Goal: Check status: Check status

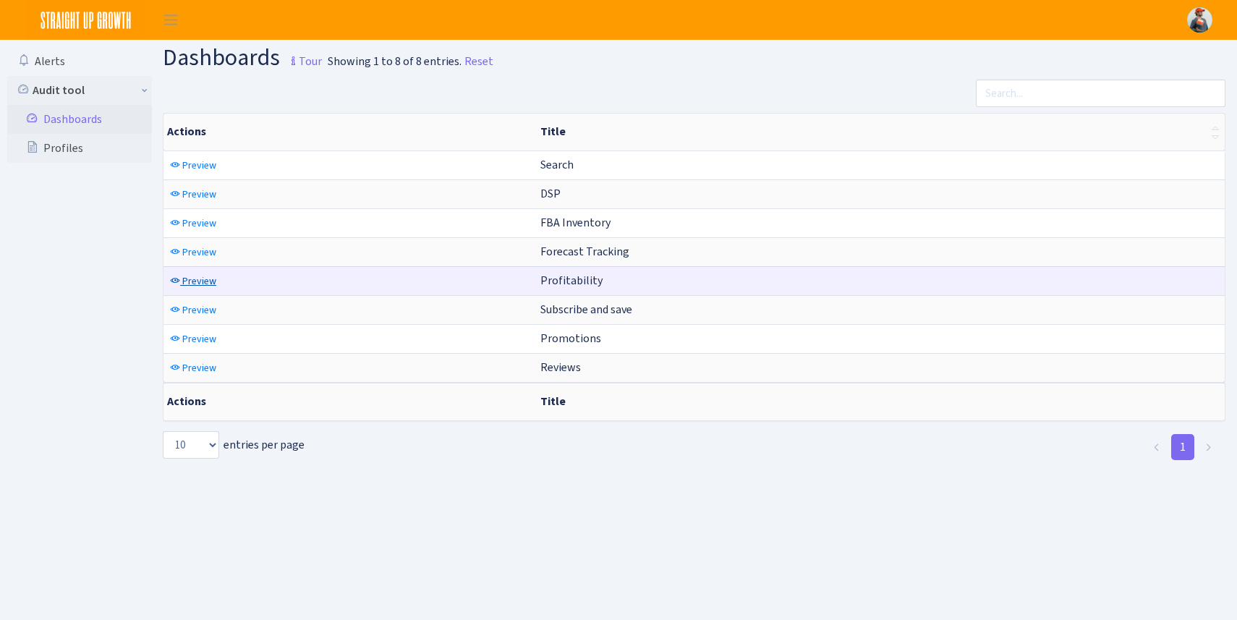
click at [200, 279] on span "Preview" at bounding box center [199, 281] width 34 height 14
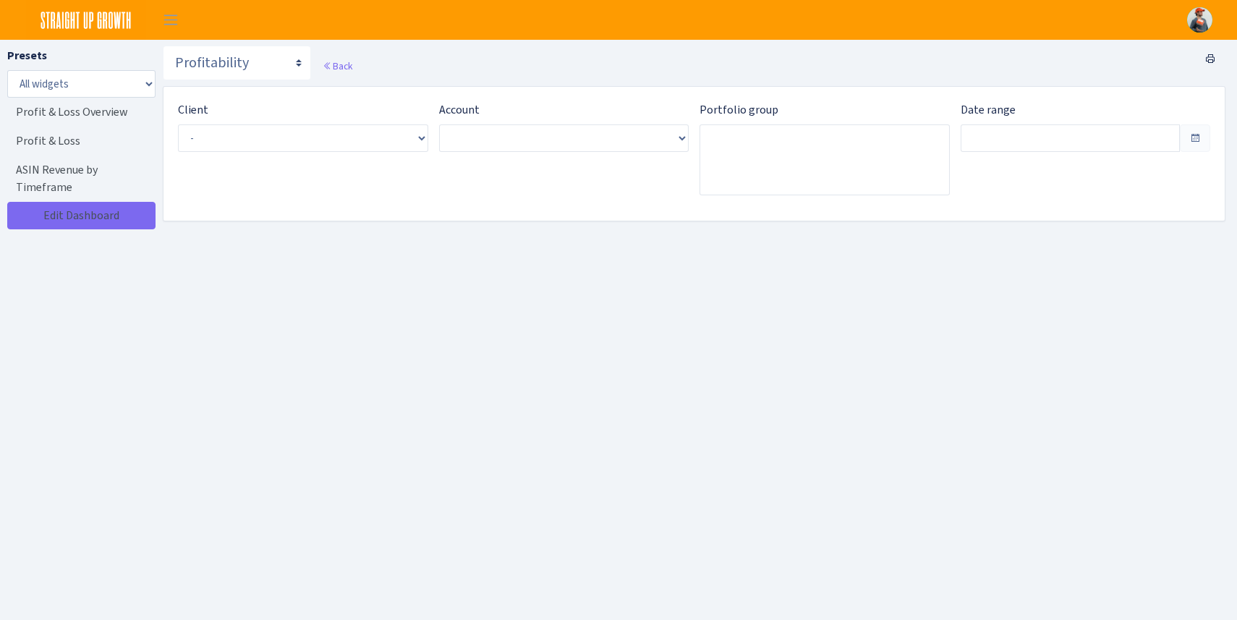
type input "[DATE] - [DATE]"
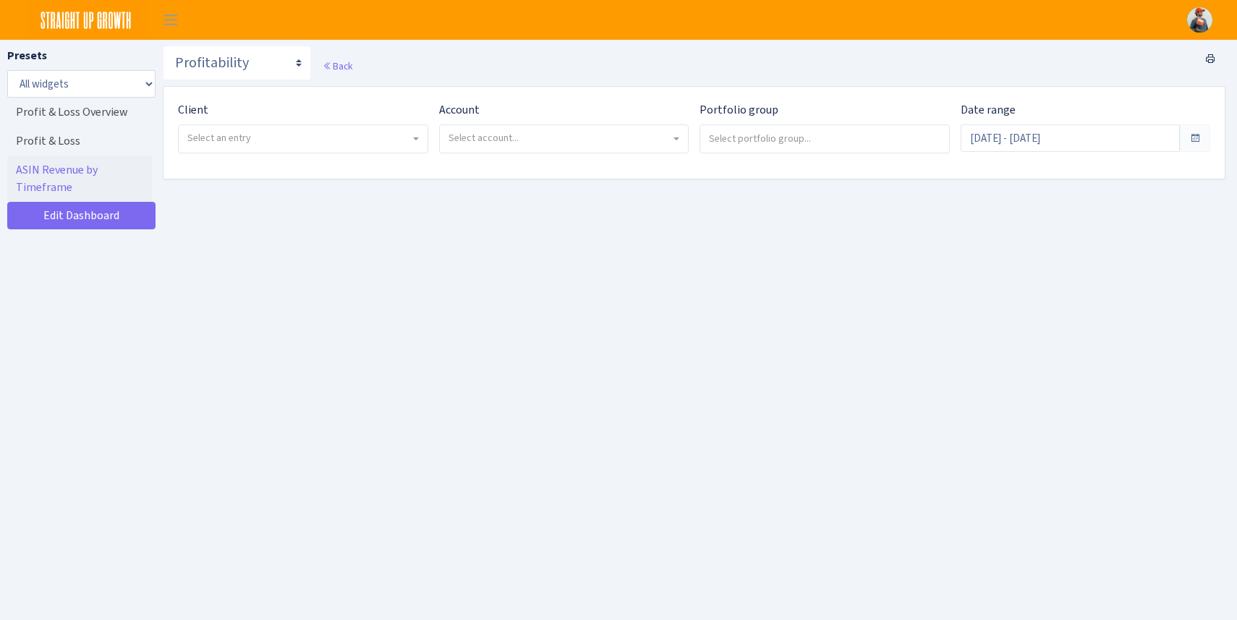
click at [264, 136] on span "Select an entry" at bounding box center [298, 138] width 223 height 14
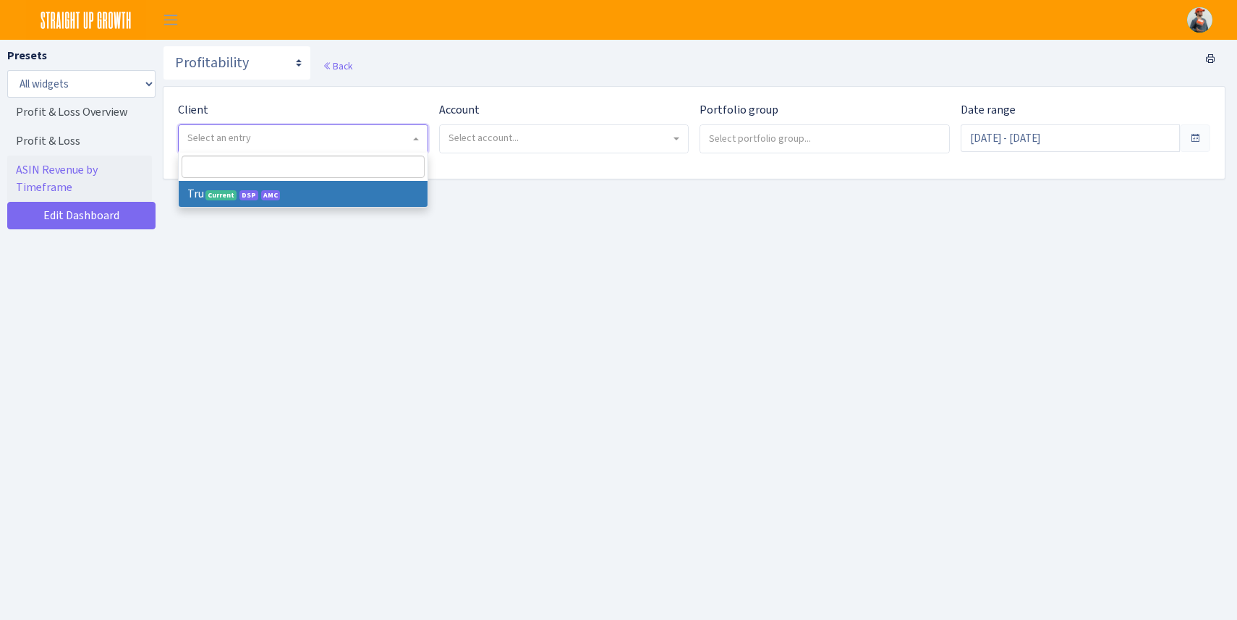
select select "482"
select select
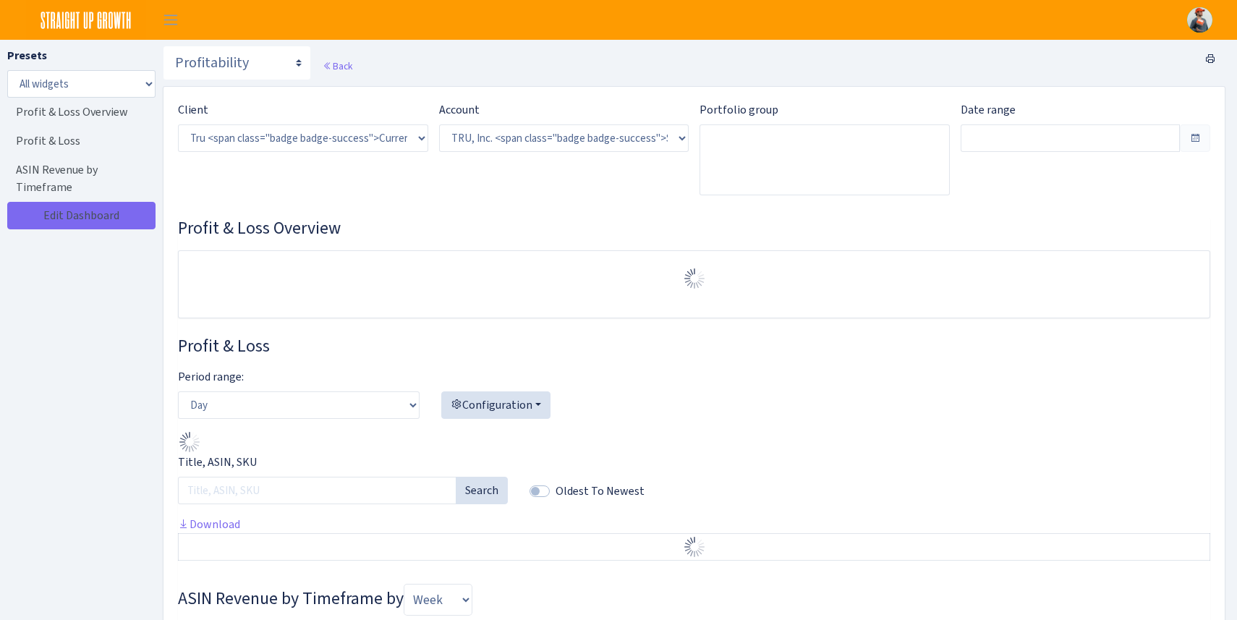
select select "1761349761672784"
type input "[DATE] - [DATE]"
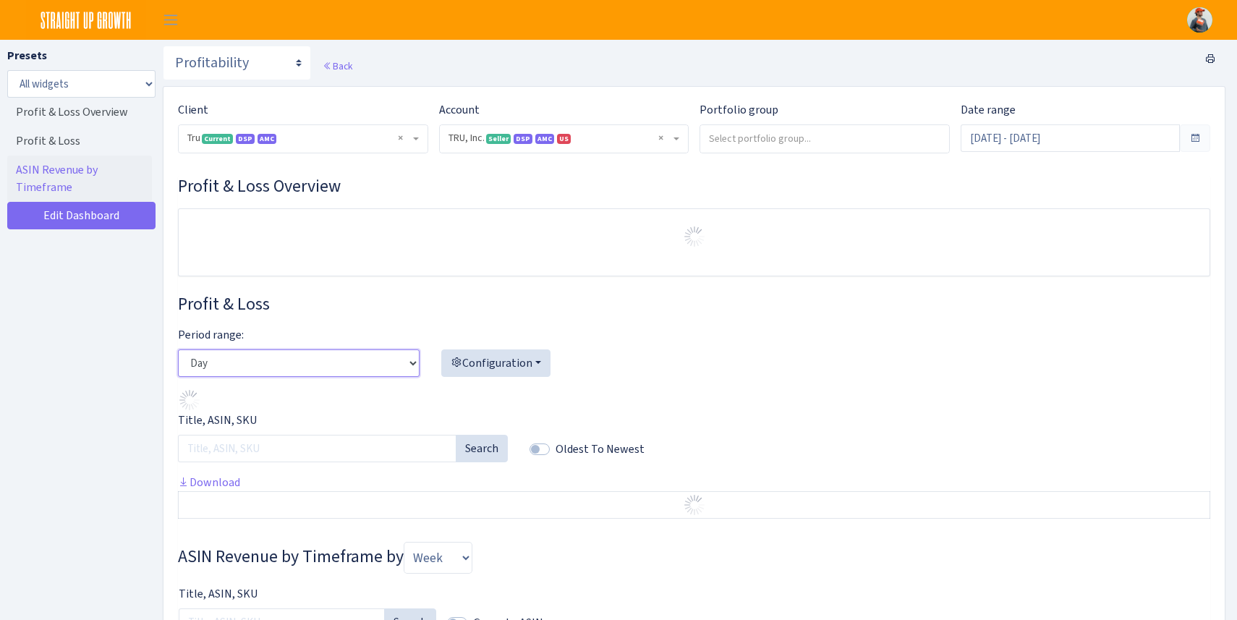
click at [404, 364] on select "Day Week Month" at bounding box center [299, 362] width 242 height 27
select select "month"
click at [178, 349] on select "Day Week Month" at bounding box center [299, 362] width 242 height 27
click at [798, 134] on input "search" at bounding box center [824, 138] width 249 height 26
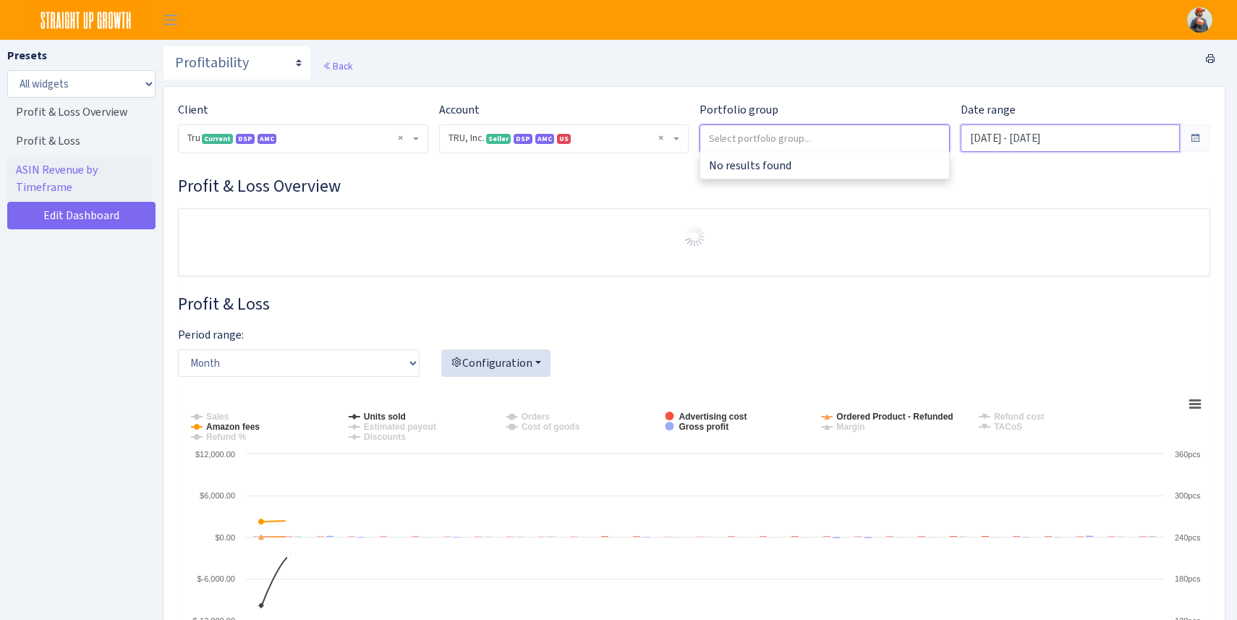
click at [988, 141] on input "Jul 19, 2025 - Aug 17, 2025" at bounding box center [1071, 137] width 220 height 27
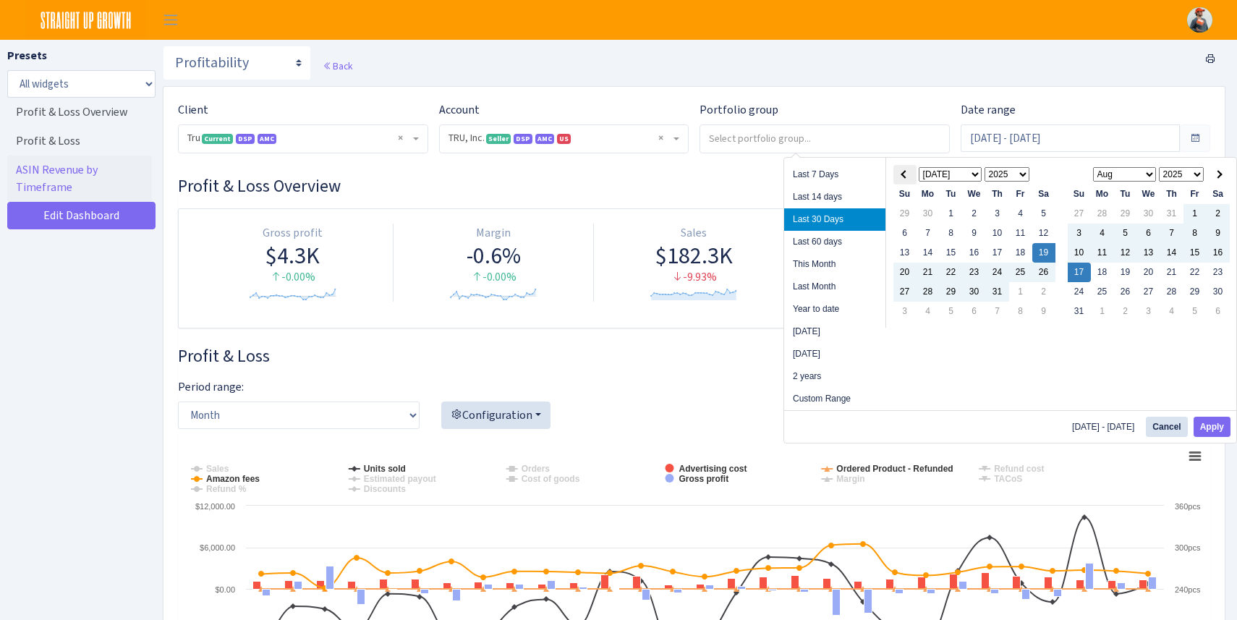
click at [899, 174] on th at bounding box center [904, 175] width 23 height 20
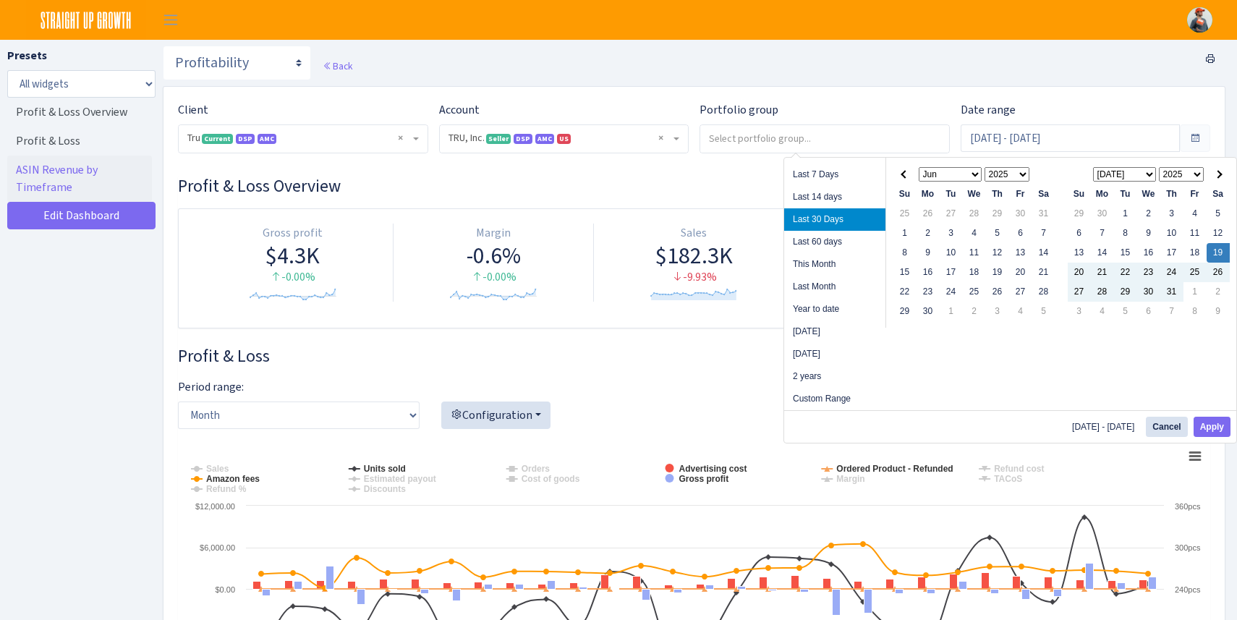
click at [899, 174] on th at bounding box center [904, 175] width 23 height 20
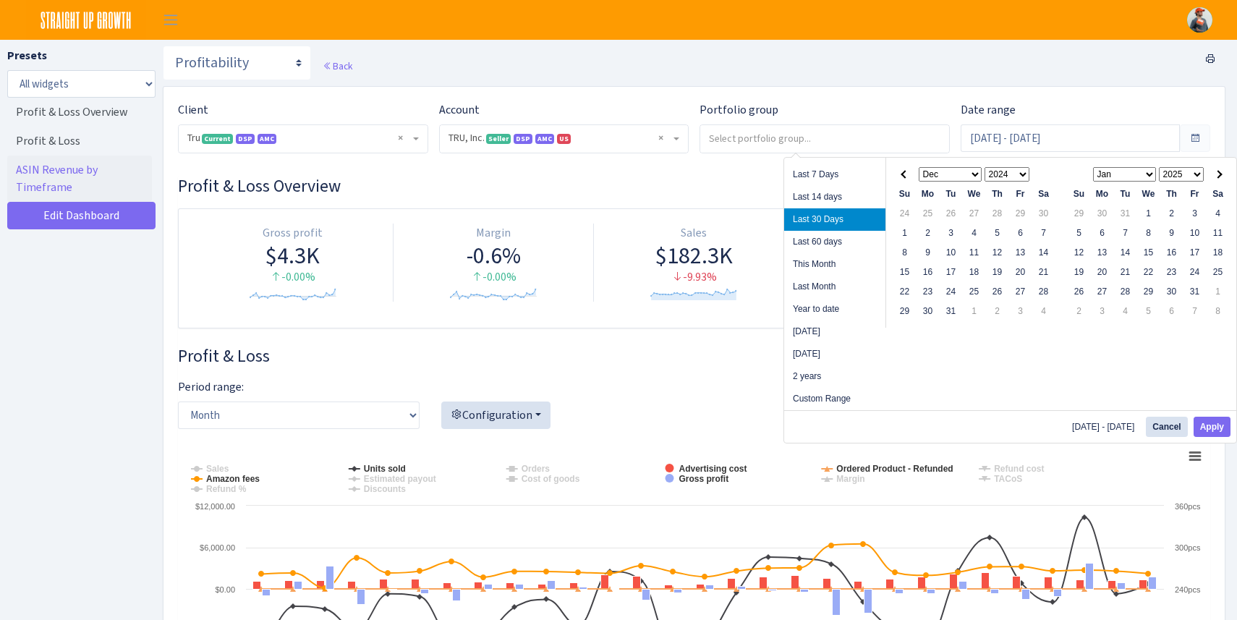
click at [899, 174] on th at bounding box center [904, 175] width 23 height 20
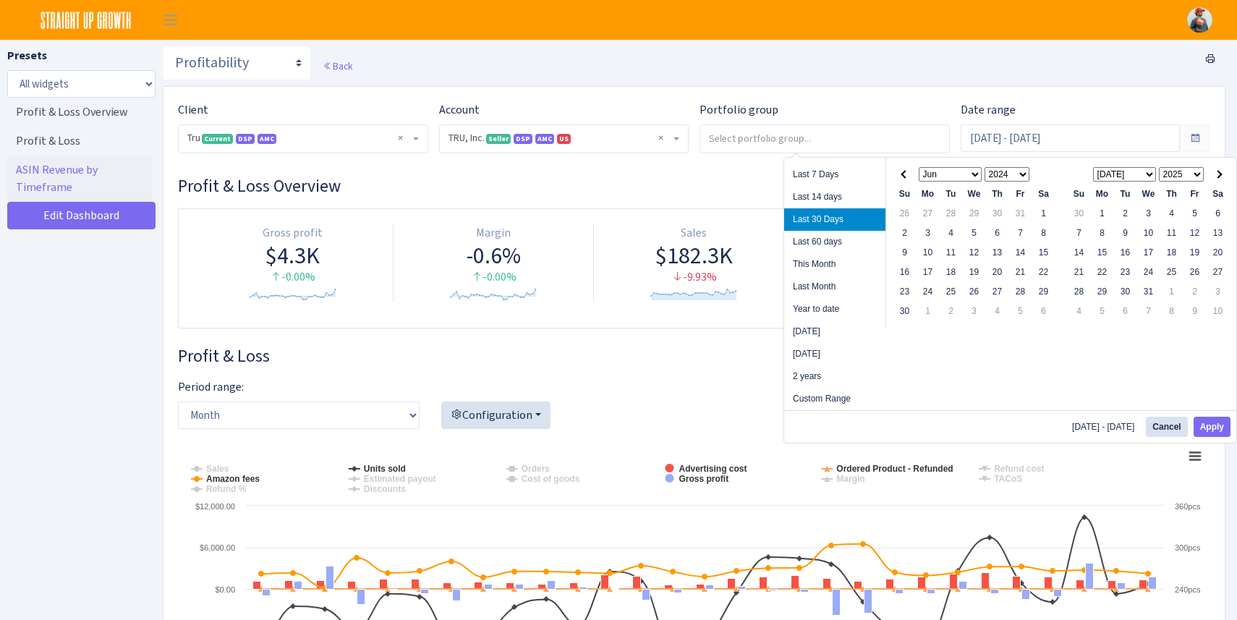
click at [899, 174] on th at bounding box center [904, 175] width 23 height 20
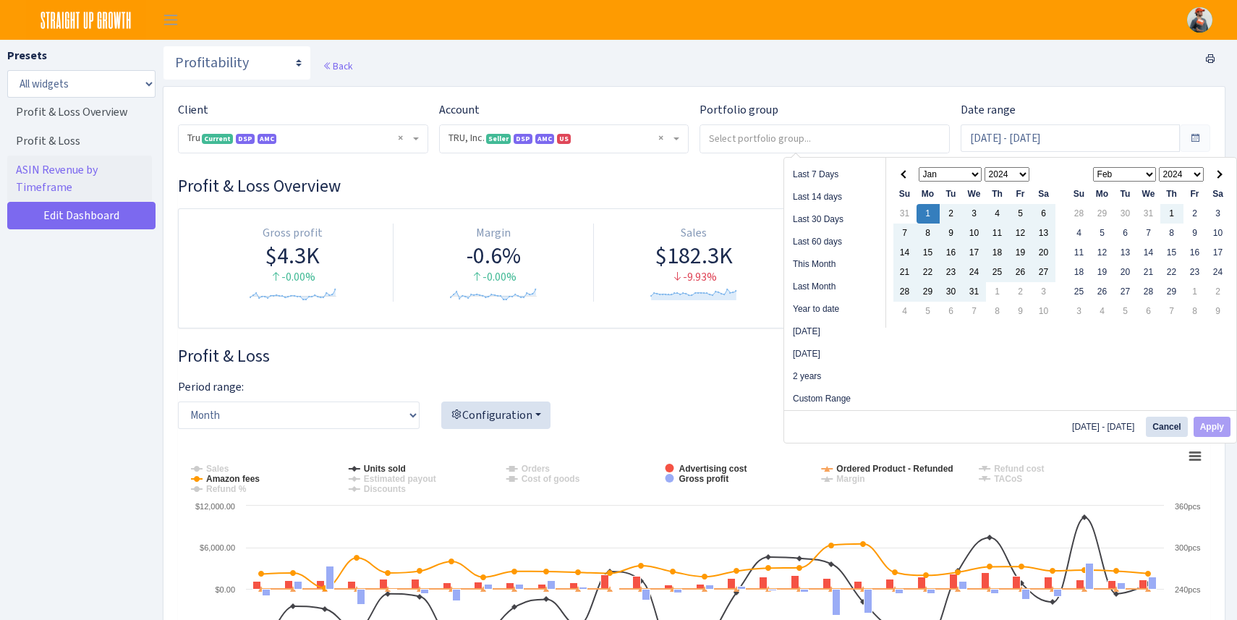
click at [1181, 170] on select "2024 2025 2026 2027 2028 2029 2030 2031 2032 2033 2034 2035 2036 2037 2038 2039…" at bounding box center [1182, 174] width 46 height 14
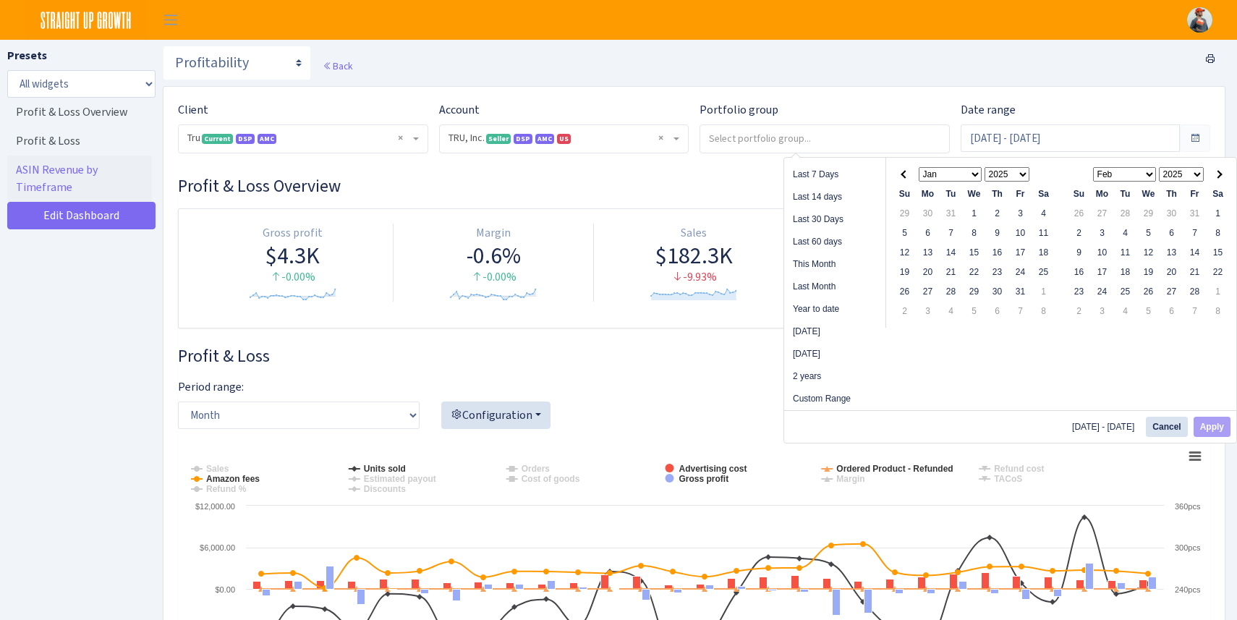
click at [1149, 175] on select "Jan Feb Mar Apr May Jun Jul Aug Sep Oct Nov Dec" at bounding box center [1125, 174] width 64 height 14
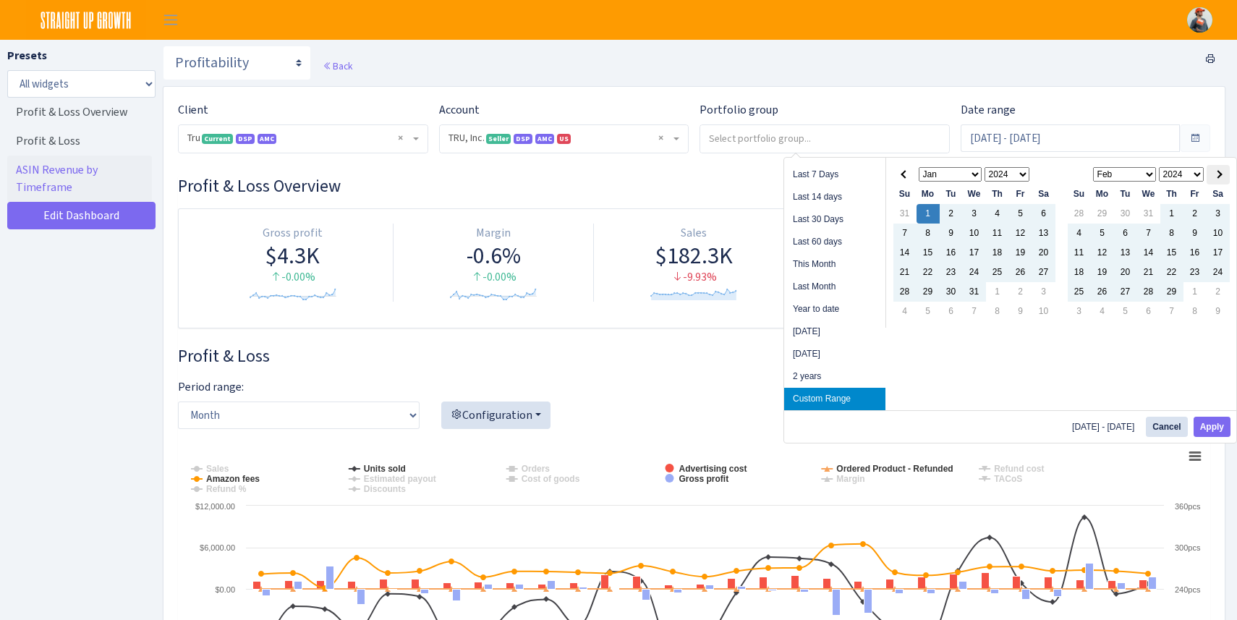
click at [1220, 177] on th at bounding box center [1218, 175] width 23 height 20
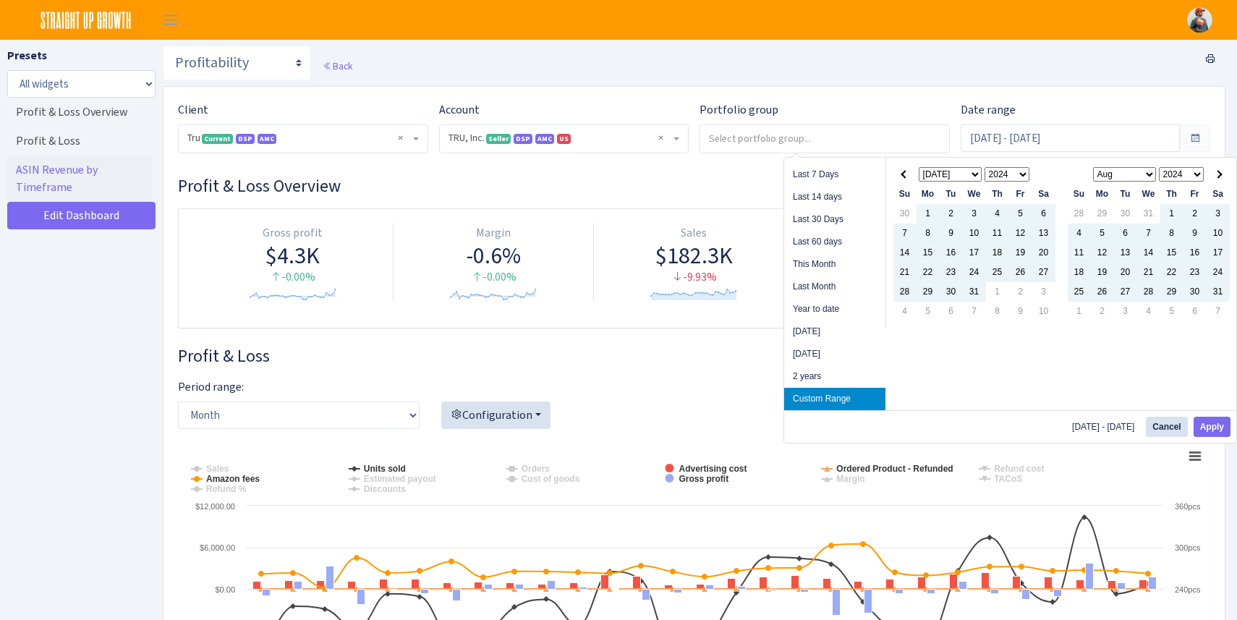
click at [1220, 177] on th at bounding box center [1218, 175] width 23 height 20
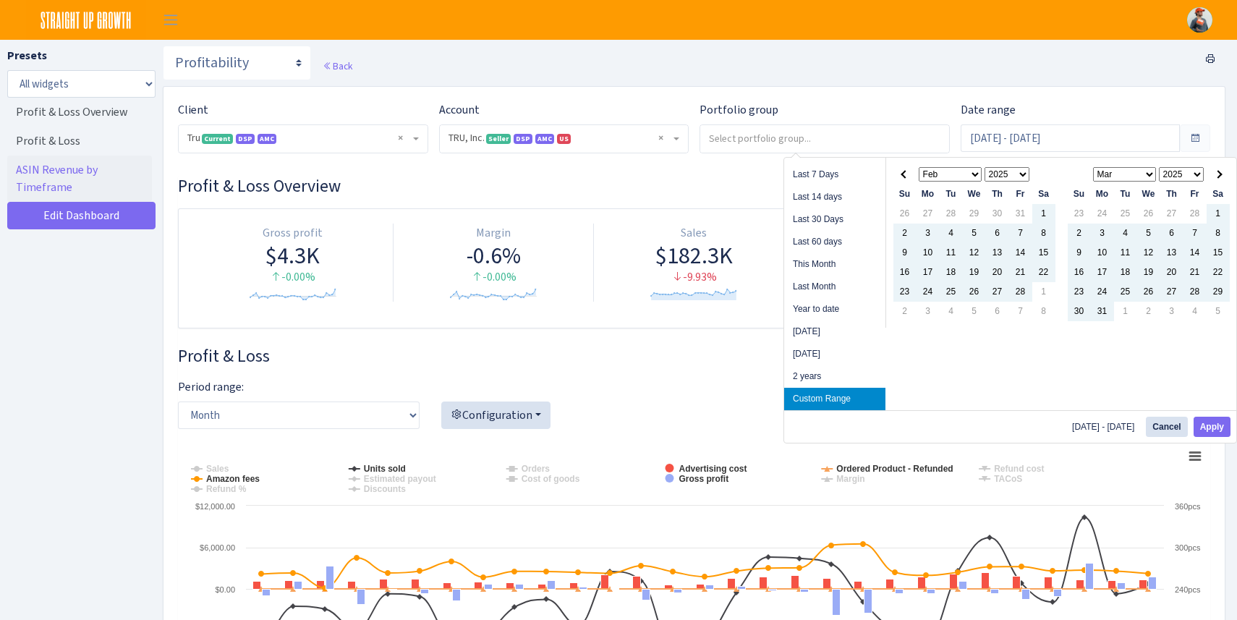
click at [1220, 177] on th at bounding box center [1218, 175] width 23 height 20
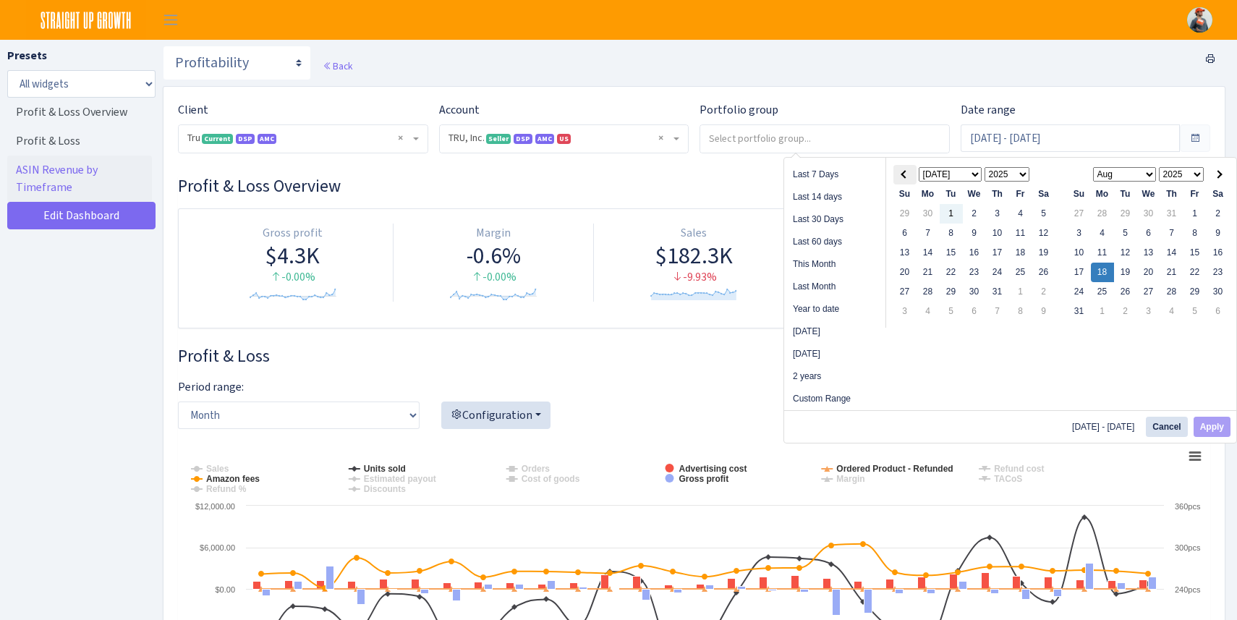
click at [902, 179] on th at bounding box center [904, 175] width 23 height 20
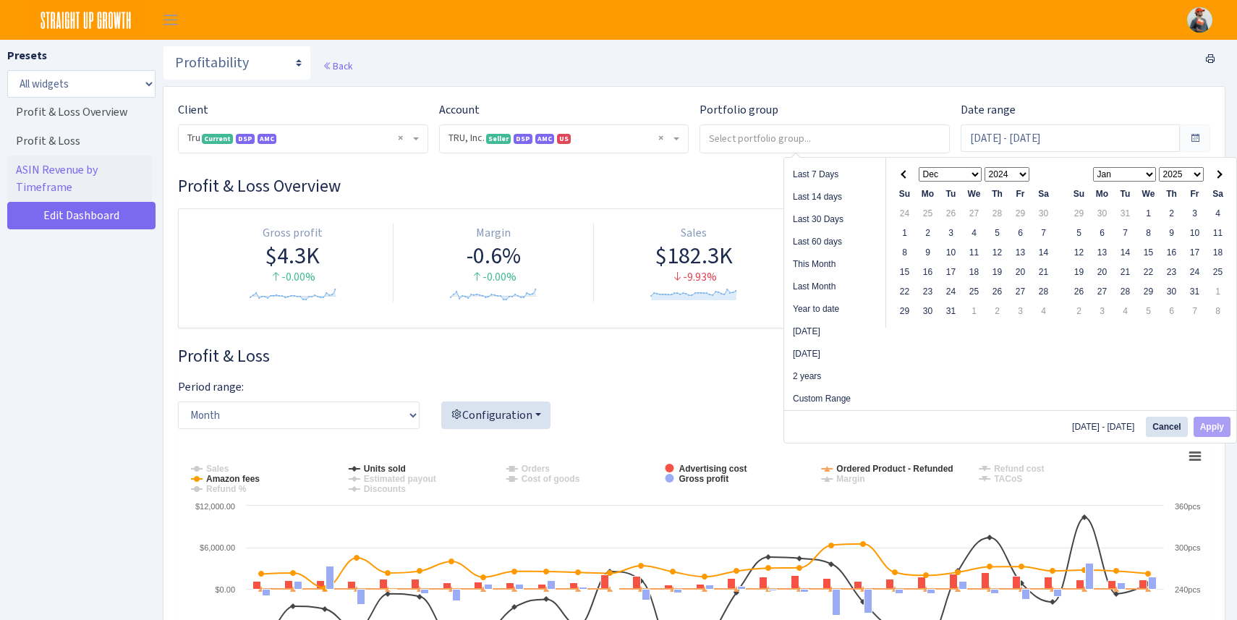
click at [902, 179] on th at bounding box center [904, 175] width 23 height 20
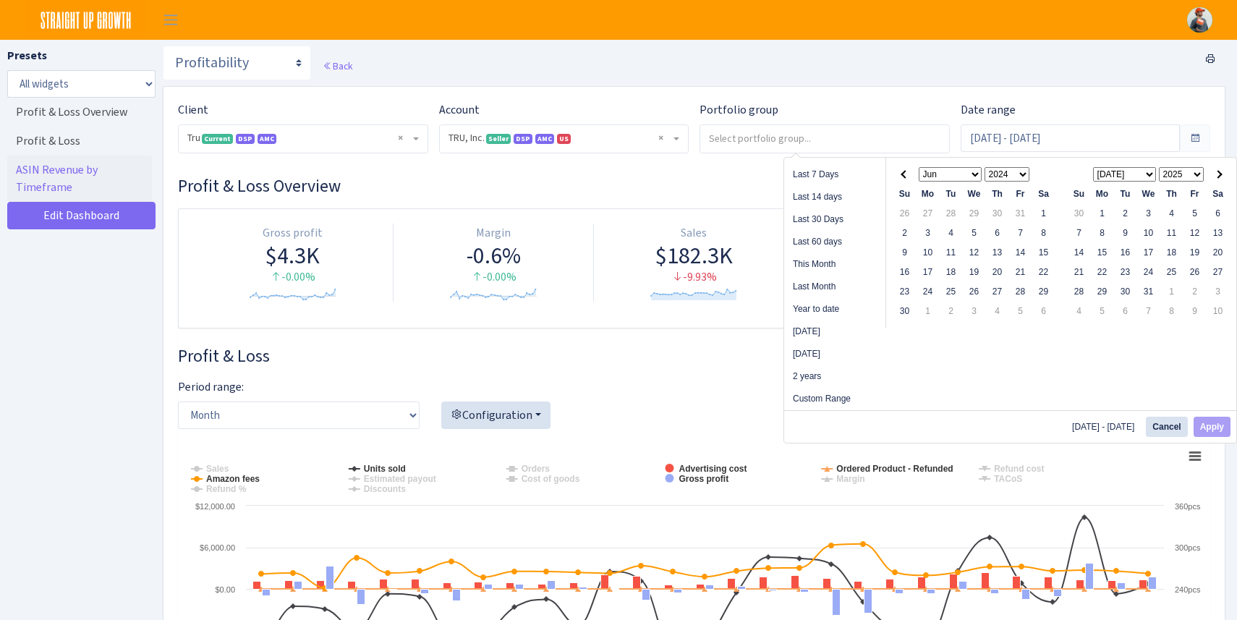
click at [902, 179] on th at bounding box center [904, 175] width 23 height 20
click at [902, 177] on span at bounding box center [905, 174] width 8 height 8
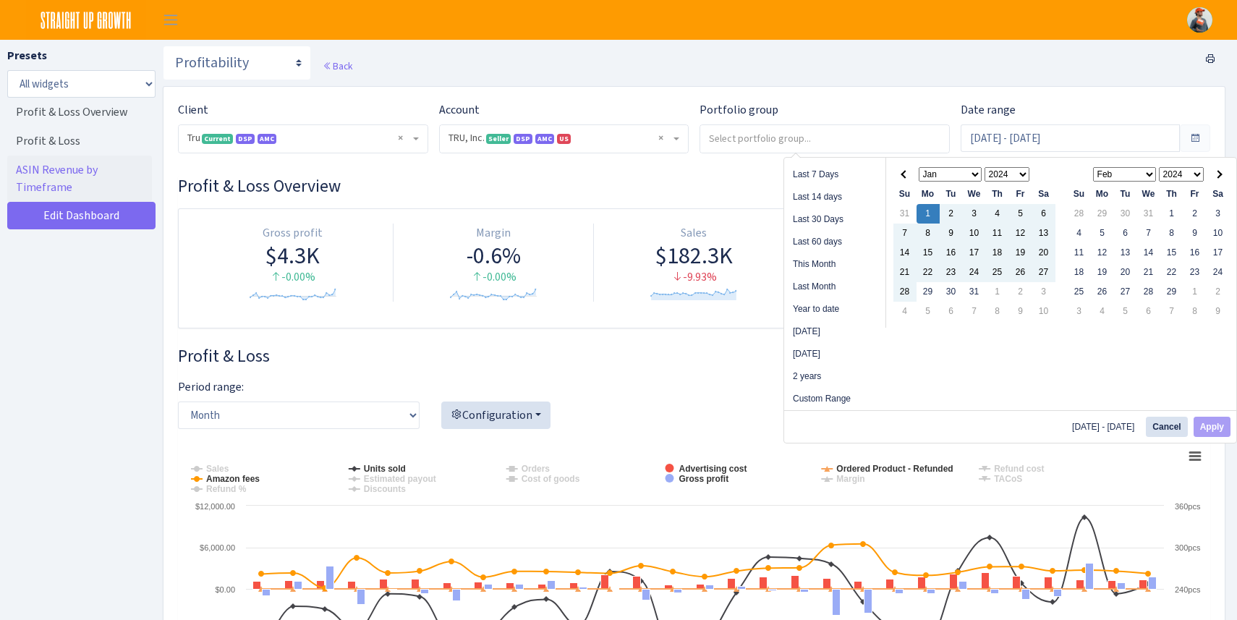
click at [1146, 176] on select "Jan Feb Mar Apr May Jun Jul Aug Sep Oct Nov Dec" at bounding box center [1125, 174] width 64 height 14
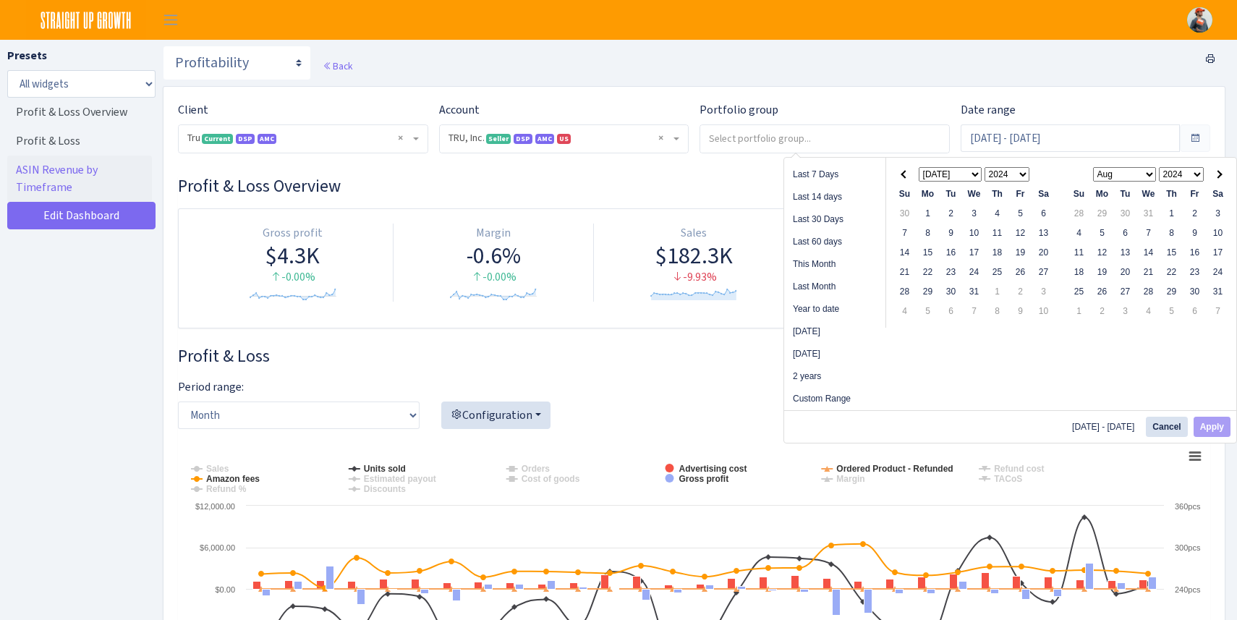
click at [1191, 174] on select "2024 2025 2026 2027 2028 2029 2030 2031 2032 2033 2034 2035 2036 2037 2038 2039…" at bounding box center [1182, 174] width 46 height 14
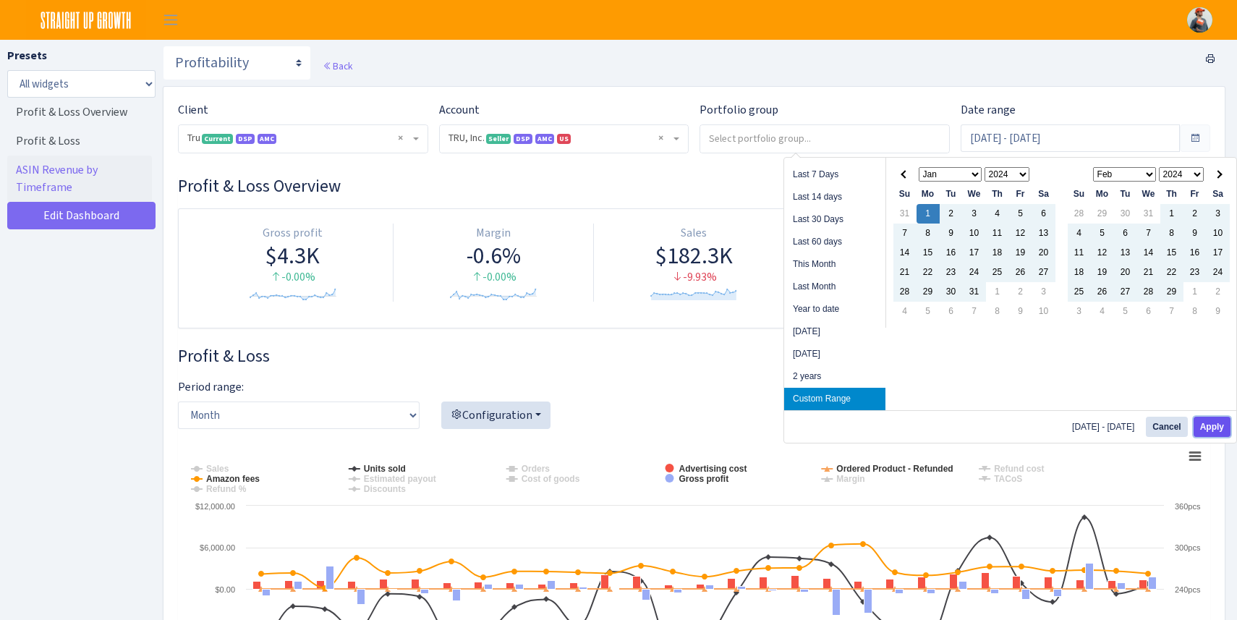
click at [1217, 425] on button "Apply" at bounding box center [1212, 427] width 37 height 20
type input "[DATE] - [DATE]"
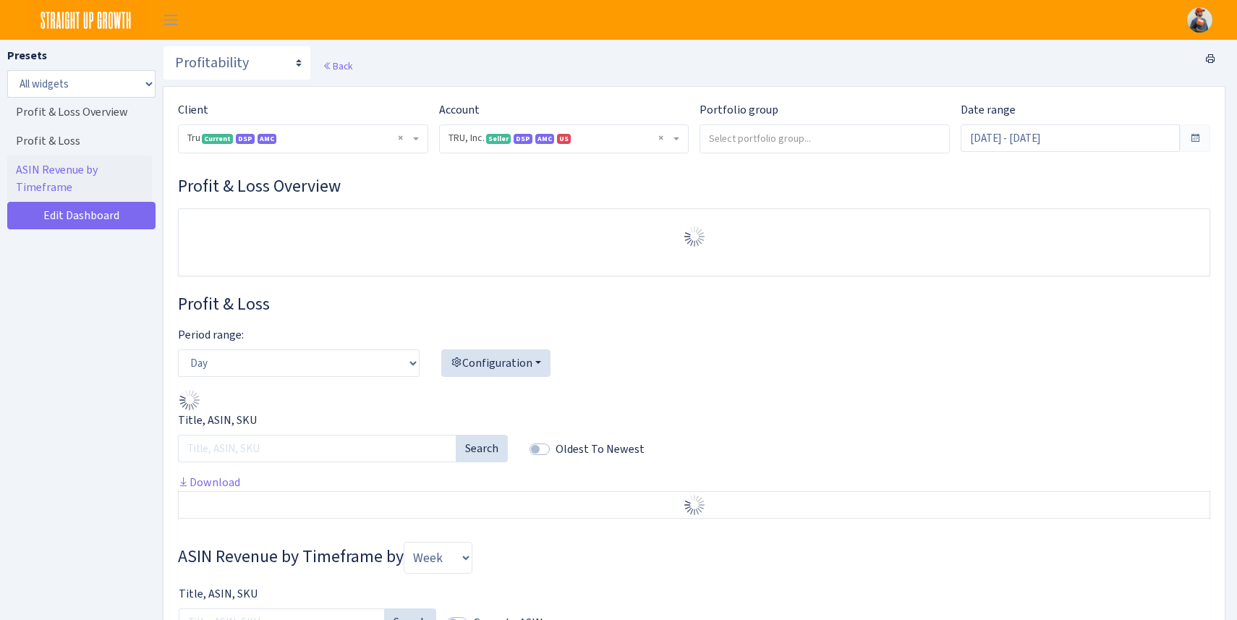
select select "1761349761672784"
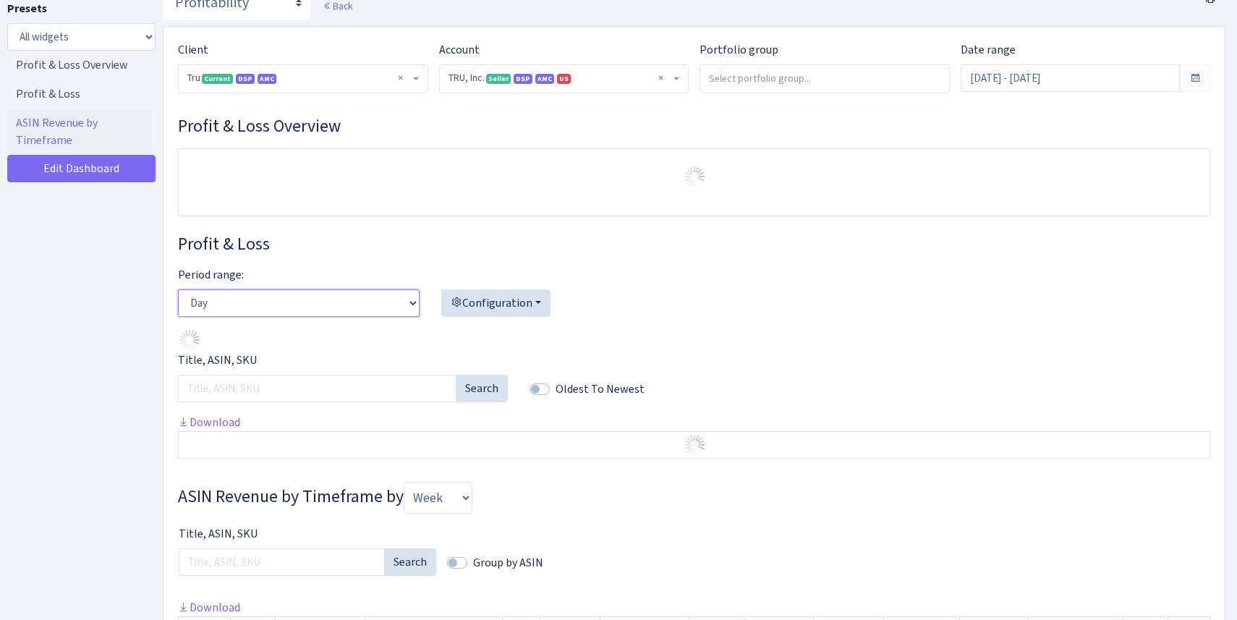
click at [344, 310] on select "Day Week Month" at bounding box center [299, 302] width 242 height 27
select select "month"
click at [178, 289] on select "Day Week Month" at bounding box center [299, 302] width 242 height 27
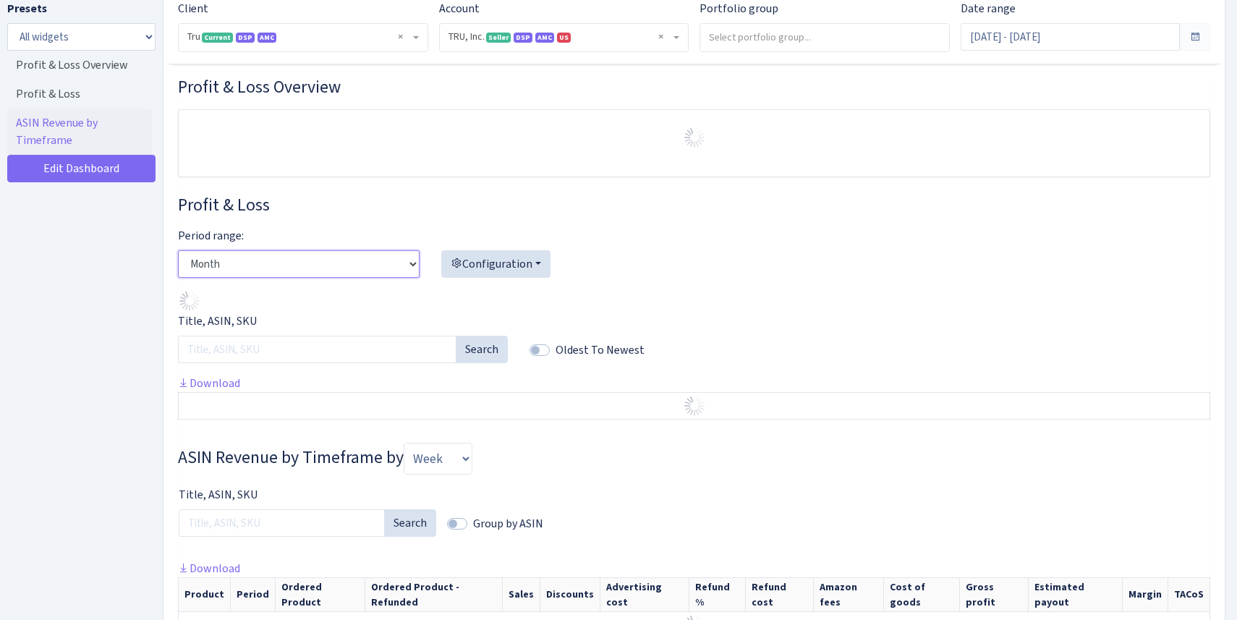
scroll to position [0, 0]
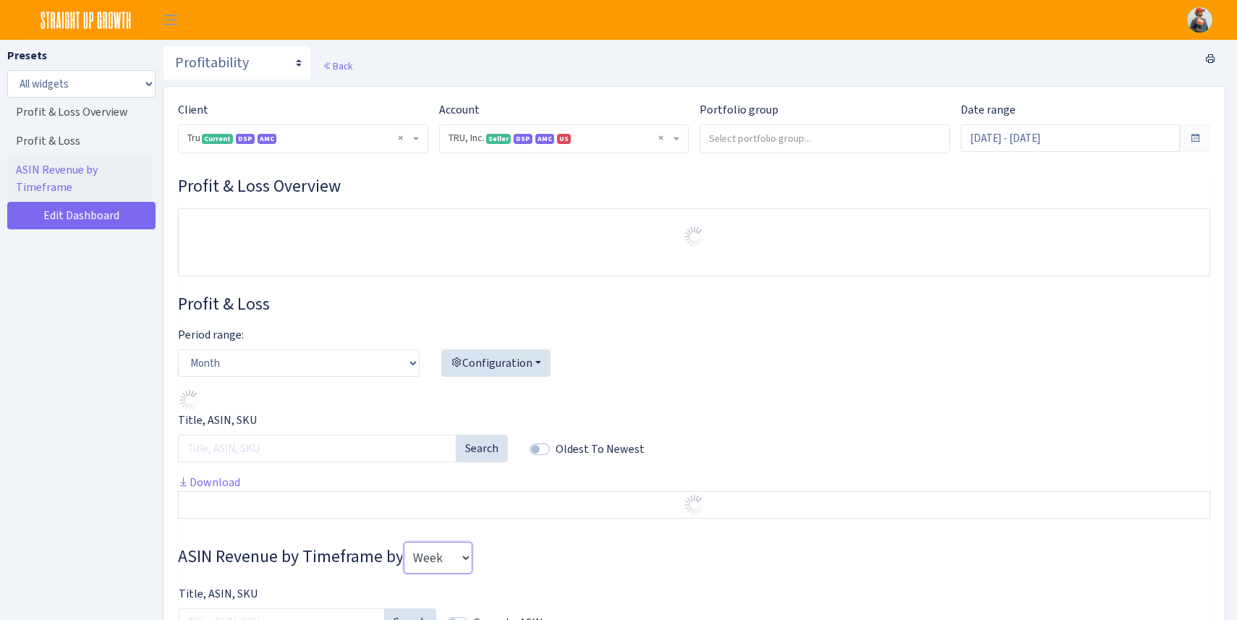
click at [432, 559] on select "Week Month Quarter" at bounding box center [438, 558] width 69 height 32
select select "month"
click at [407, 542] on select "Week Month Quarter" at bounding box center [438, 558] width 69 height 32
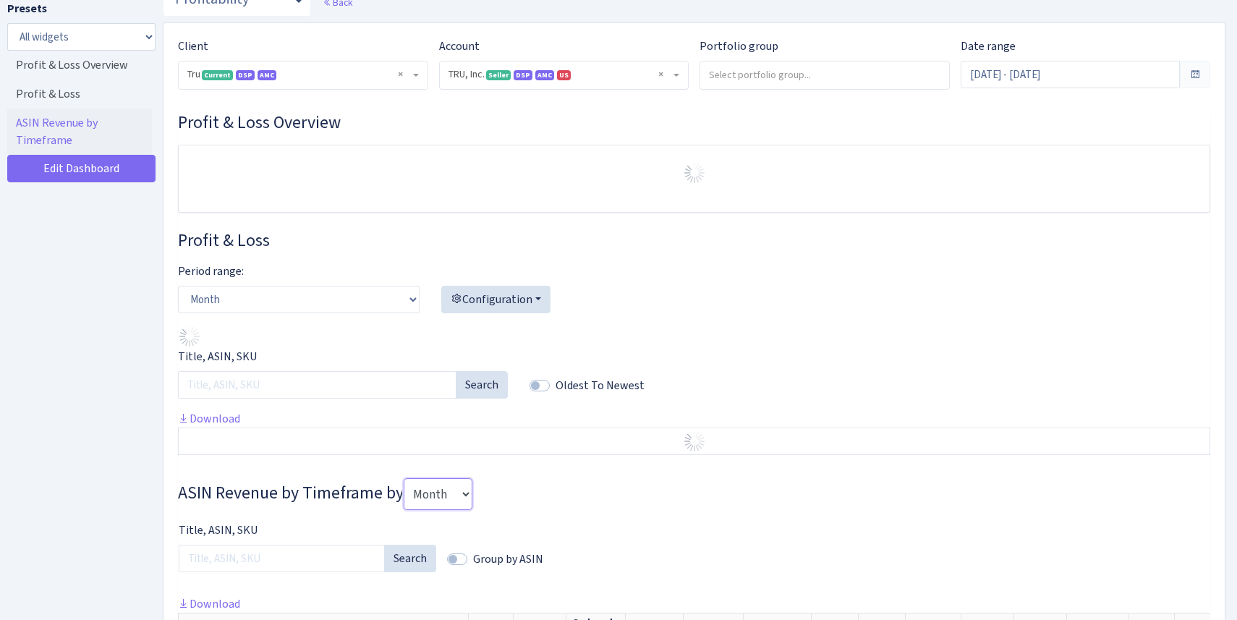
scroll to position [65, 0]
click at [763, 78] on input "search" at bounding box center [824, 73] width 249 height 26
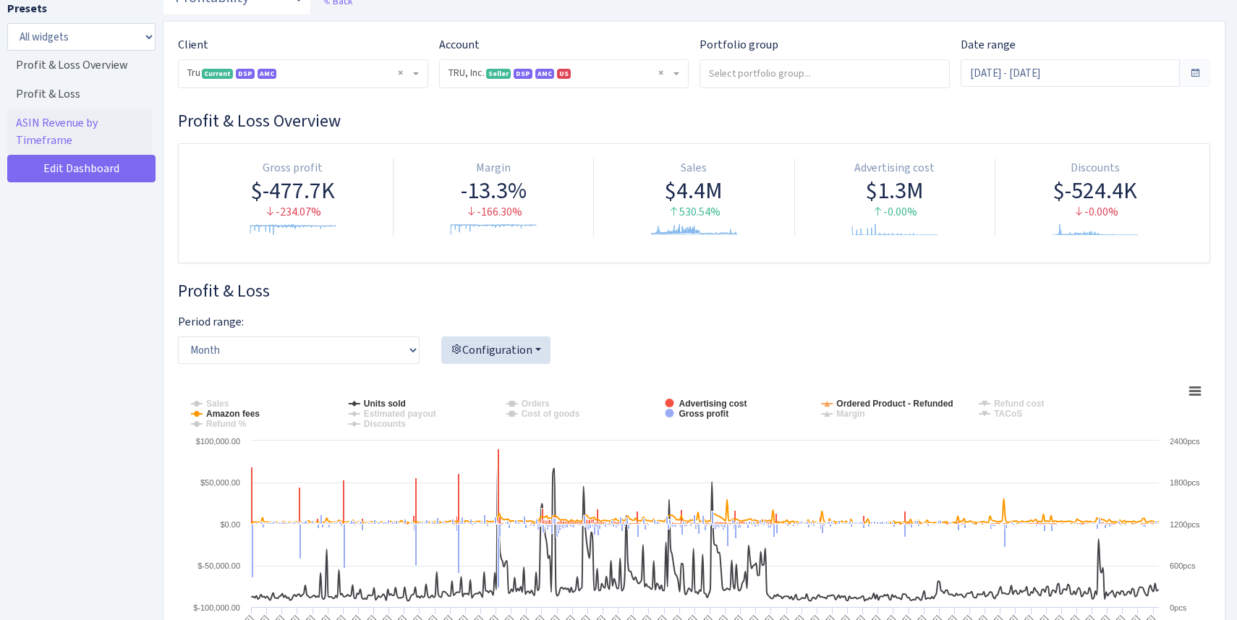
click at [663, 117] on h3 "Profit & Loss Overview" at bounding box center [694, 121] width 1032 height 21
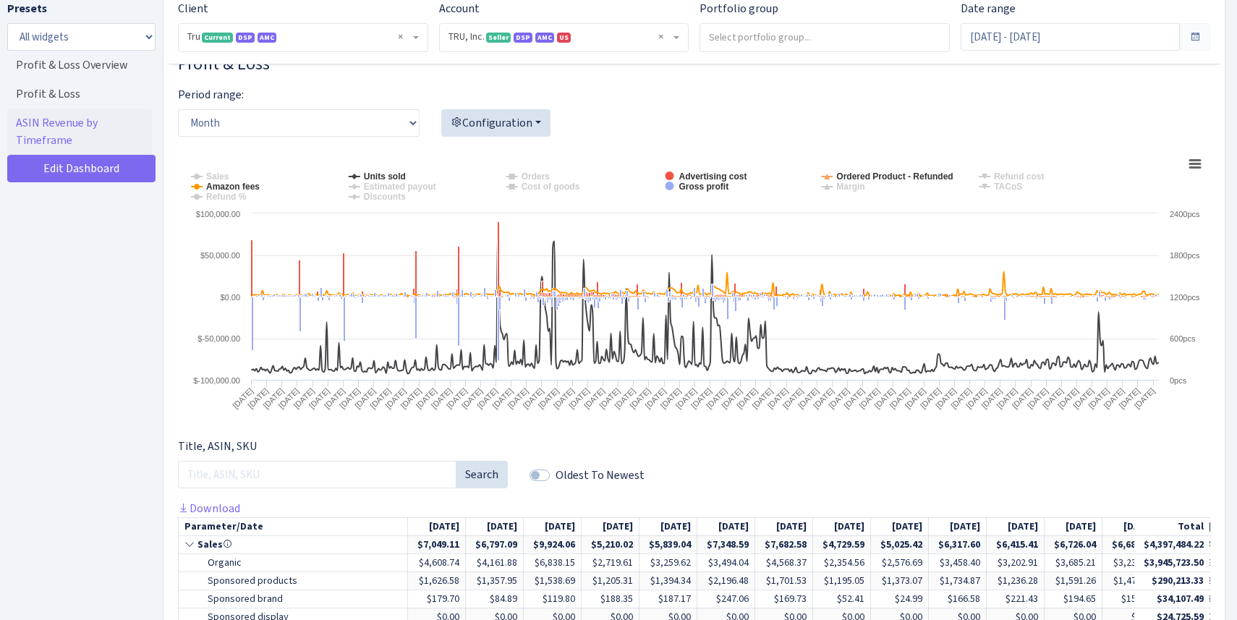
scroll to position [286, 0]
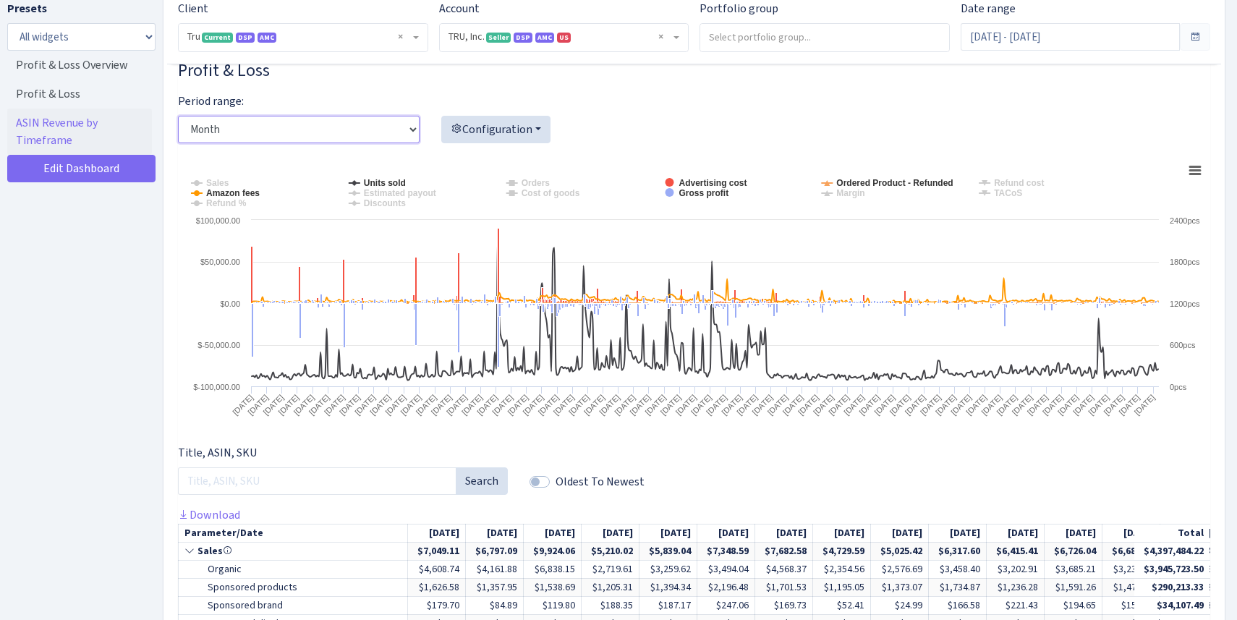
click at [404, 137] on select "Day Week Month" at bounding box center [299, 129] width 242 height 27
click at [178, 116] on select "Day Week Month" at bounding box center [299, 129] width 242 height 27
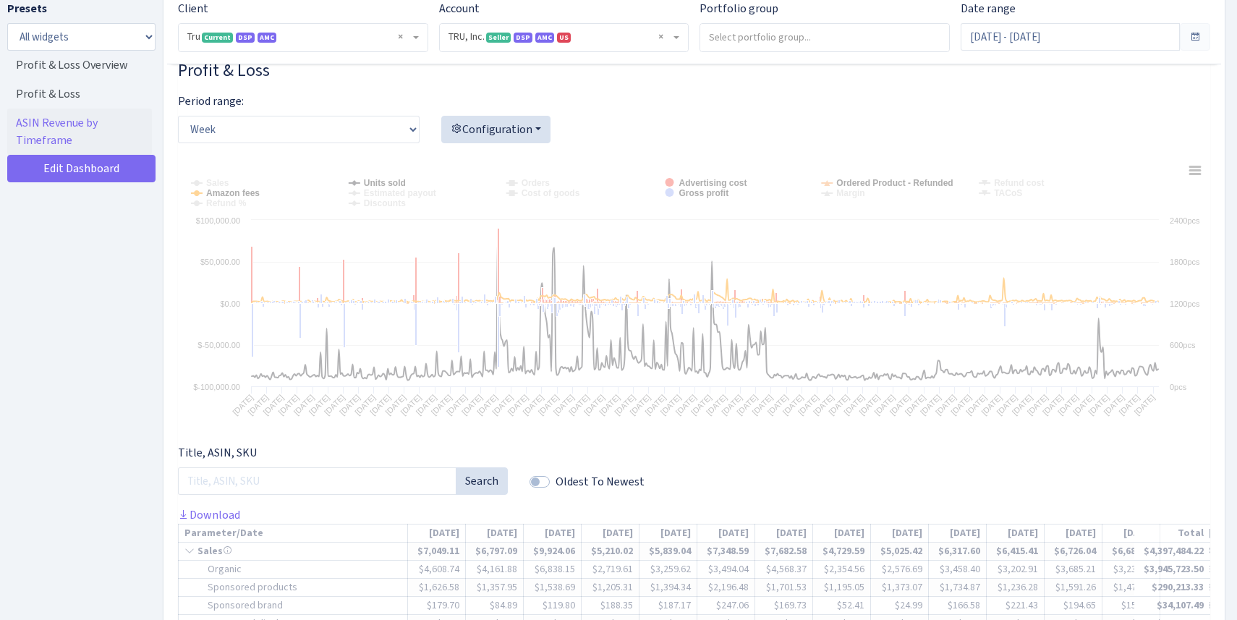
click at [421, 93] on div "Period range: Day Week Month" at bounding box center [298, 124] width 263 height 62
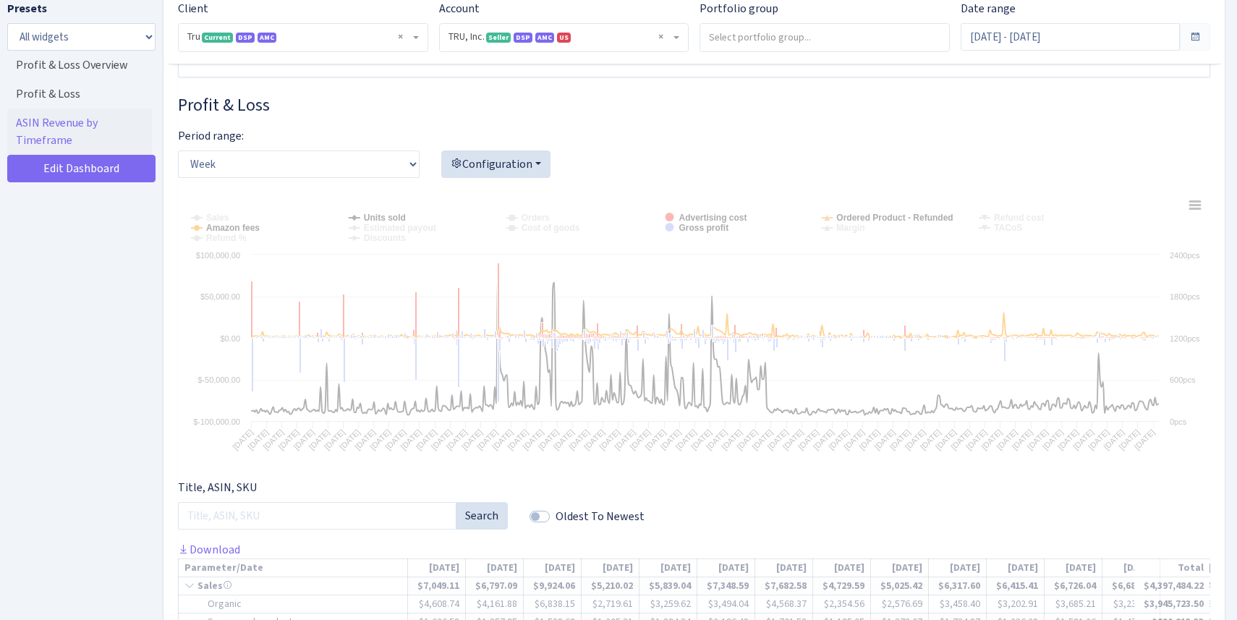
scroll to position [241, 0]
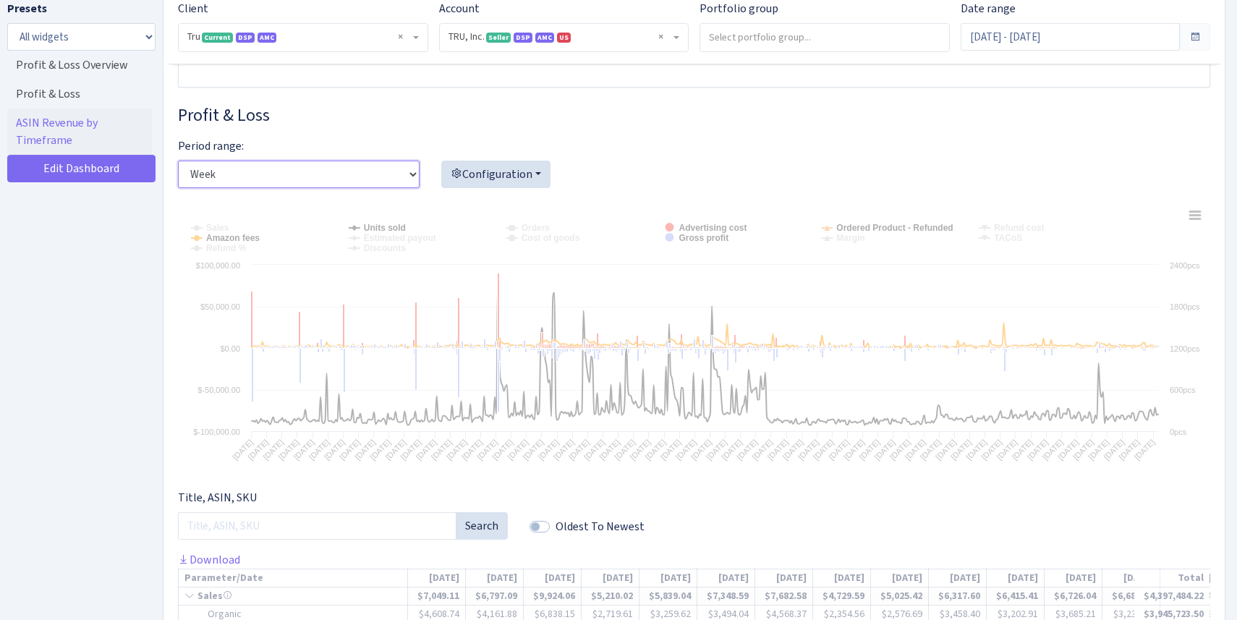
click at [409, 176] on select "Day Week Month" at bounding box center [299, 174] width 242 height 27
click at [178, 161] on select "Day Week Month" at bounding box center [299, 174] width 242 height 27
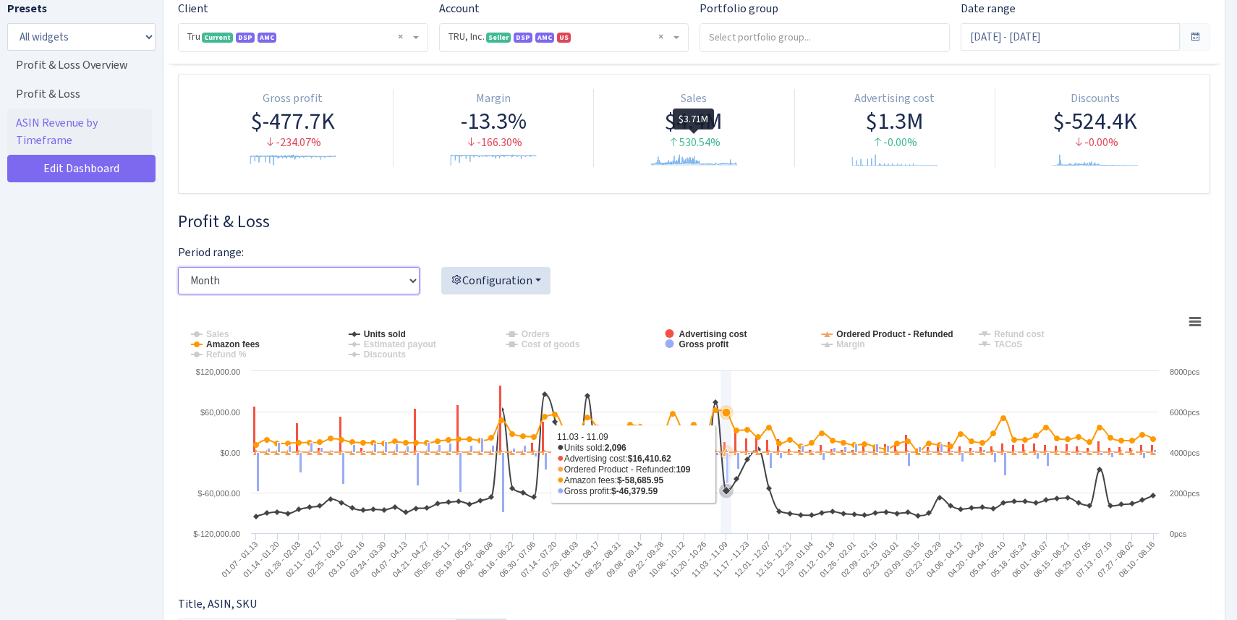
scroll to position [0, 0]
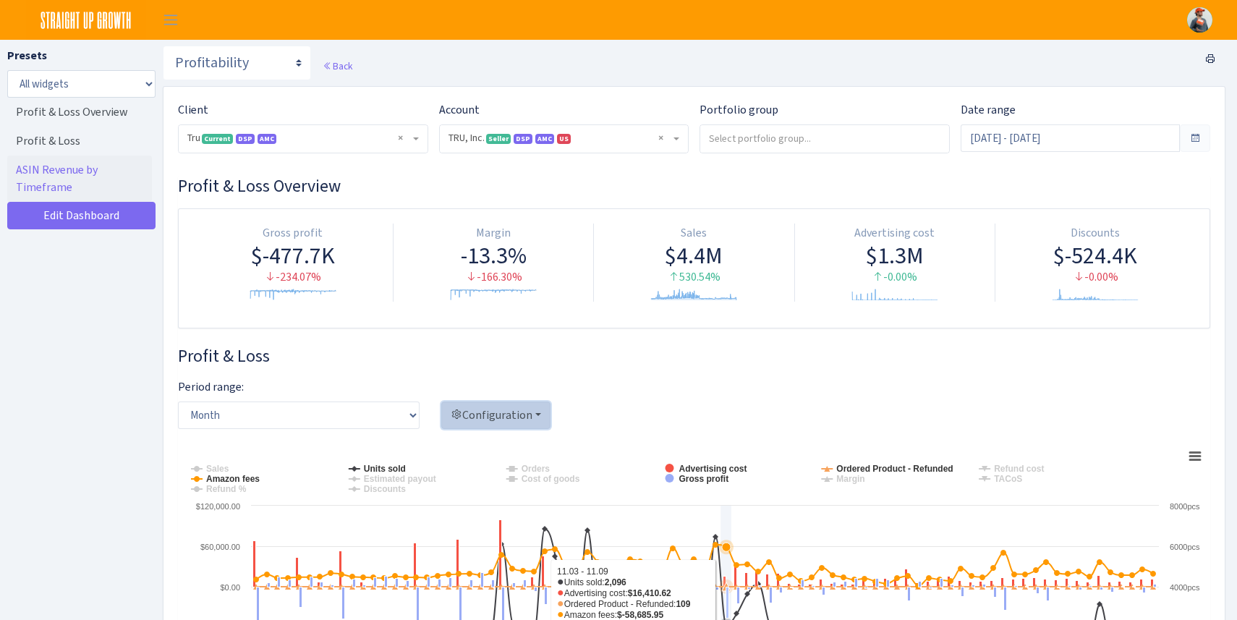
click at [488, 410] on button "Configuration" at bounding box center [495, 415] width 109 height 27
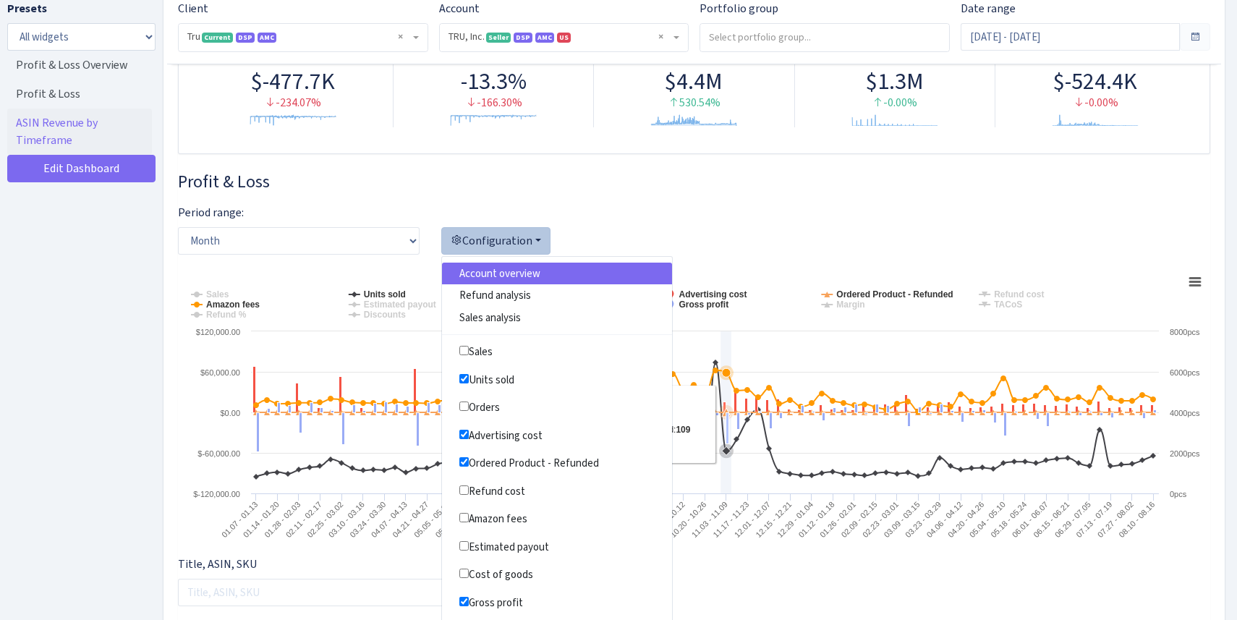
scroll to position [177, 0]
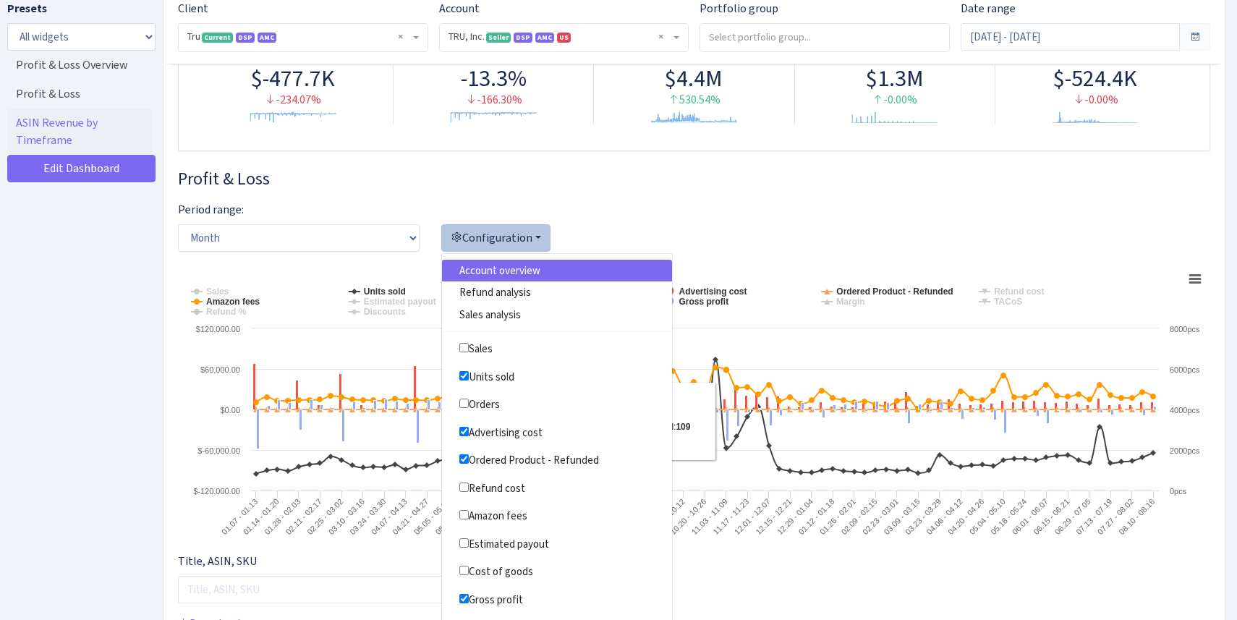
click at [423, 519] on tspan "05.05 - 05.11" at bounding box center [431, 516] width 39 height 39
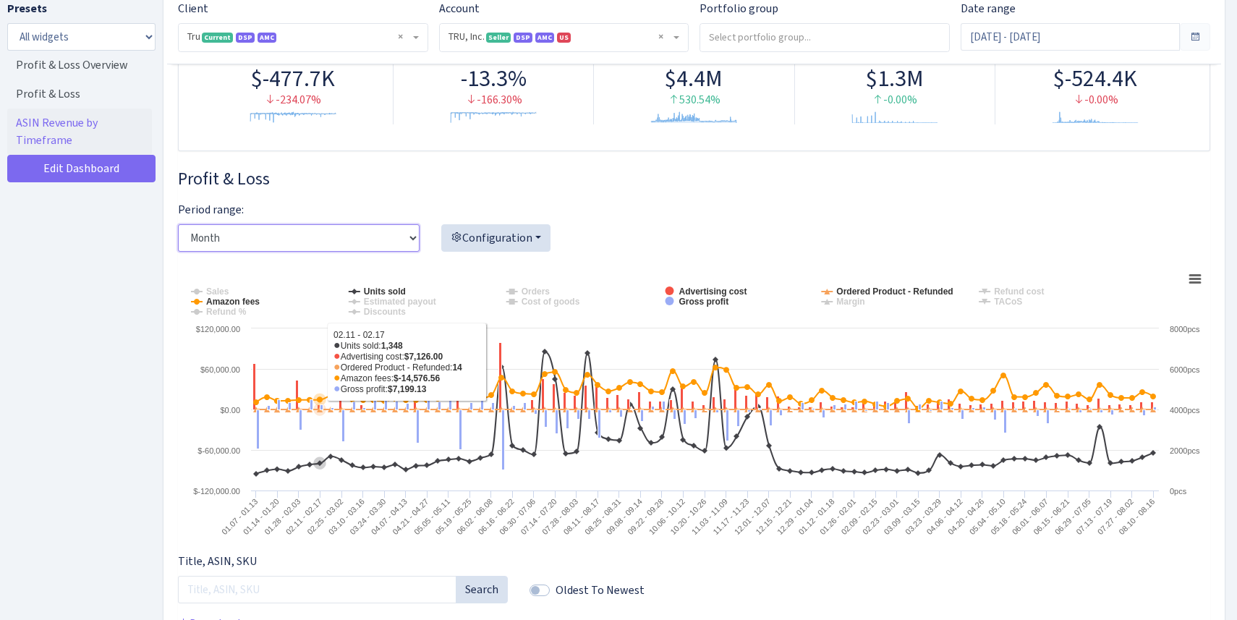
click at [357, 233] on select "Day Week Month" at bounding box center [299, 237] width 242 height 27
select select "day"
click at [178, 224] on select "Day Week Month" at bounding box center [299, 237] width 242 height 27
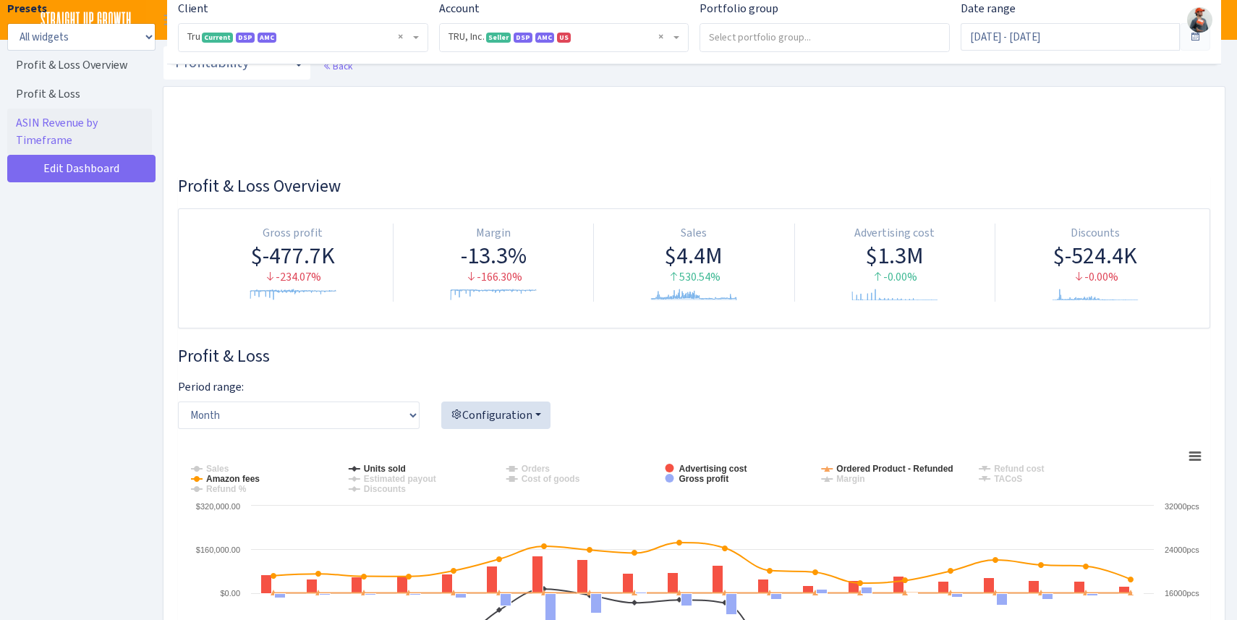
select select "1761349761672784"
select select "month"
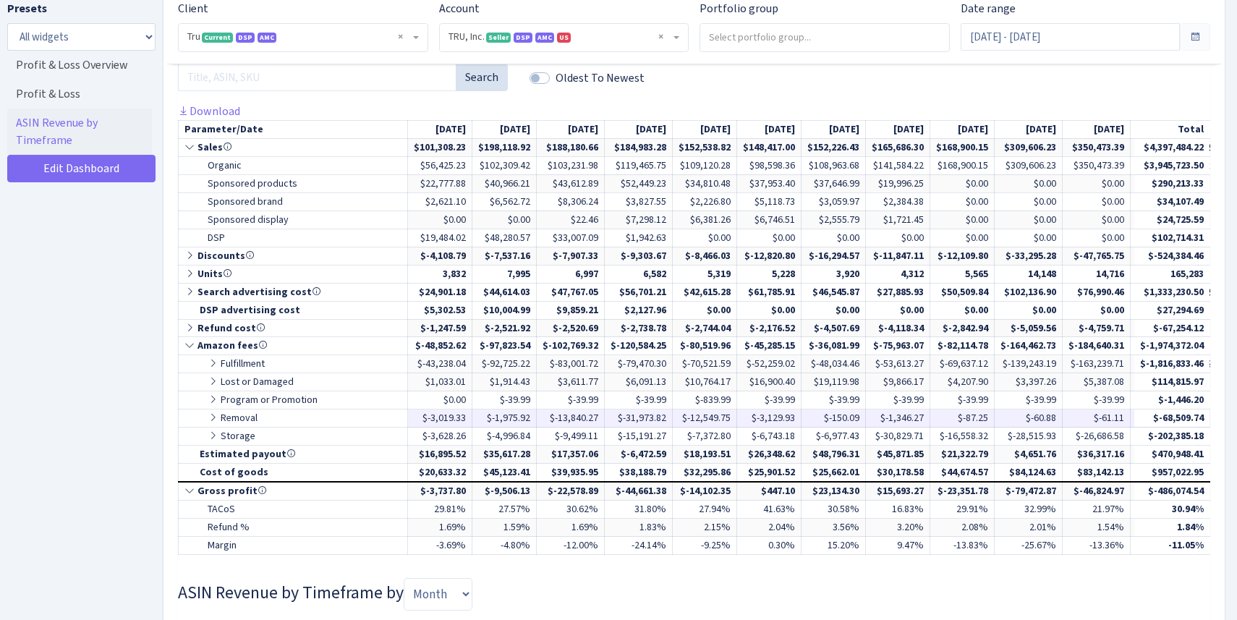
drag, startPoint x: 491, startPoint y: 416, endPoint x: 543, endPoint y: 415, distance: 51.4
click at [543, 415] on tr "Removal $-3,019.33 $-1,975.92 $-13,840.27 $-31,973.82 $-12,549.75" at bounding box center [990, 418] width 1622 height 18
drag, startPoint x: 488, startPoint y: 495, endPoint x: 534, endPoint y: 495, distance: 45.6
click at [534, 495] on td "$-9,506.13" at bounding box center [504, 491] width 64 height 18
click at [189, 325] on icon at bounding box center [190, 328] width 13 height 10
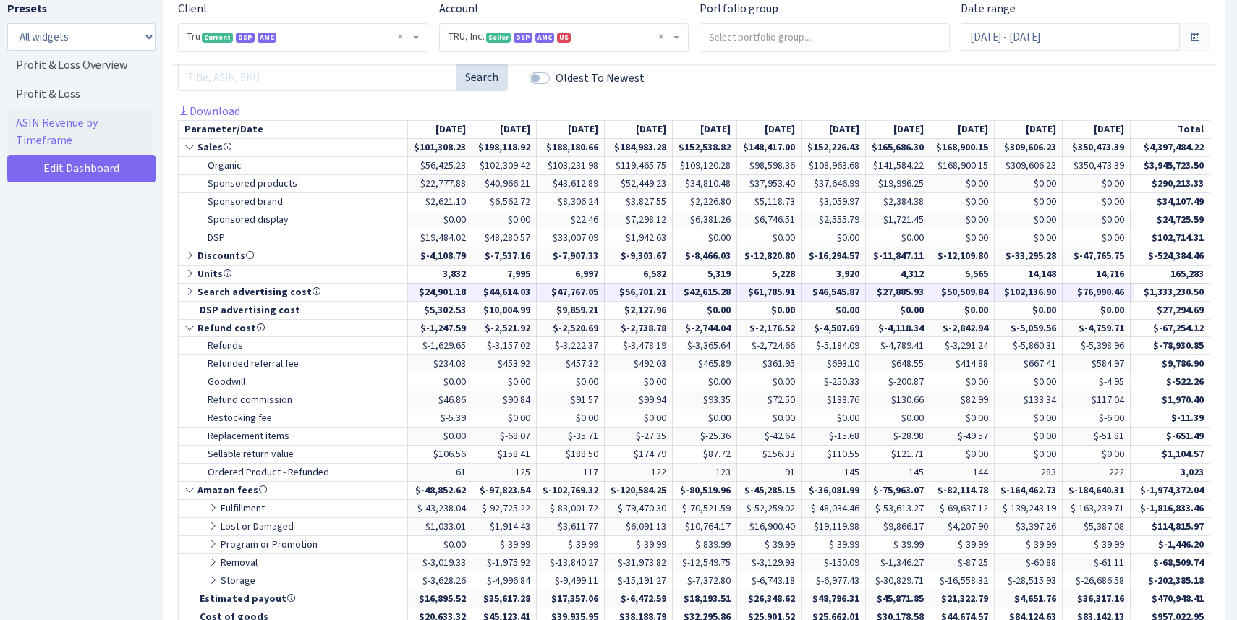
click at [188, 290] on icon at bounding box center [190, 291] width 13 height 10
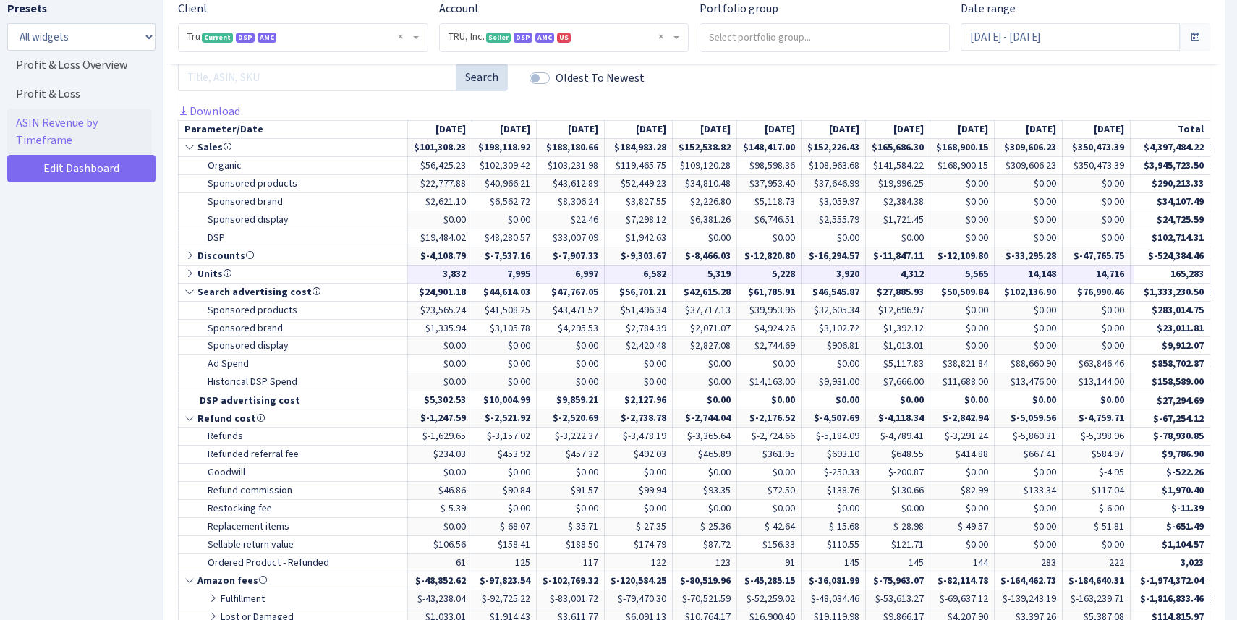
click at [190, 270] on icon at bounding box center [190, 273] width 13 height 10
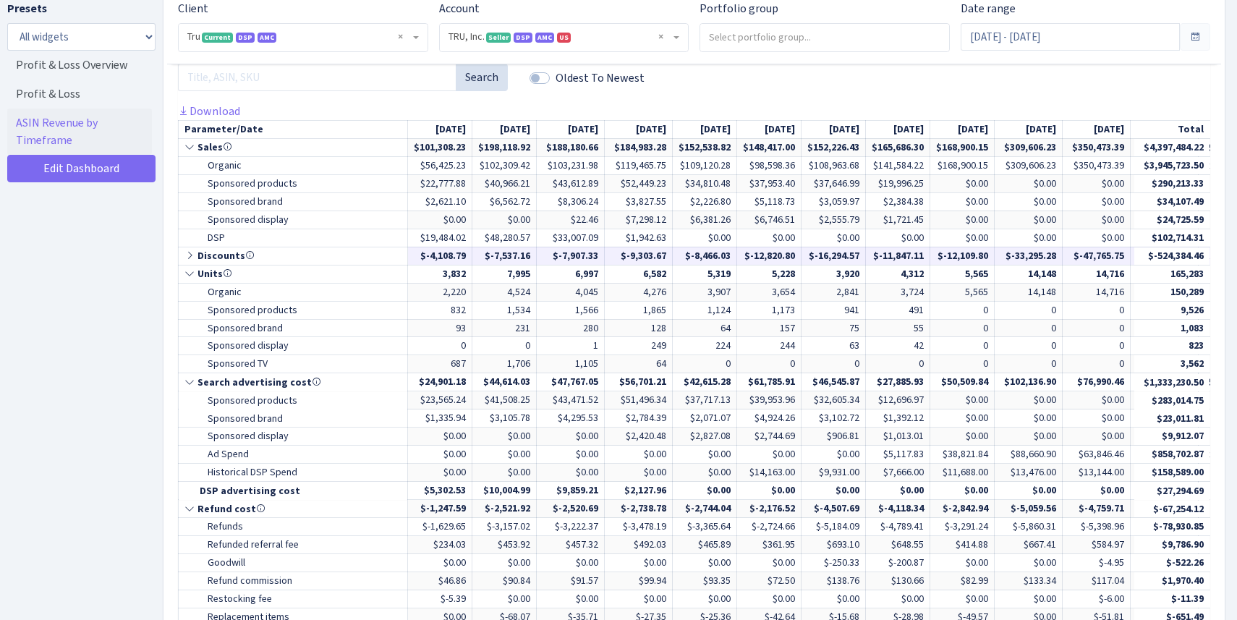
click at [188, 255] on icon at bounding box center [190, 255] width 13 height 10
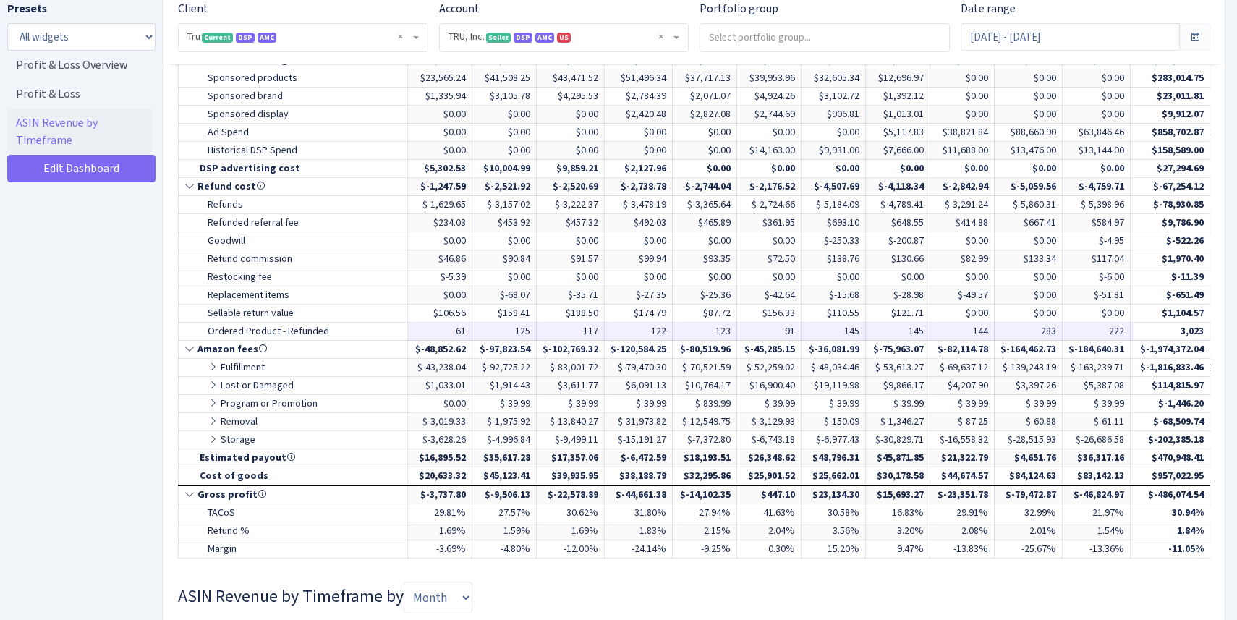
scroll to position [1084, 0]
click at [211, 365] on icon at bounding box center [214, 366] width 13 height 10
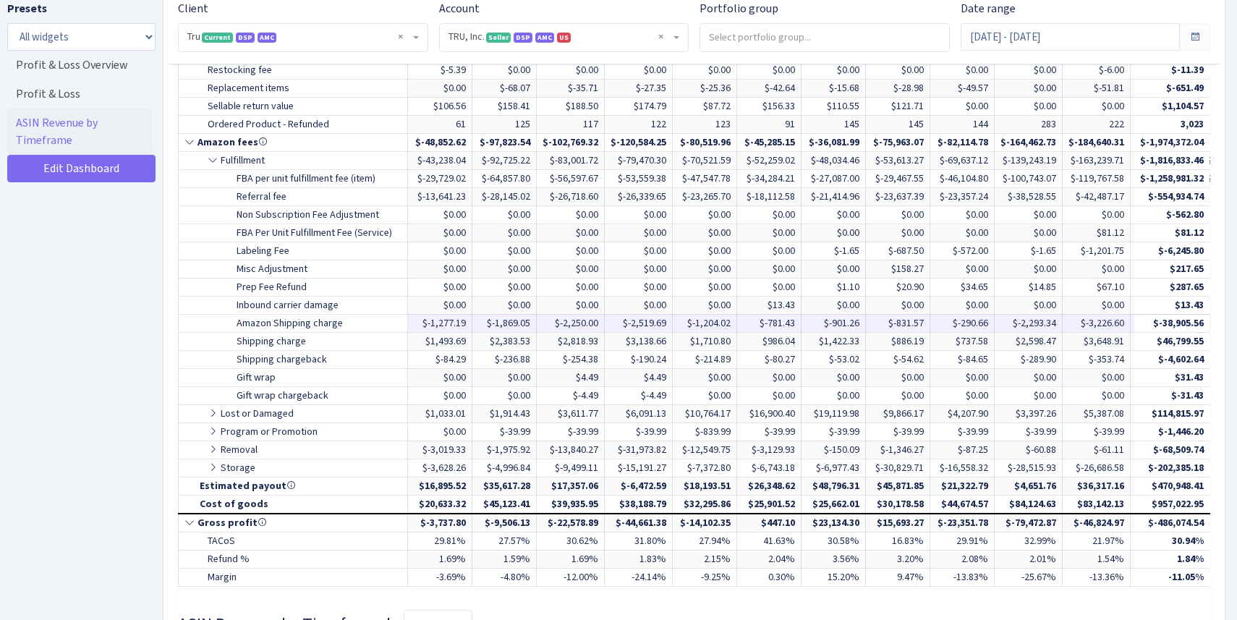
scroll to position [1293, 0]
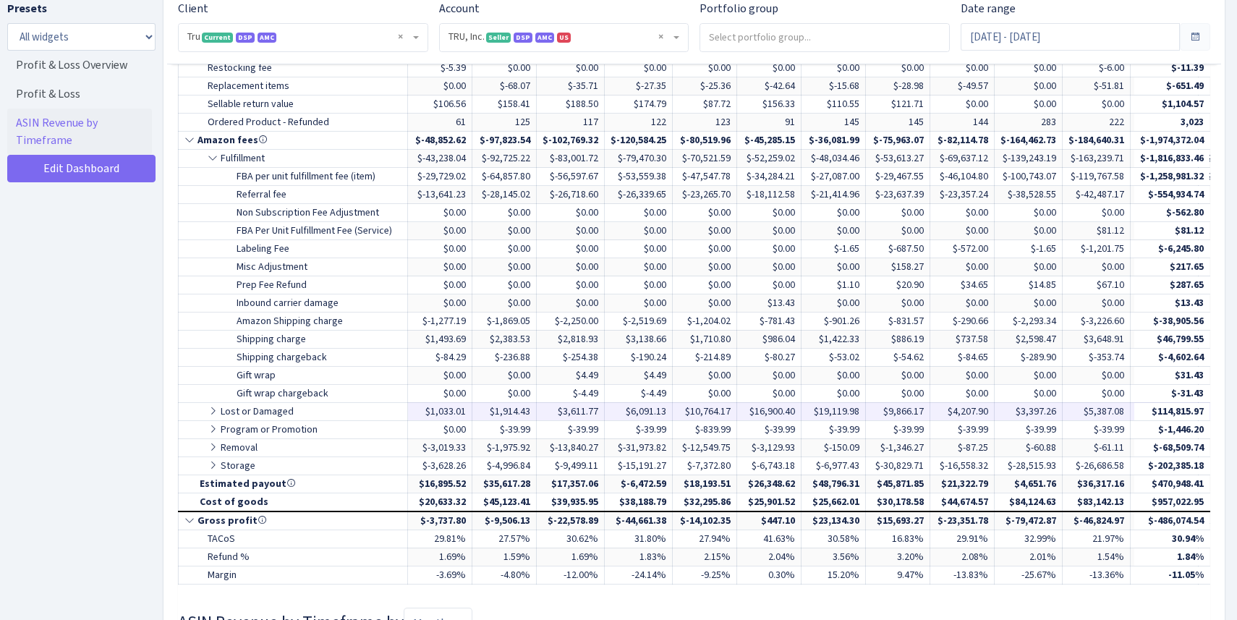
click at [216, 407] on icon at bounding box center [214, 411] width 13 height 10
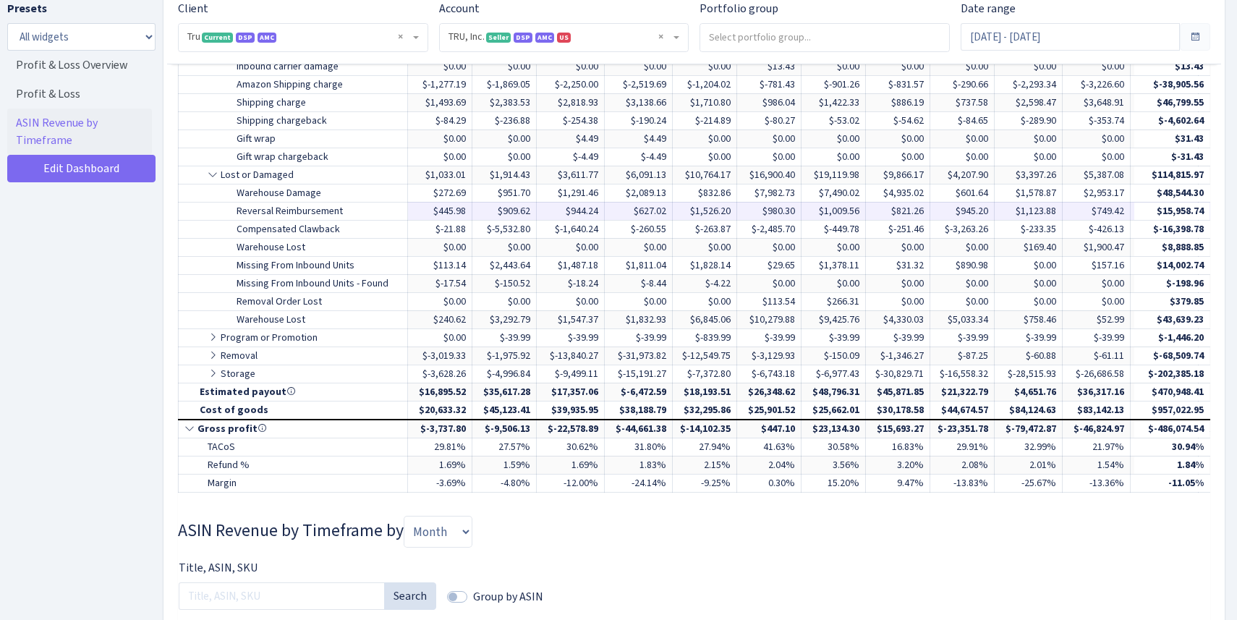
scroll to position [1532, 0]
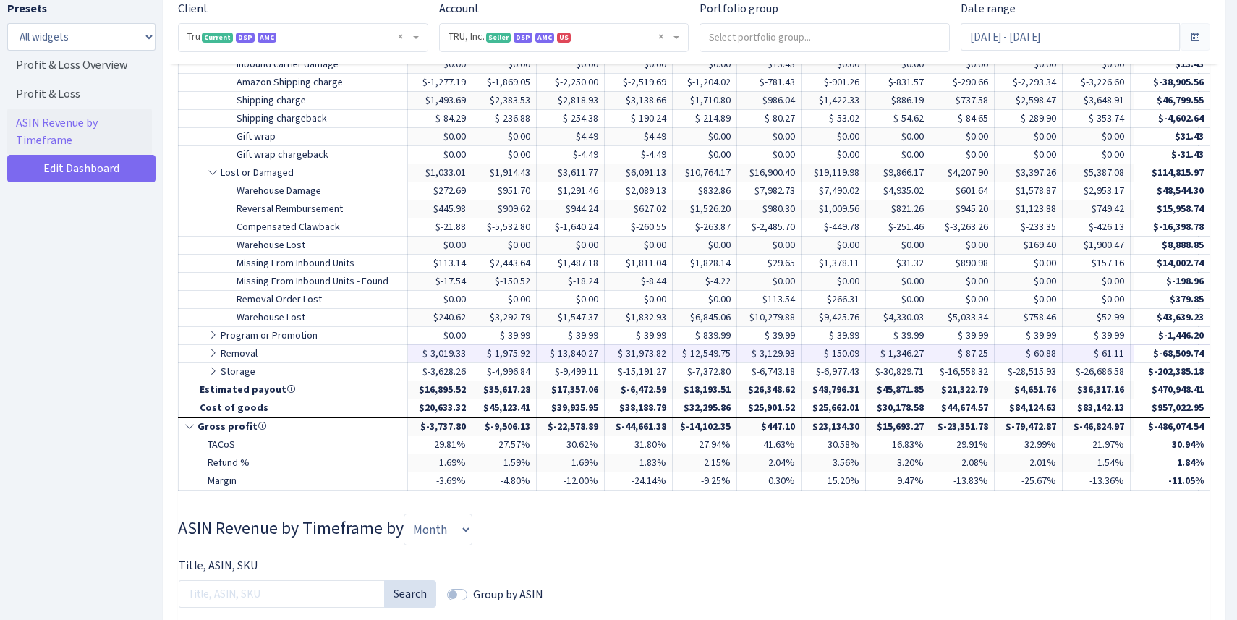
click at [212, 354] on icon at bounding box center [214, 353] width 13 height 10
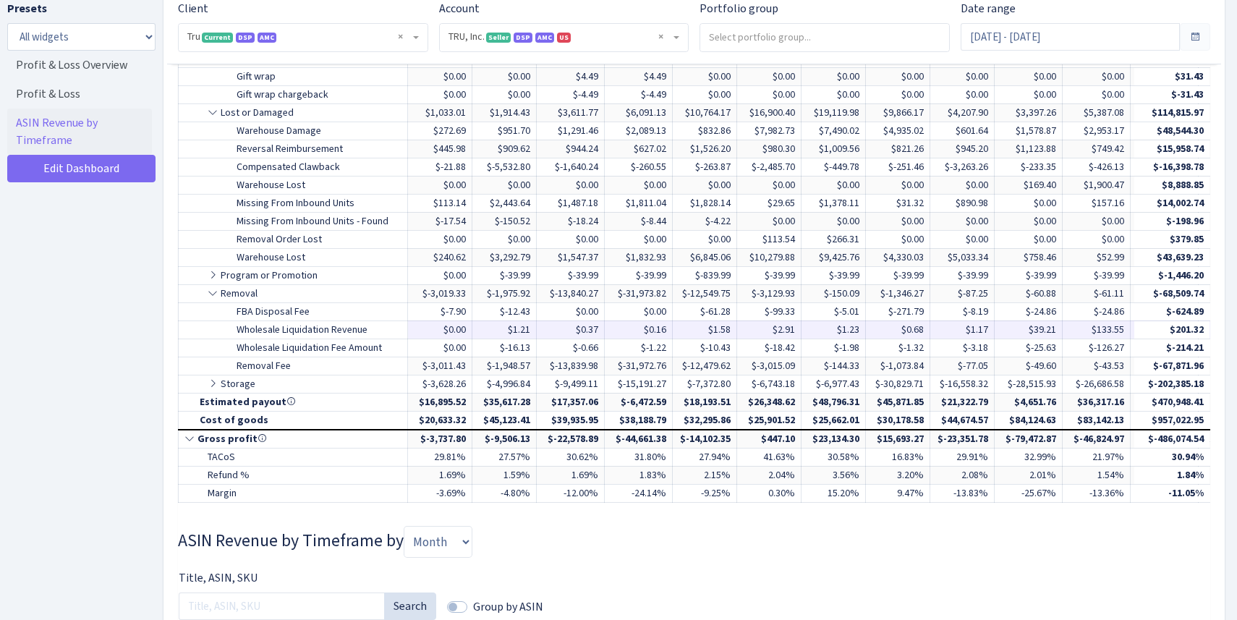
scroll to position [1597, 0]
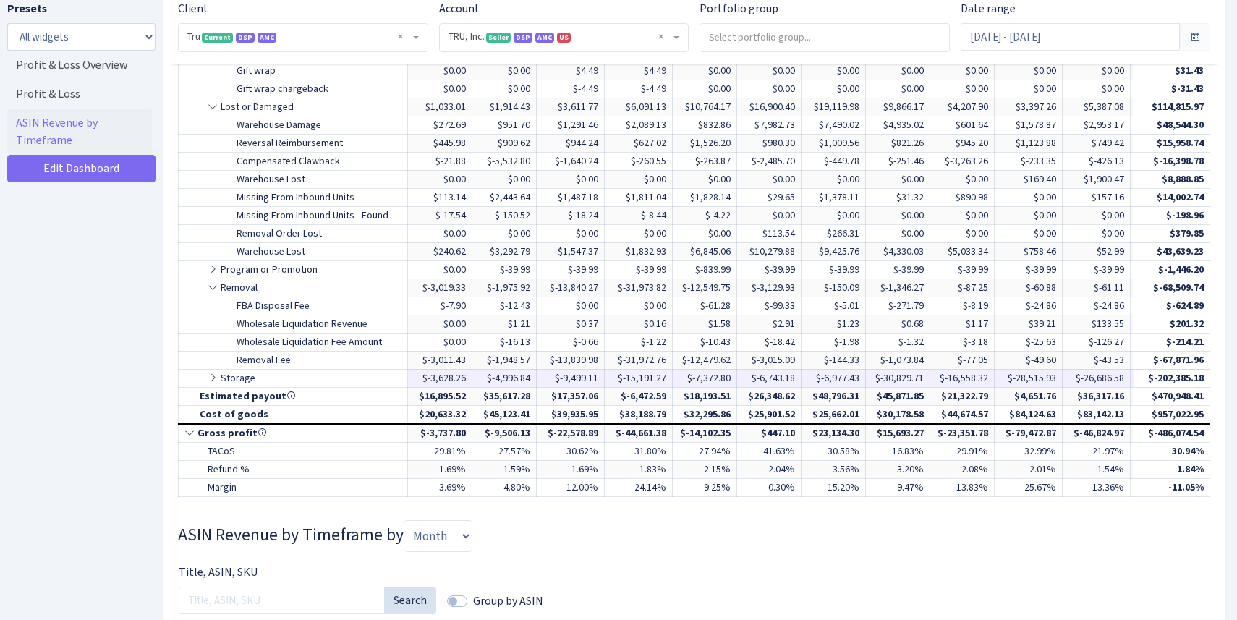
click at [216, 378] on icon at bounding box center [214, 378] width 13 height 10
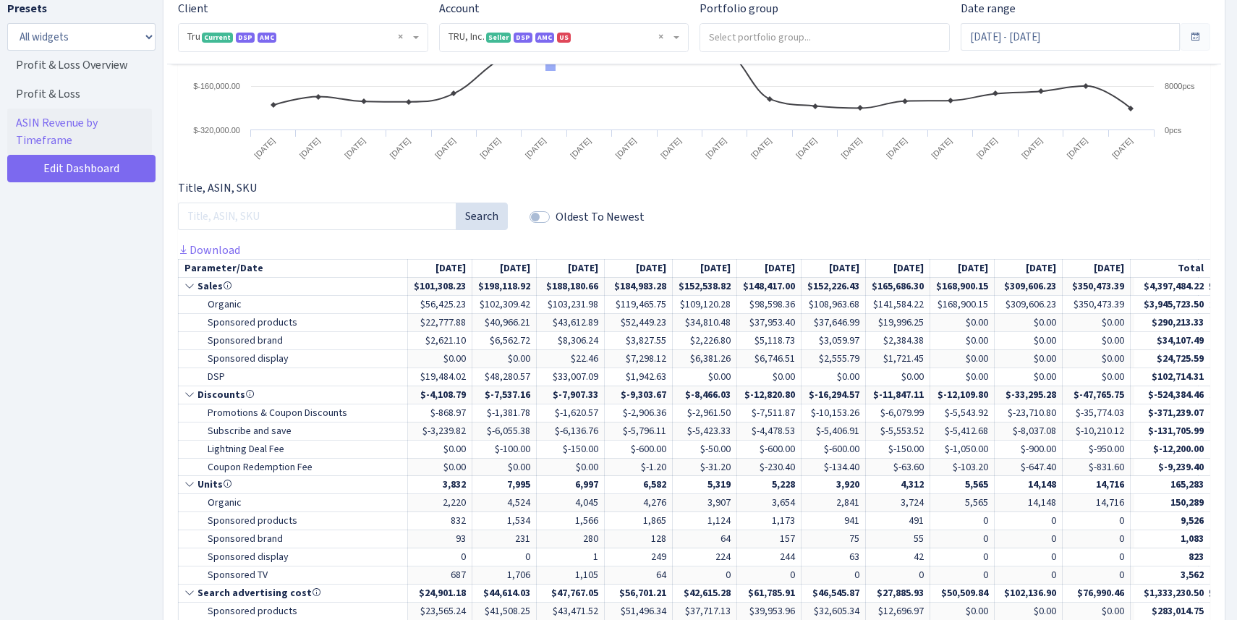
scroll to position [552, 0]
drag, startPoint x: 421, startPoint y: 320, endPoint x: 470, endPoint y: 320, distance: 49.2
click at [470, 320] on td "$22,777.88" at bounding box center [440, 321] width 64 height 18
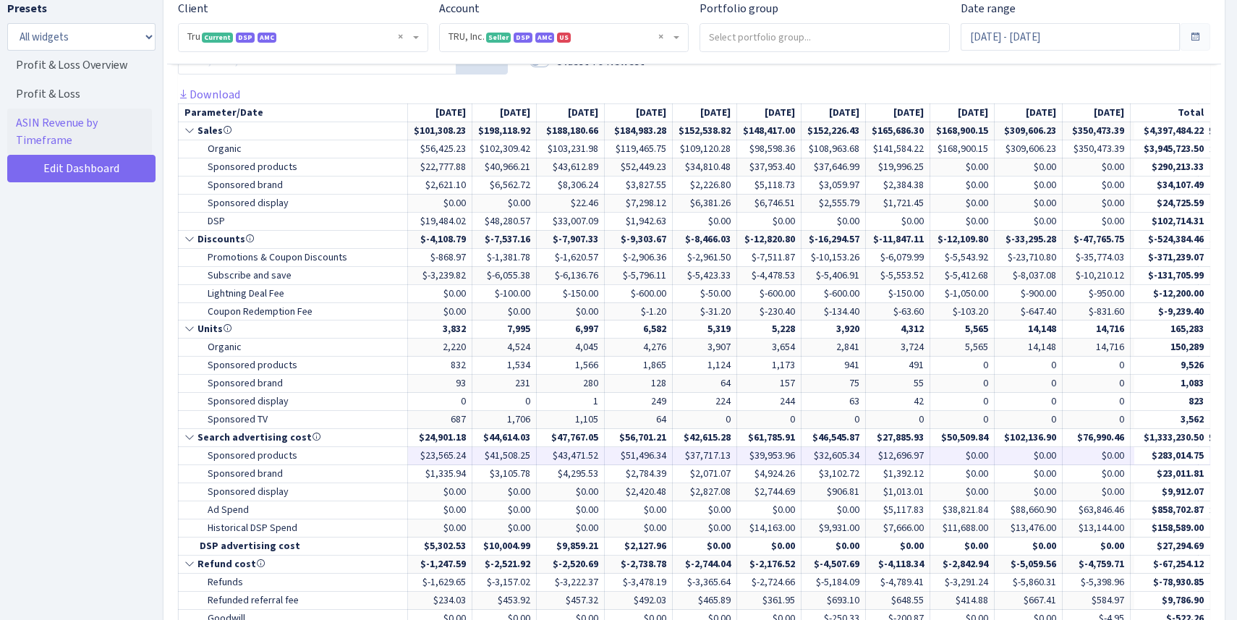
scroll to position [716, 0]
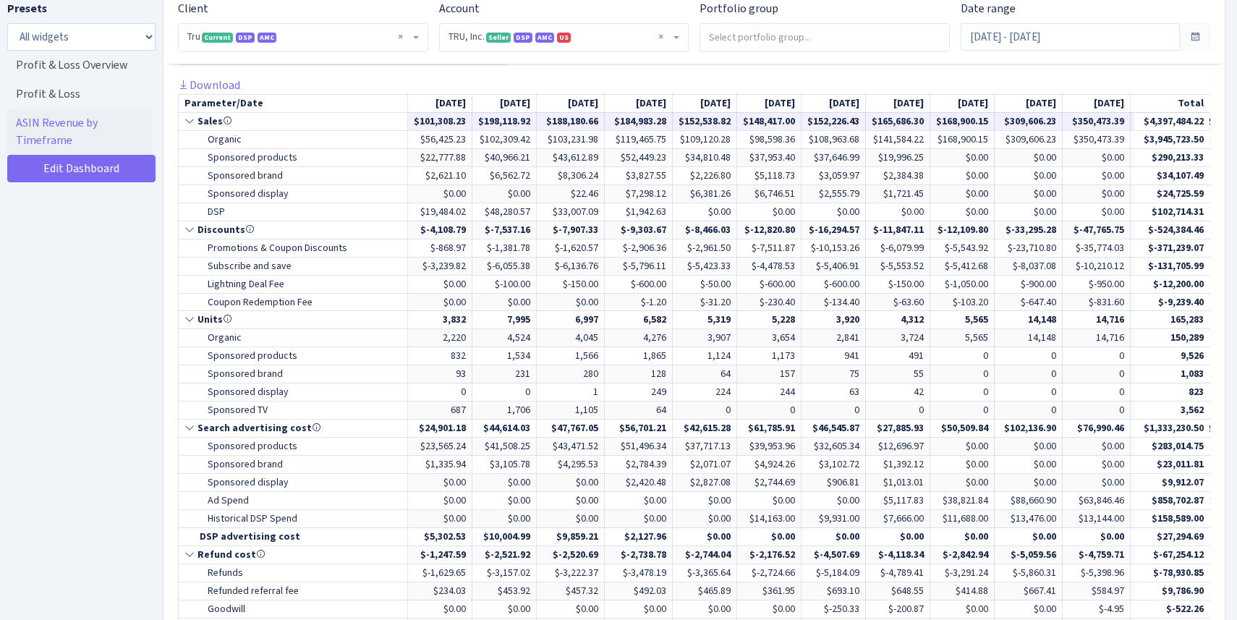
drag, startPoint x: 415, startPoint y: 122, endPoint x: 467, endPoint y: 126, distance: 52.2
click at [467, 126] on td "$101,308.23" at bounding box center [440, 121] width 64 height 18
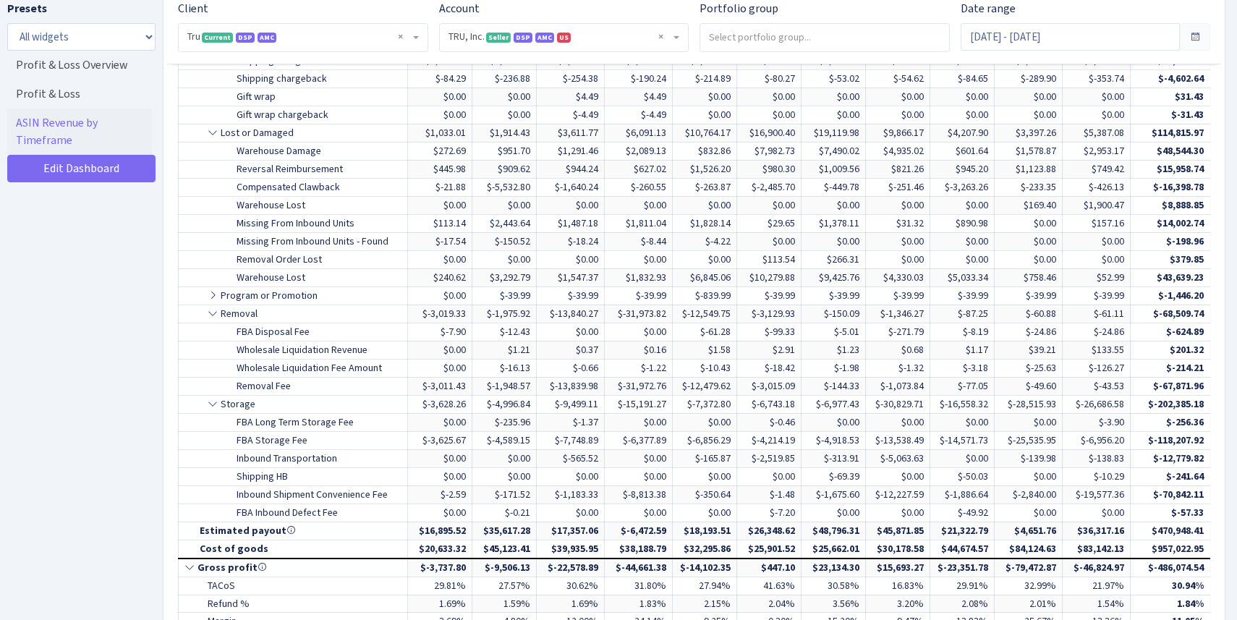
scroll to position [1922, 0]
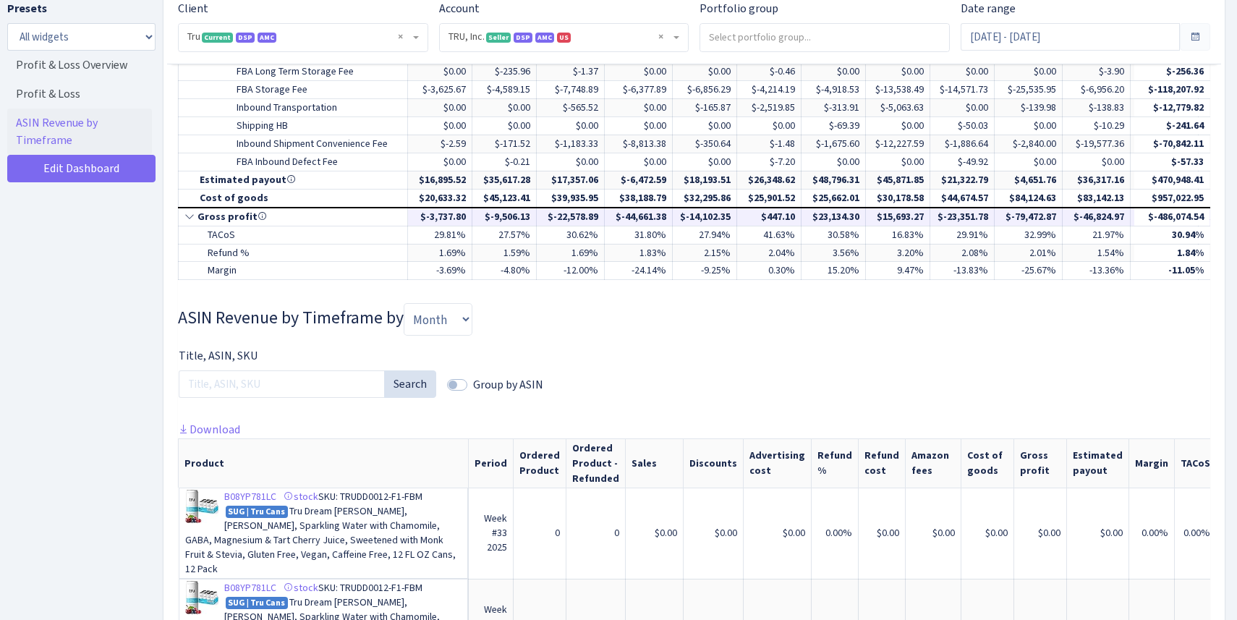
drag, startPoint x: 886, startPoint y: 220, endPoint x: 952, endPoint y: 219, distance: 66.6
click at [952, 219] on tr "Gross profit $-3,737.80 $-9,506.13 $-22,578.89 $-44,661.38 $-14,102.35 $447.10 …" at bounding box center [990, 217] width 1622 height 18
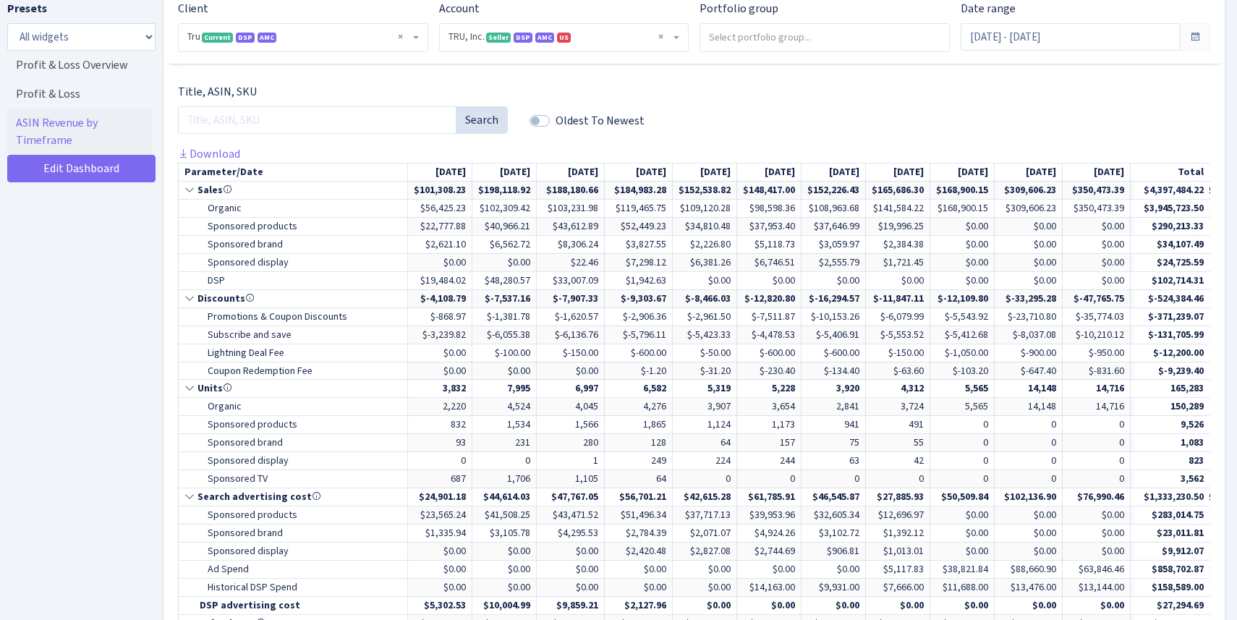
scroll to position [718, 0]
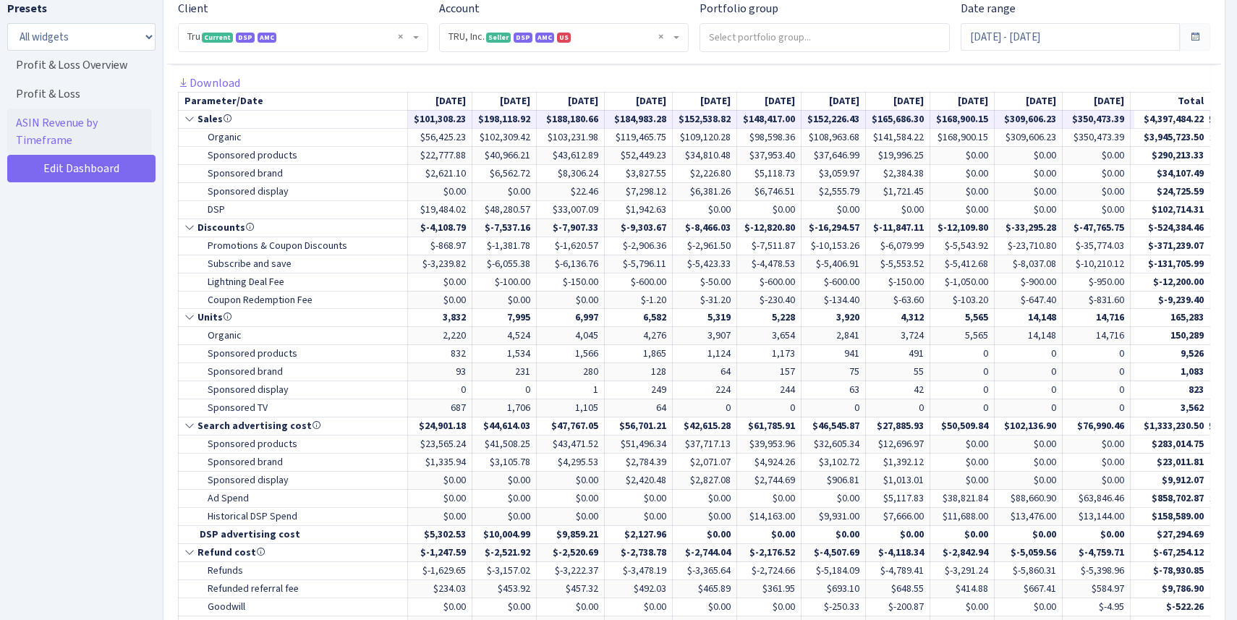
drag, startPoint x: 888, startPoint y: 118, endPoint x: 942, endPoint y: 118, distance: 54.3
click at [930, 118] on td "$165,686.30" at bounding box center [898, 119] width 64 height 18
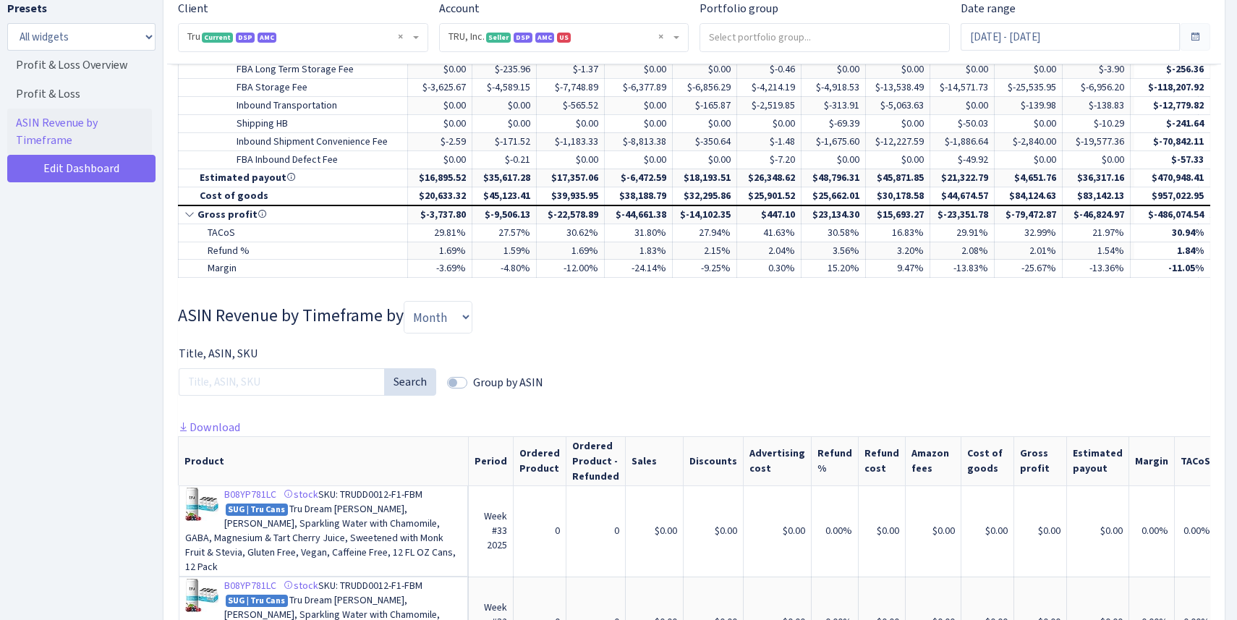
scroll to position [1945, 0]
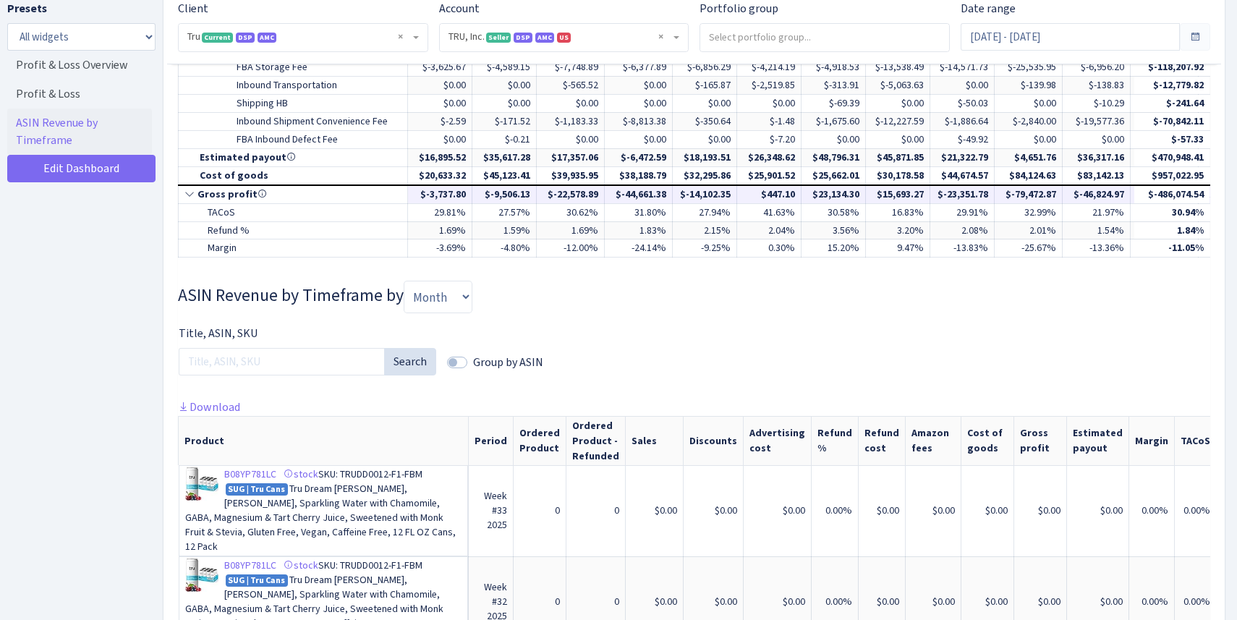
drag, startPoint x: 820, startPoint y: 190, endPoint x: 872, endPoint y: 190, distance: 52.1
click at [866, 190] on td "$23,134.30" at bounding box center [834, 194] width 64 height 18
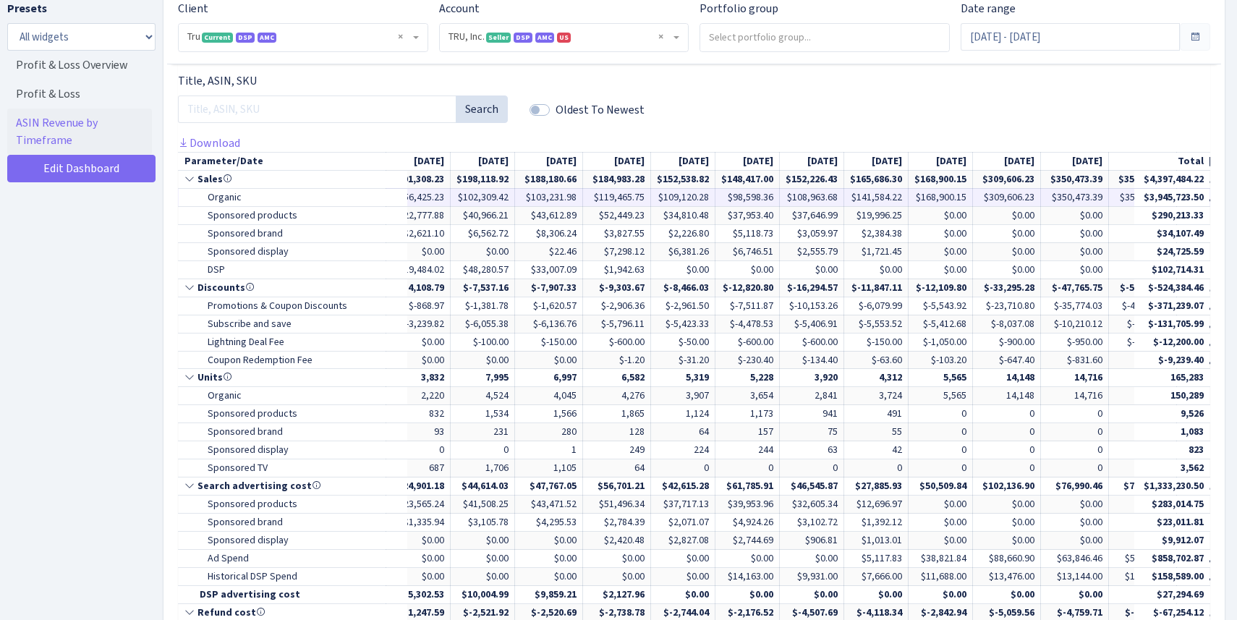
scroll to position [0, 0]
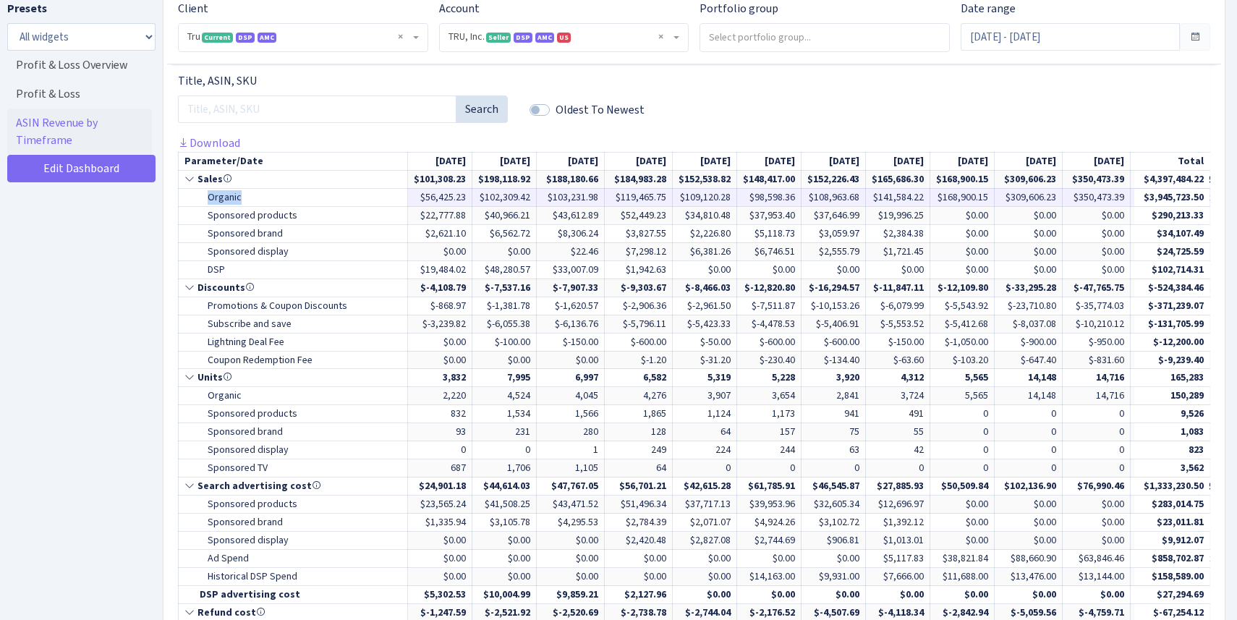
drag, startPoint x: 202, startPoint y: 200, endPoint x: 271, endPoint y: 194, distance: 69.0
click at [271, 197] on td "Organic" at bounding box center [293, 197] width 229 height 18
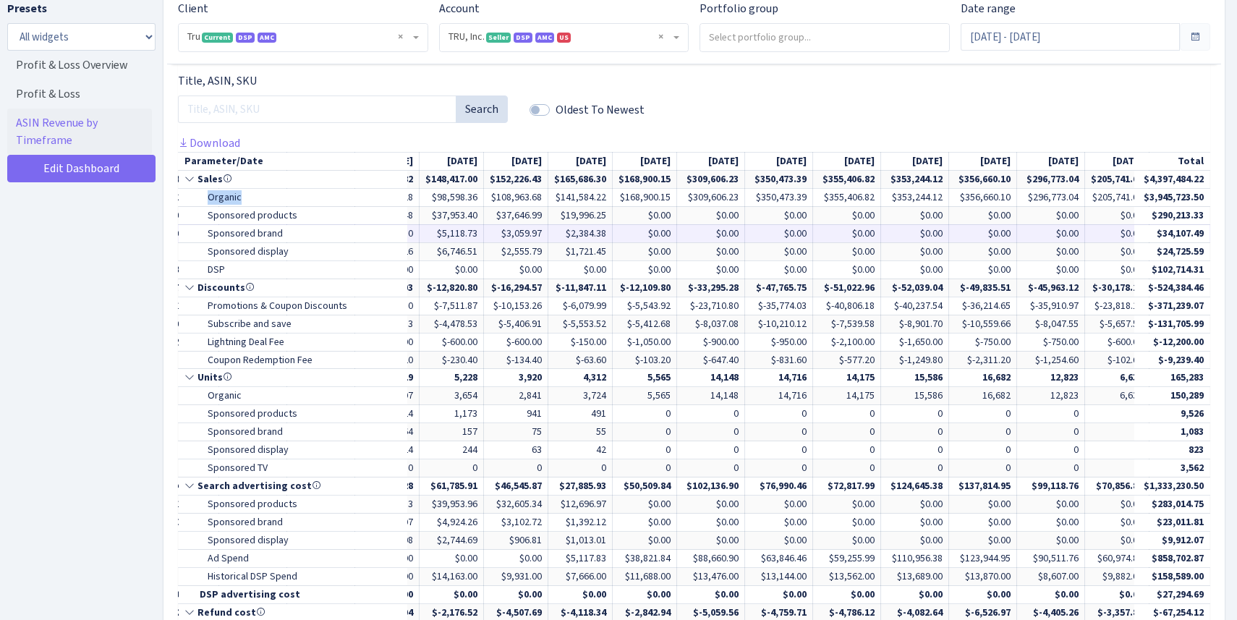
scroll to position [0, 320]
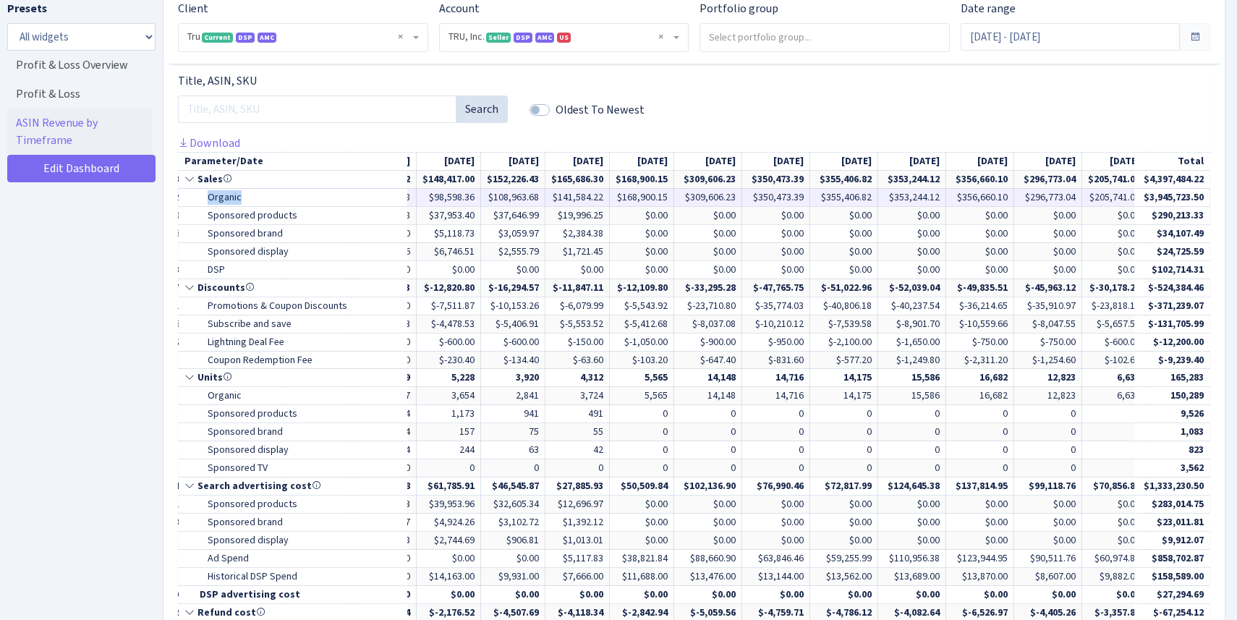
drag, startPoint x: 571, startPoint y: 197, endPoint x: 621, endPoint y: 196, distance: 50.6
click at [610, 196] on td "$141,584.22" at bounding box center [577, 197] width 64 height 18
drag, startPoint x: 632, startPoint y: 194, endPoint x: 946, endPoint y: 193, distance: 314.0
click at [946, 193] on tr "Organic $56,425.23 $102,309.42 $103,231.98 $119,465.75 $109,120.28 $98,598.36" at bounding box center [669, 197] width 1622 height 18
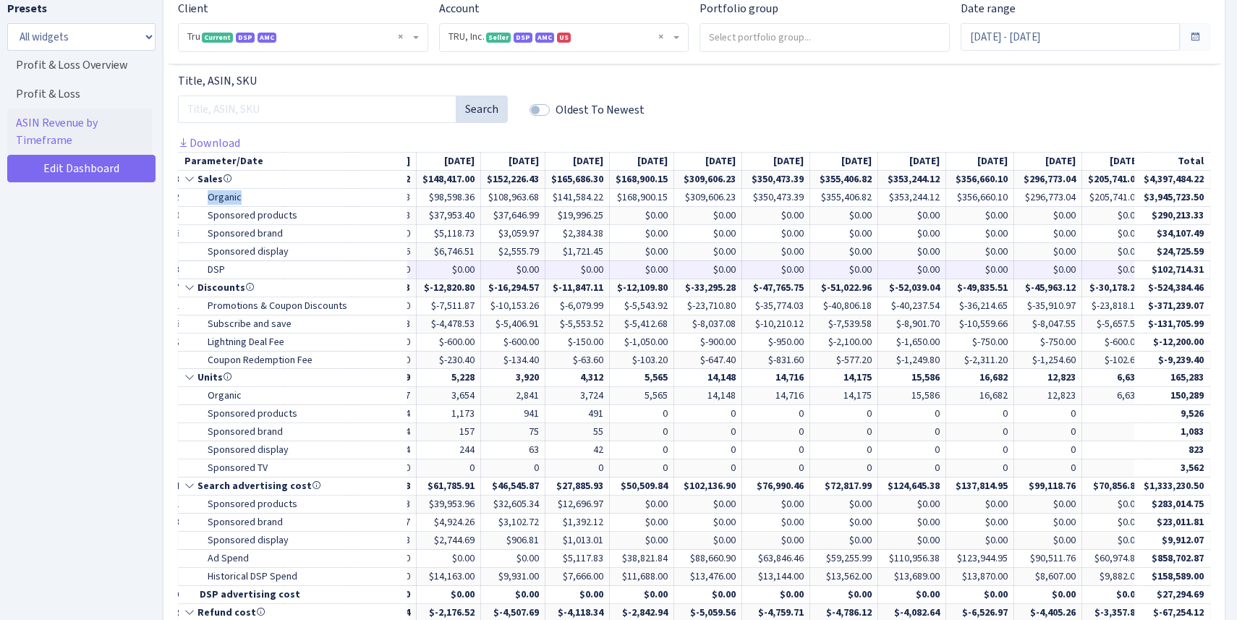
drag, startPoint x: 670, startPoint y: 210, endPoint x: 1017, endPoint y: 261, distance: 351.0
click at [1014, 261] on td "$0.00" at bounding box center [980, 269] width 68 height 18
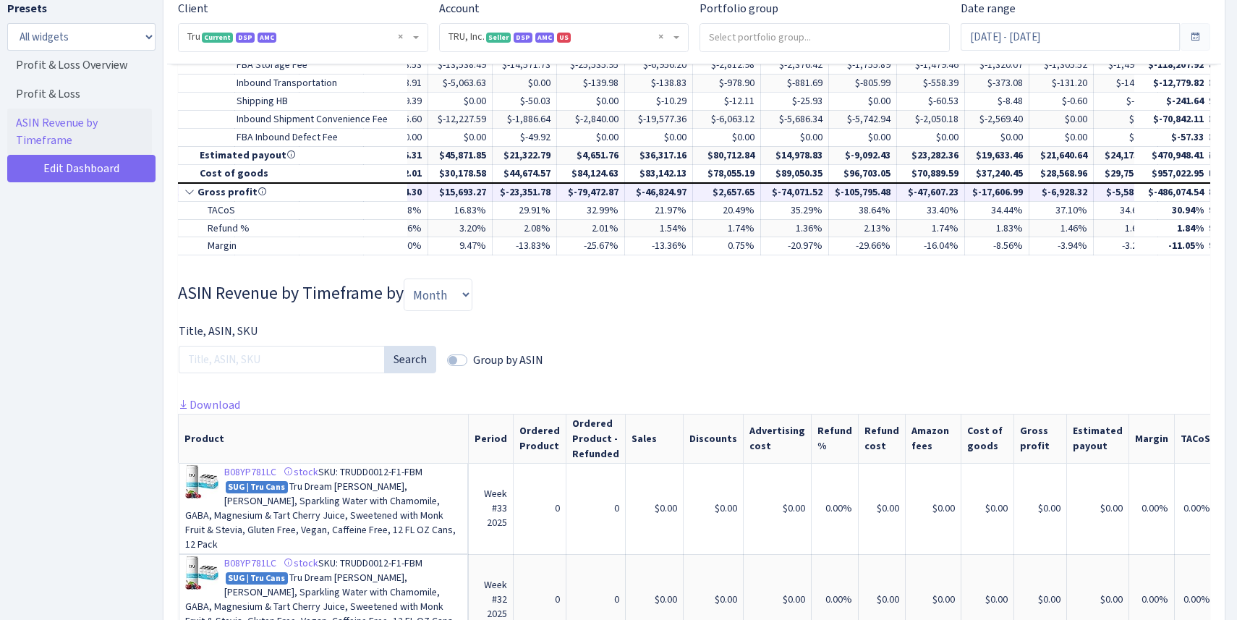
scroll to position [0, 433]
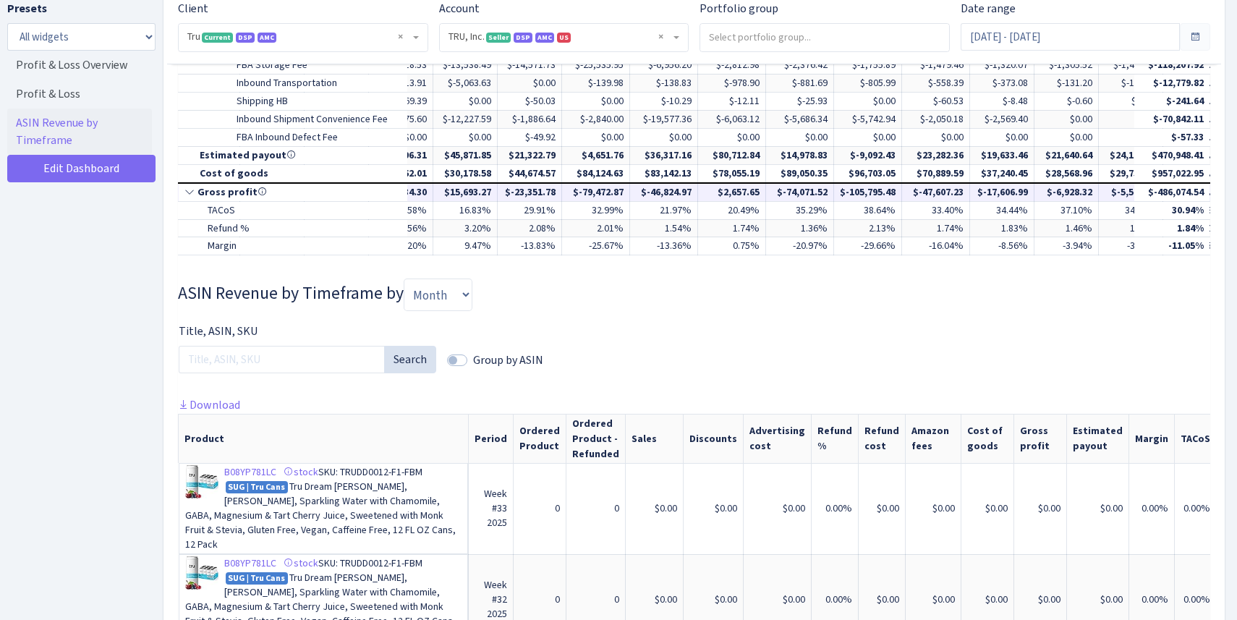
click at [878, 193] on td "$-105,795.48" at bounding box center [868, 192] width 68 height 18
drag, startPoint x: 869, startPoint y: 193, endPoint x: 927, endPoint y: 192, distance: 58.6
click at [902, 192] on td "$-105,795.48" at bounding box center [868, 192] width 68 height 18
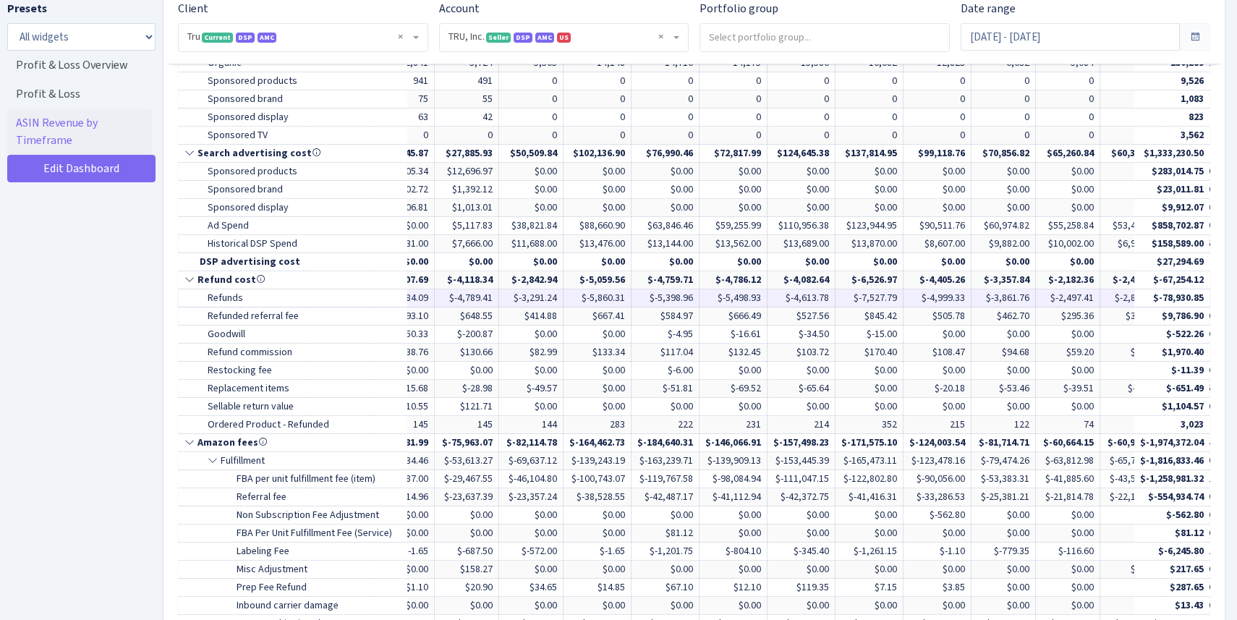
scroll to position [990, 0]
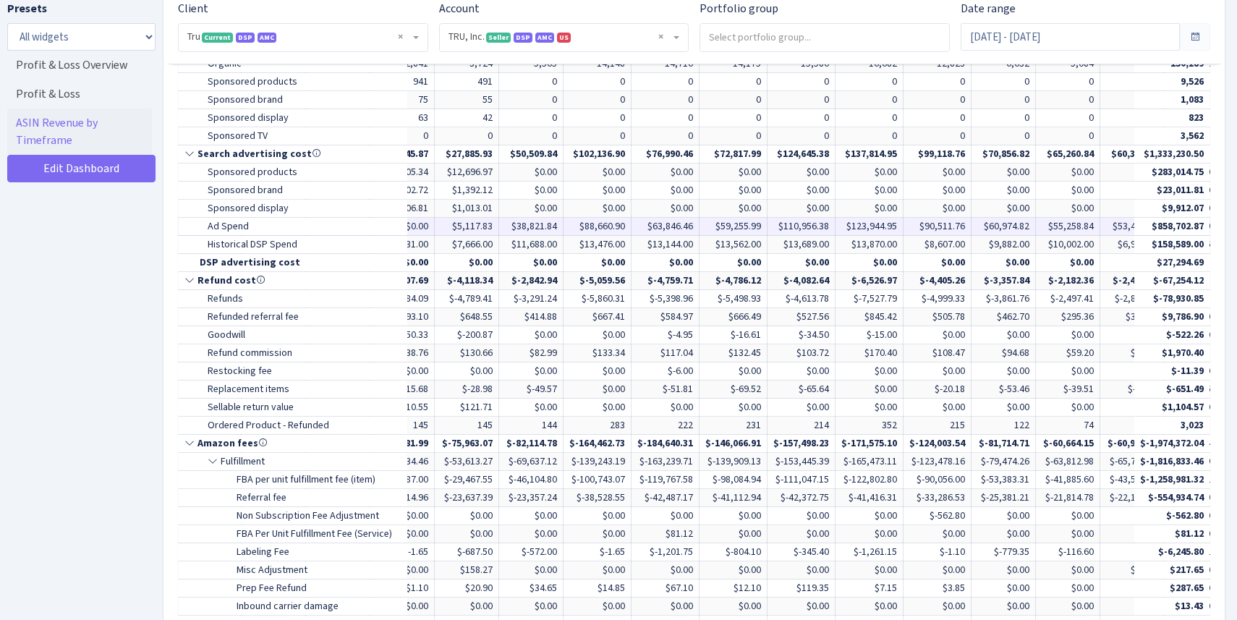
click at [895, 225] on td "$123,944.95" at bounding box center [870, 227] width 68 height 18
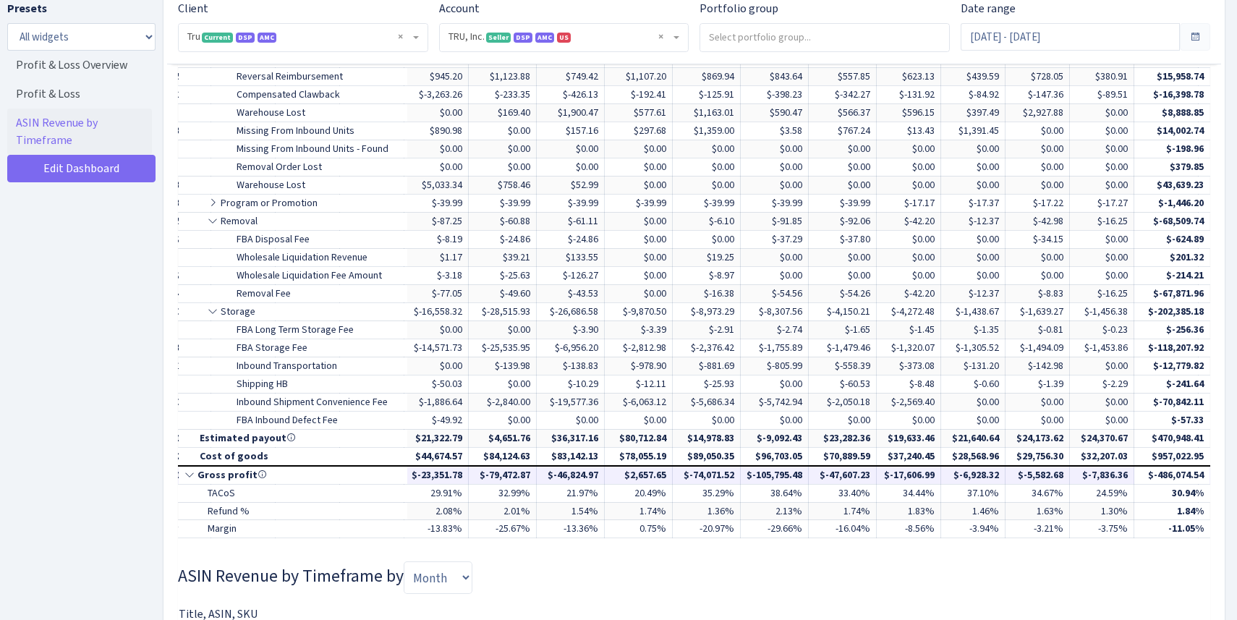
scroll to position [0, 525]
drag, startPoint x: 971, startPoint y: 475, endPoint x: 500, endPoint y: 475, distance: 471.0
click at [500, 475] on tr "Gross profit $-3,737.80 $-9,506.13 $-22,578.89 $-44,661.38 $-14,102.35 $447.10 …" at bounding box center [465, 475] width 1622 height 18
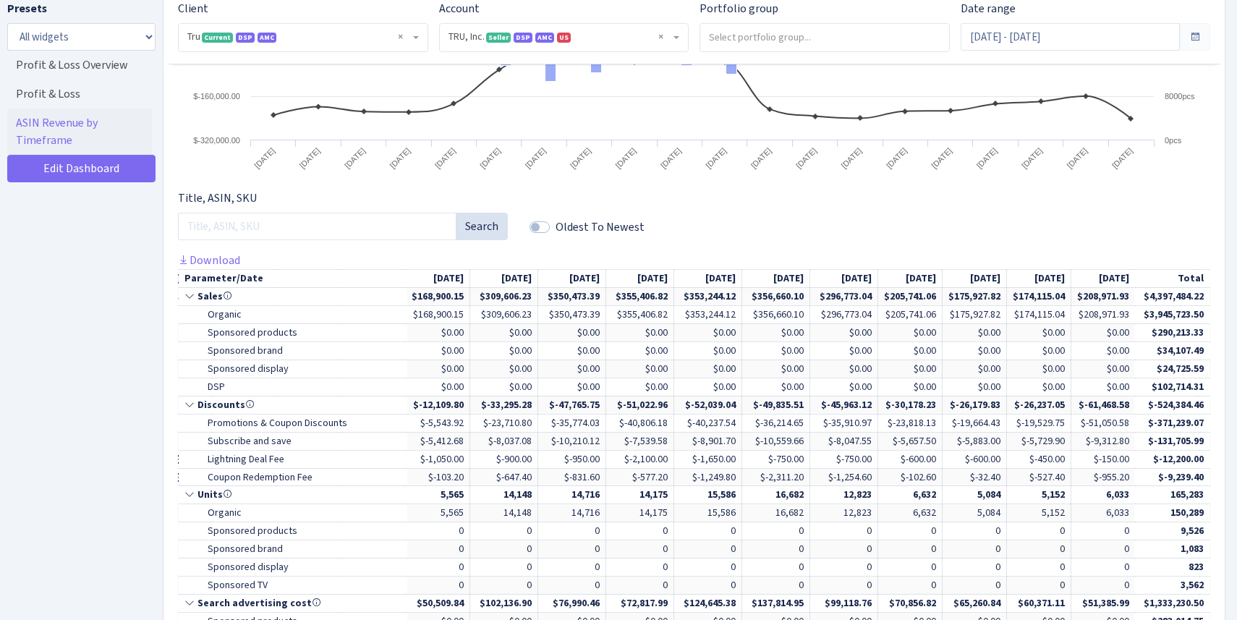
scroll to position [446, 0]
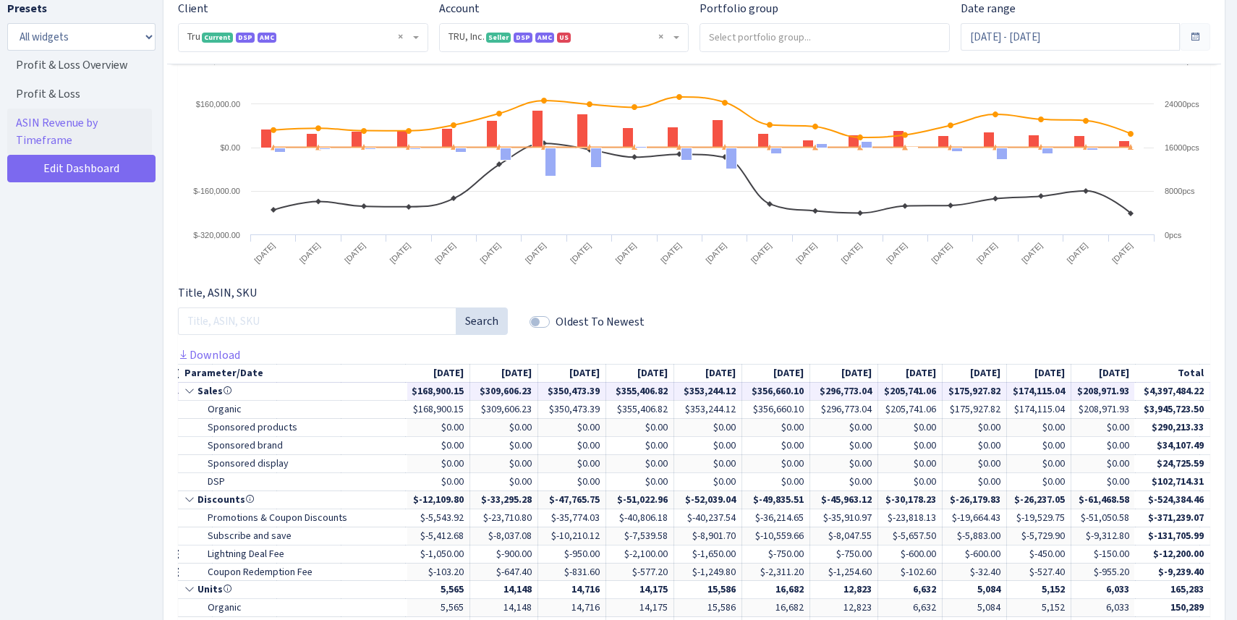
drag, startPoint x: 969, startPoint y: 391, endPoint x: 913, endPoint y: 391, distance: 55.7
click at [913, 391] on td "$205,741.06" at bounding box center [910, 391] width 64 height 18
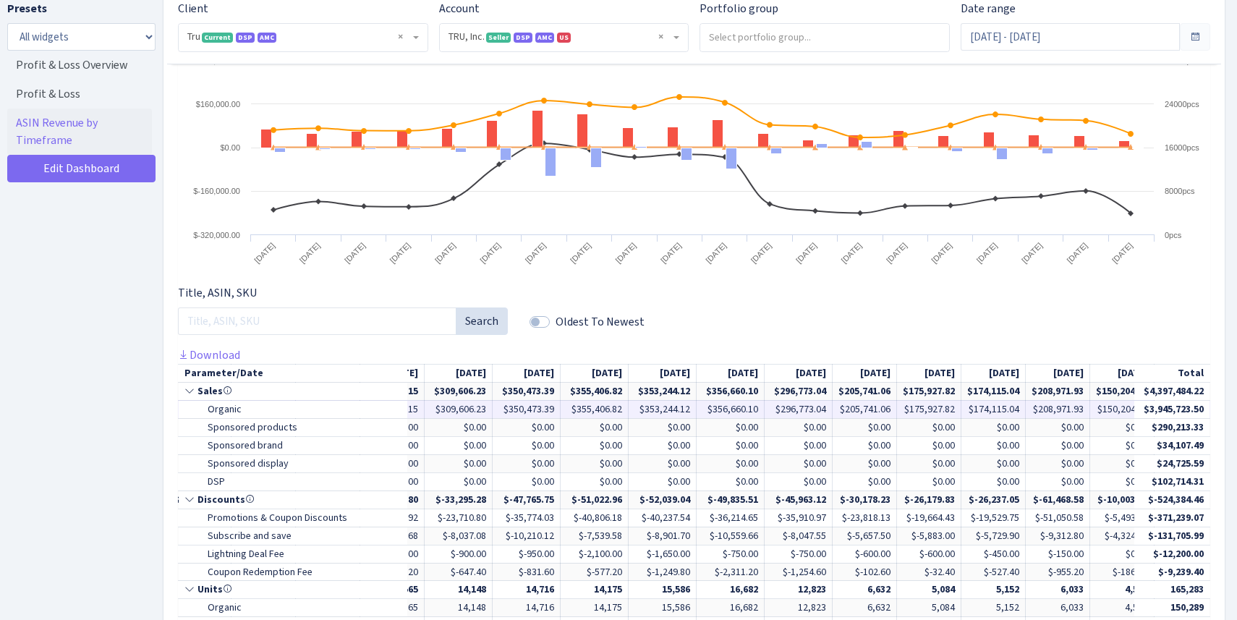
scroll to position [0, 633]
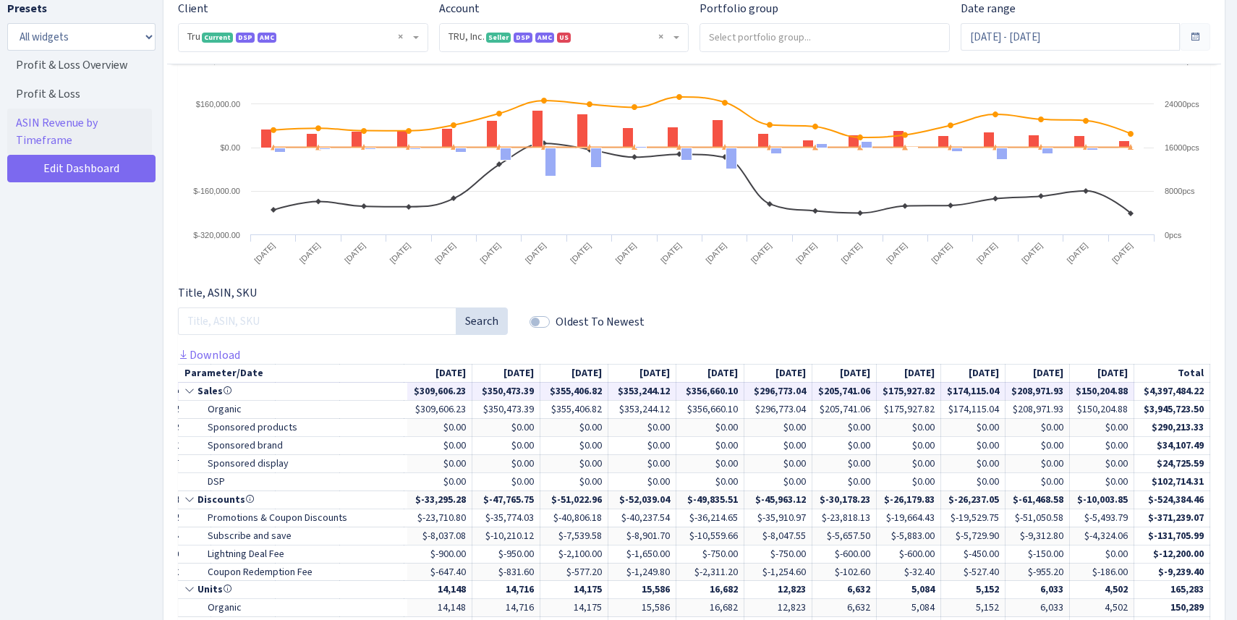
drag, startPoint x: 1126, startPoint y: 390, endPoint x: 871, endPoint y: 392, distance: 254.7
click at [871, 392] on tr "Sales $101,308.23 $198,118.92 $188,180.66 $184,983.28 $152,538.82 $148,417.00" at bounding box center [399, 391] width 1622 height 18
drag, startPoint x: 804, startPoint y: 392, endPoint x: 1126, endPoint y: 385, distance: 322.0
click at [1126, 385] on tr "Sales $101,308.23 $198,118.92 $188,180.66 $184,983.28 $152,538.82 $148,417.00" at bounding box center [399, 391] width 1622 height 18
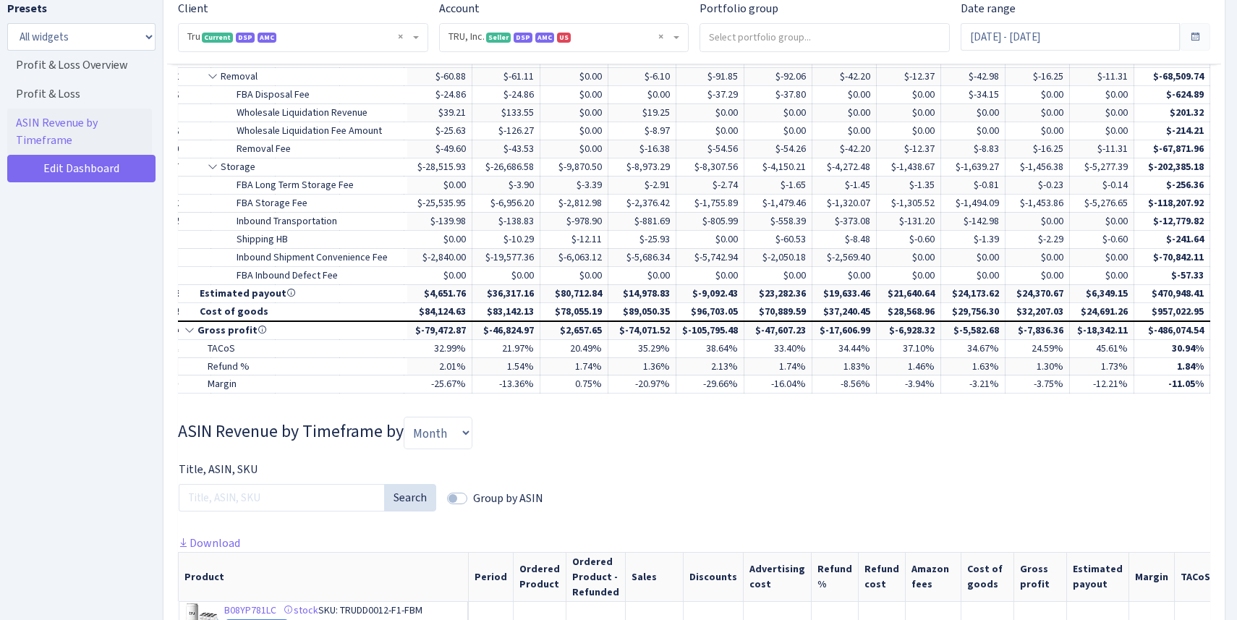
scroll to position [1848, 0]
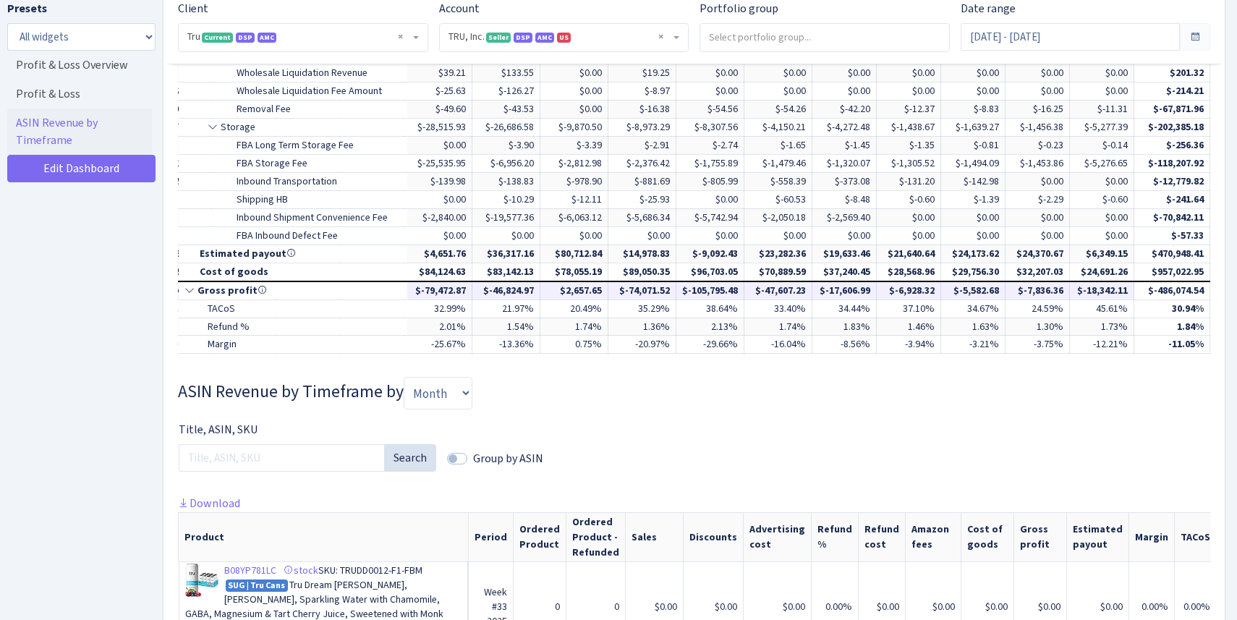
drag, startPoint x: 803, startPoint y: 288, endPoint x: 1125, endPoint y: 292, distance: 322.0
click at [1125, 292] on tr "Gross profit $-3,737.80 $-9,506.13 $-22,578.89 $-44,661.38 $-14,102.35 $447.10 …" at bounding box center [399, 290] width 1622 height 18
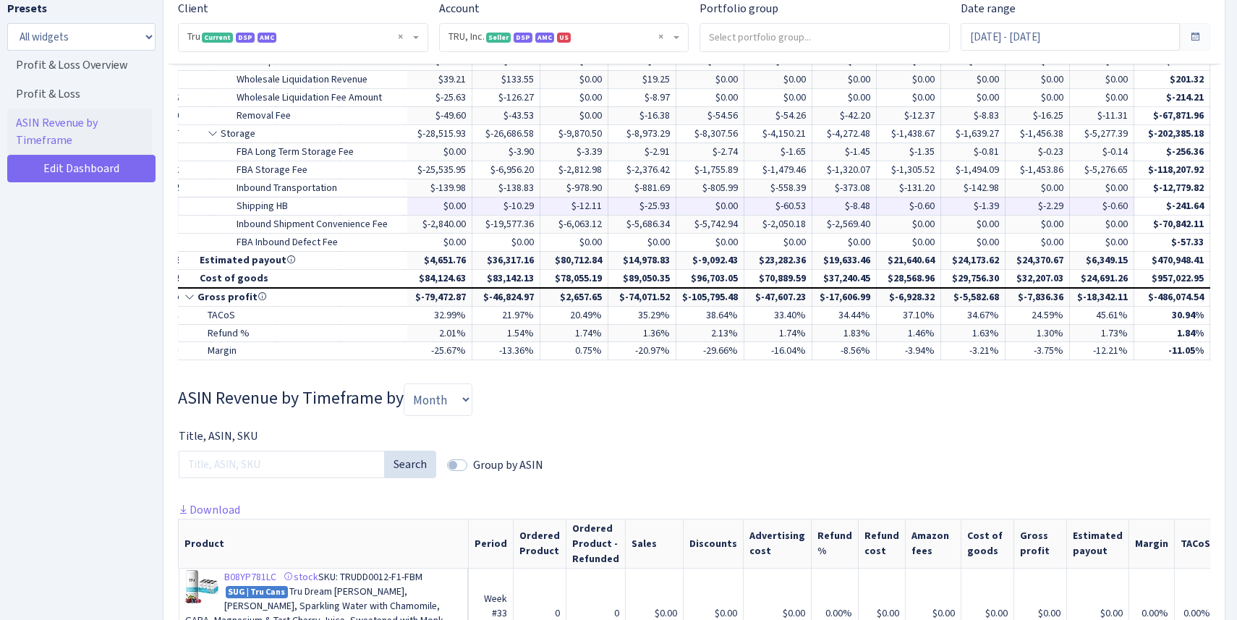
scroll to position [1843, 0]
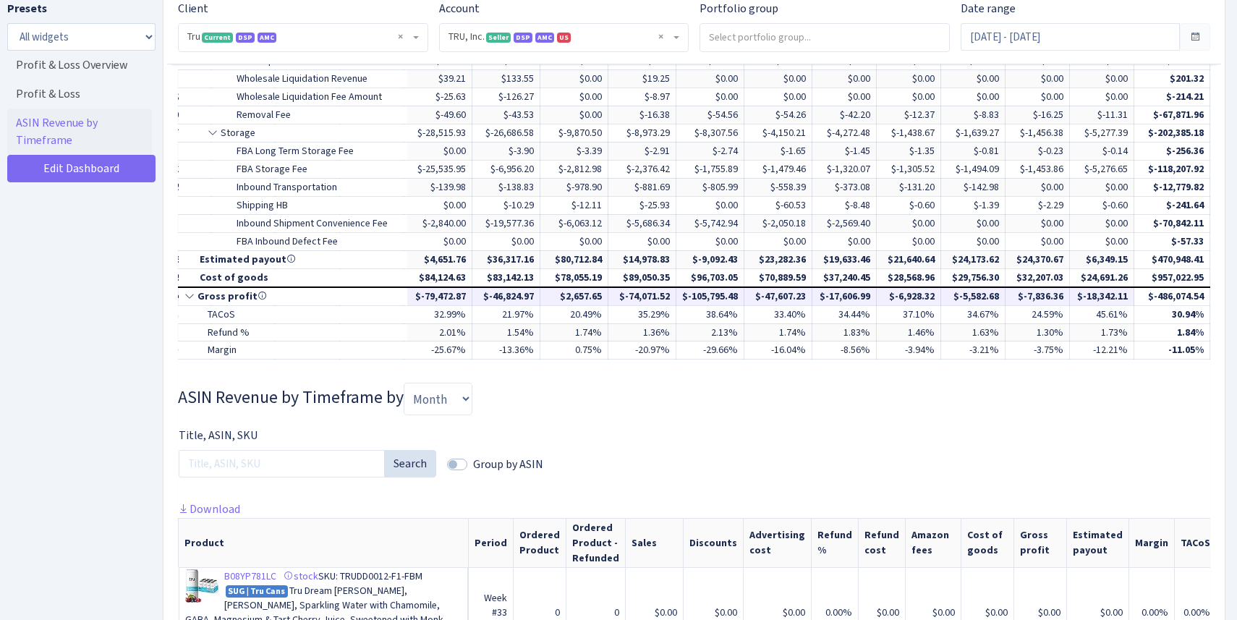
drag, startPoint x: 792, startPoint y: 298, endPoint x: 599, endPoint y: 300, distance: 193.2
click at [599, 300] on tr "Gross profit $-3,737.80 $-9,506.13 $-22,578.89 $-44,661.38 $-14,102.35 $447.10 …" at bounding box center [399, 296] width 1622 height 18
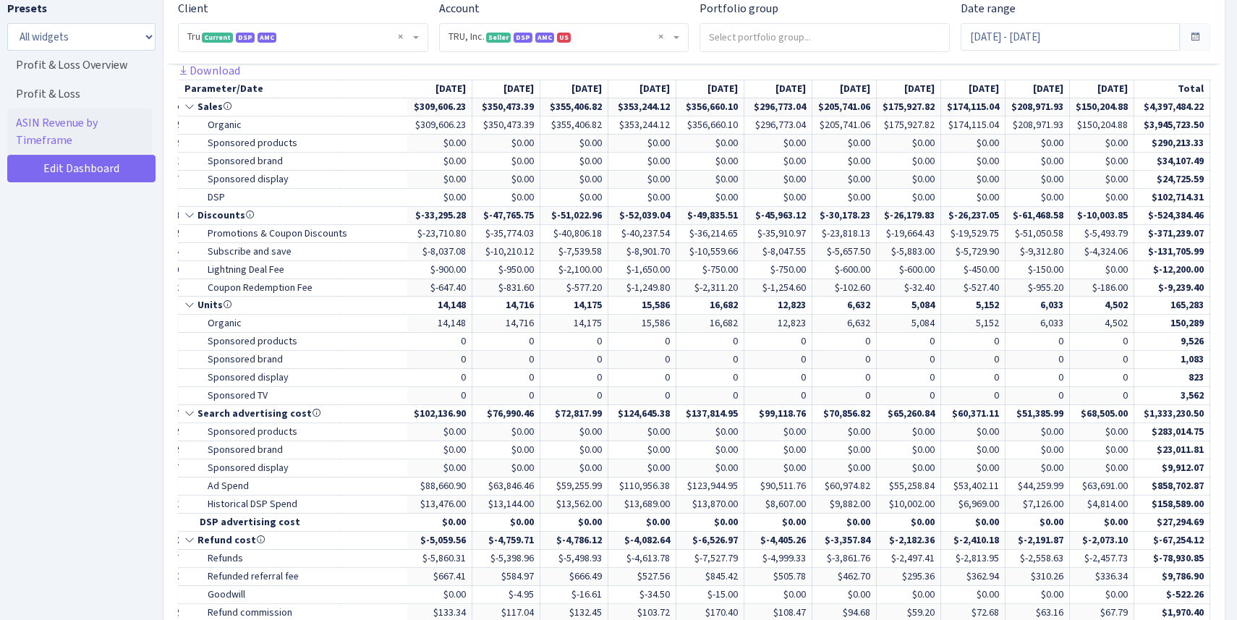
scroll to position [722, 0]
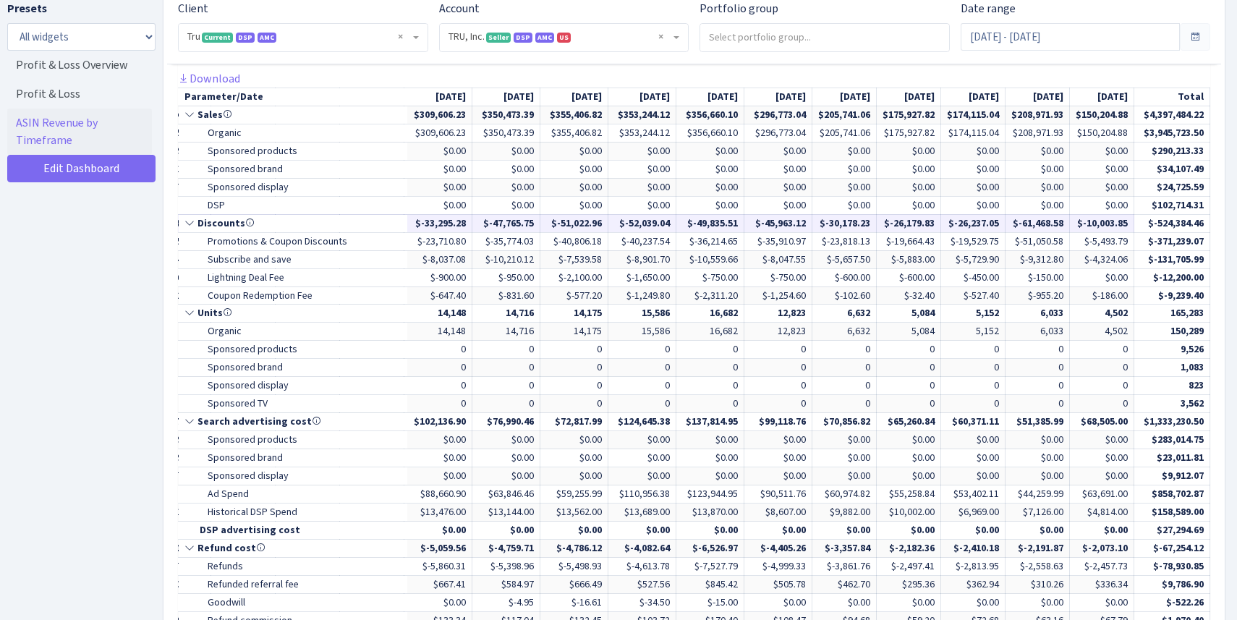
drag, startPoint x: 600, startPoint y: 221, endPoint x: 797, endPoint y: 218, distance: 197.5
click at [797, 218] on tr "Discounts $-4,108.79 $-7,537.16 $-7,907.33 $-9,303.67 $-8,466.03 $-12,820.80" at bounding box center [399, 223] width 1622 height 18
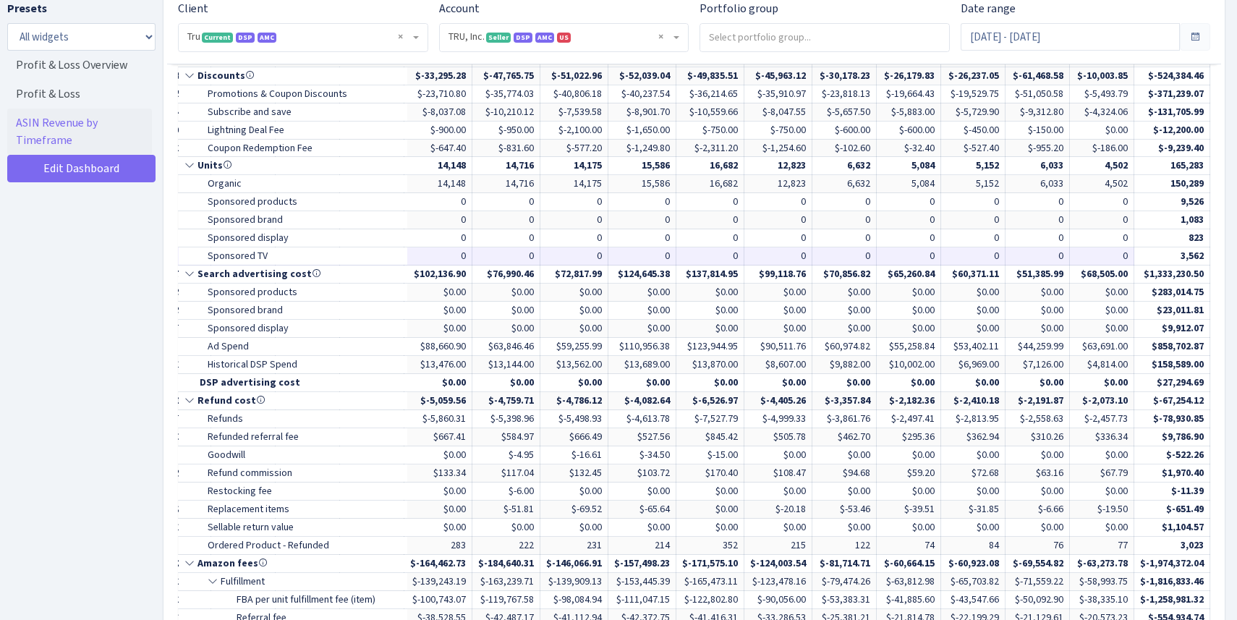
scroll to position [878, 0]
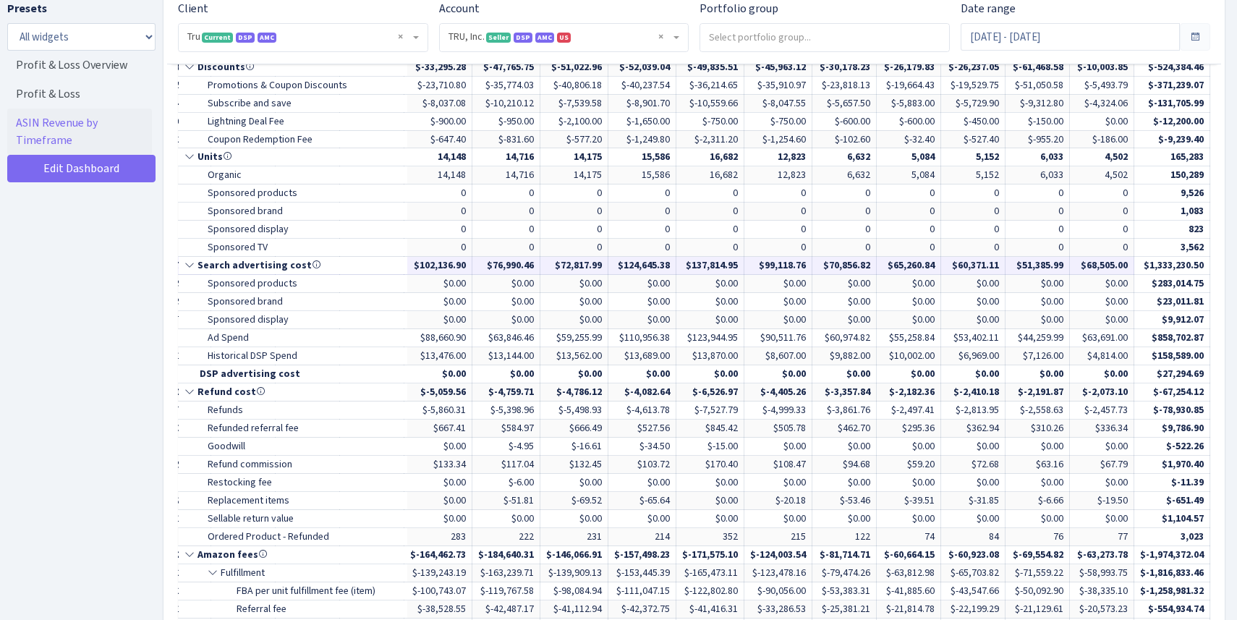
drag, startPoint x: 794, startPoint y: 270, endPoint x: 620, endPoint y: 259, distance: 174.7
click at [620, 259] on tr "Search advertising cost $24,901.18 $44,614.03 $47,767.05 $56,701.21 $42,615.28 …" at bounding box center [399, 266] width 1622 height 18
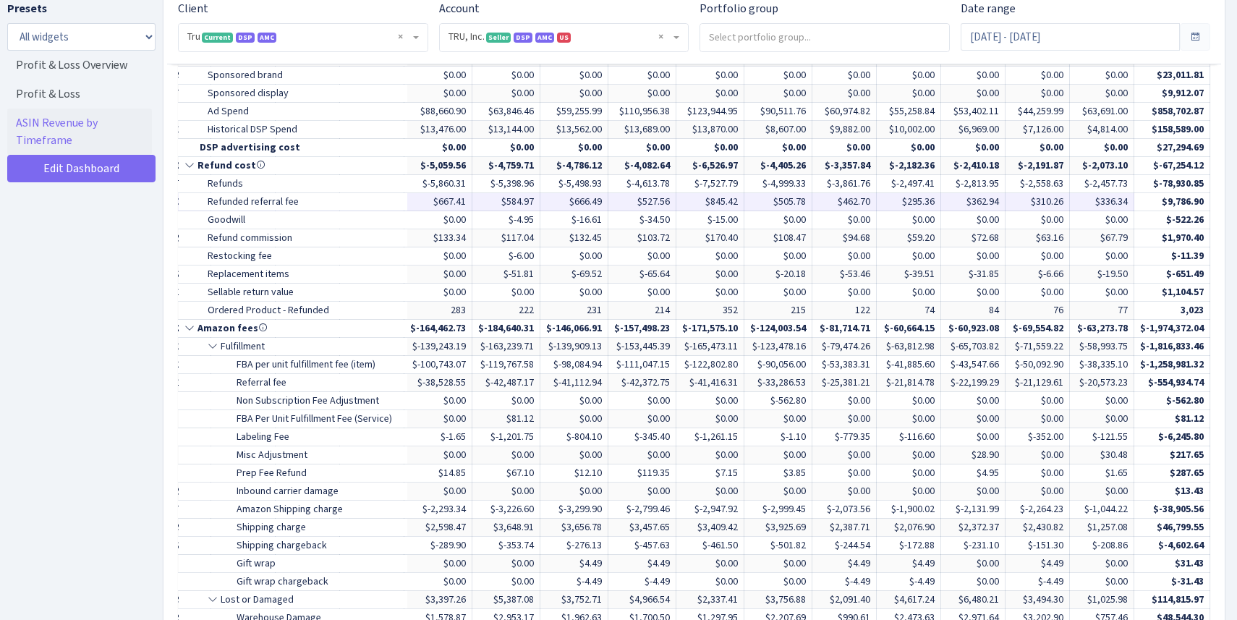
scroll to position [1105, 0]
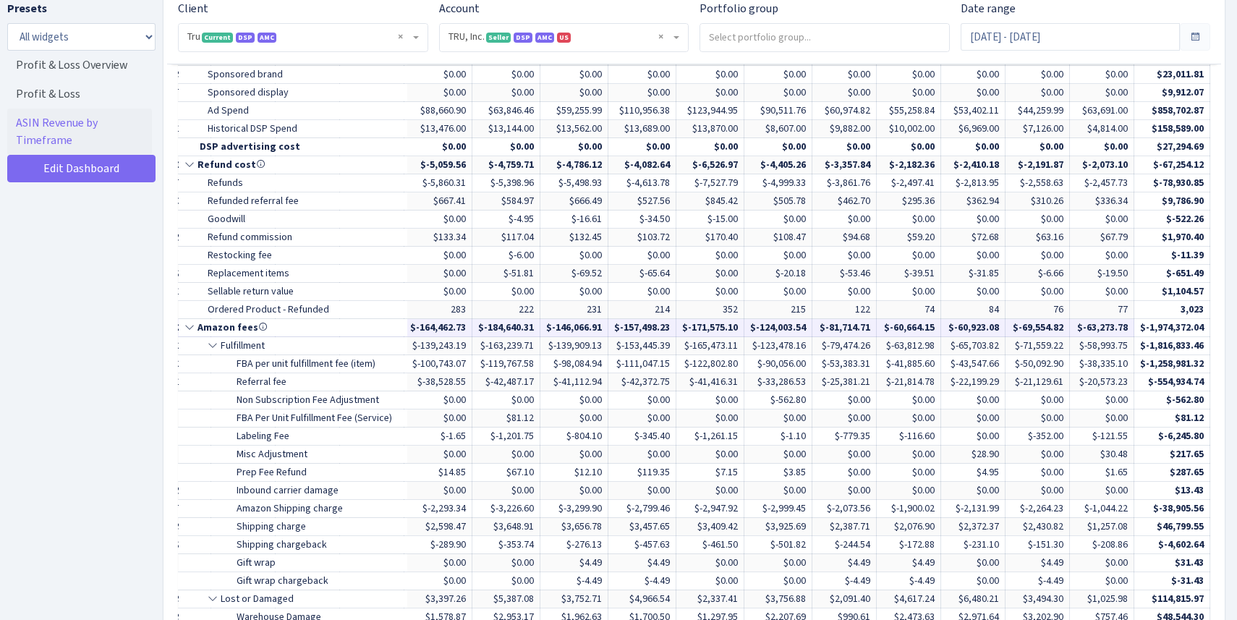
drag, startPoint x: 792, startPoint y: 326, endPoint x: 590, endPoint y: 330, distance: 201.9
click at [590, 330] on tr "Amazon fees $-48,852.62 $-97,823.54 $-102,769.32 $-120,584.25 $-80,519.96 $-45,…" at bounding box center [399, 328] width 1622 height 18
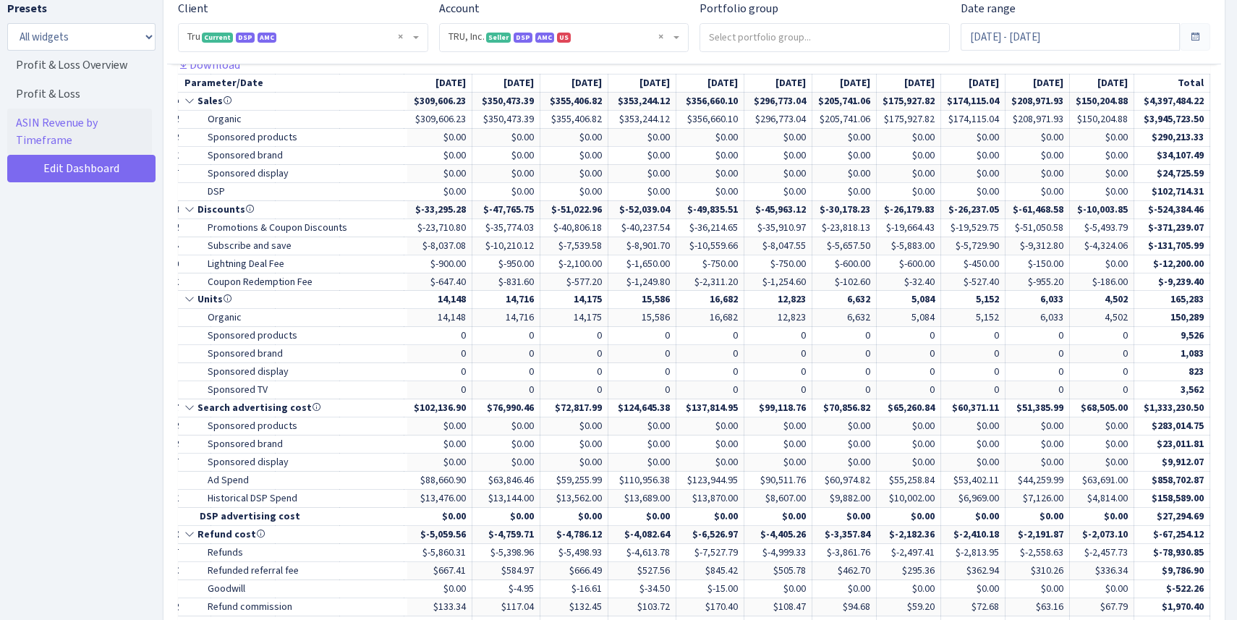
scroll to position [735, 0]
drag, startPoint x: 580, startPoint y: 484, endPoint x: 533, endPoint y: 482, distance: 47.1
click at [540, 482] on td "$59,255.99" at bounding box center [574, 481] width 68 height 18
drag, startPoint x: 532, startPoint y: 74, endPoint x: 545, endPoint y: 190, distance: 117.2
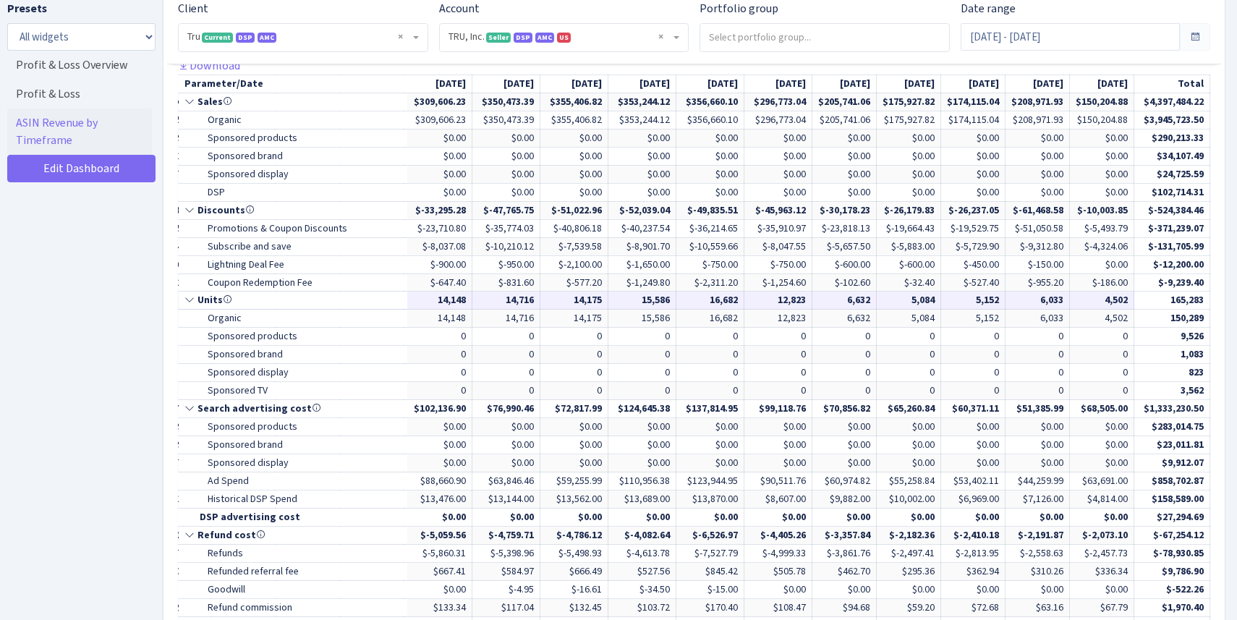
drag, startPoint x: 619, startPoint y: 300, endPoint x: 653, endPoint y: 299, distance: 34.8
click at [653, 299] on td "15,586" at bounding box center [642, 301] width 68 height 18
drag, startPoint x: 547, startPoint y: 301, endPoint x: 581, endPoint y: 301, distance: 34.0
click at [581, 301] on td "14,175" at bounding box center [574, 301] width 68 height 18
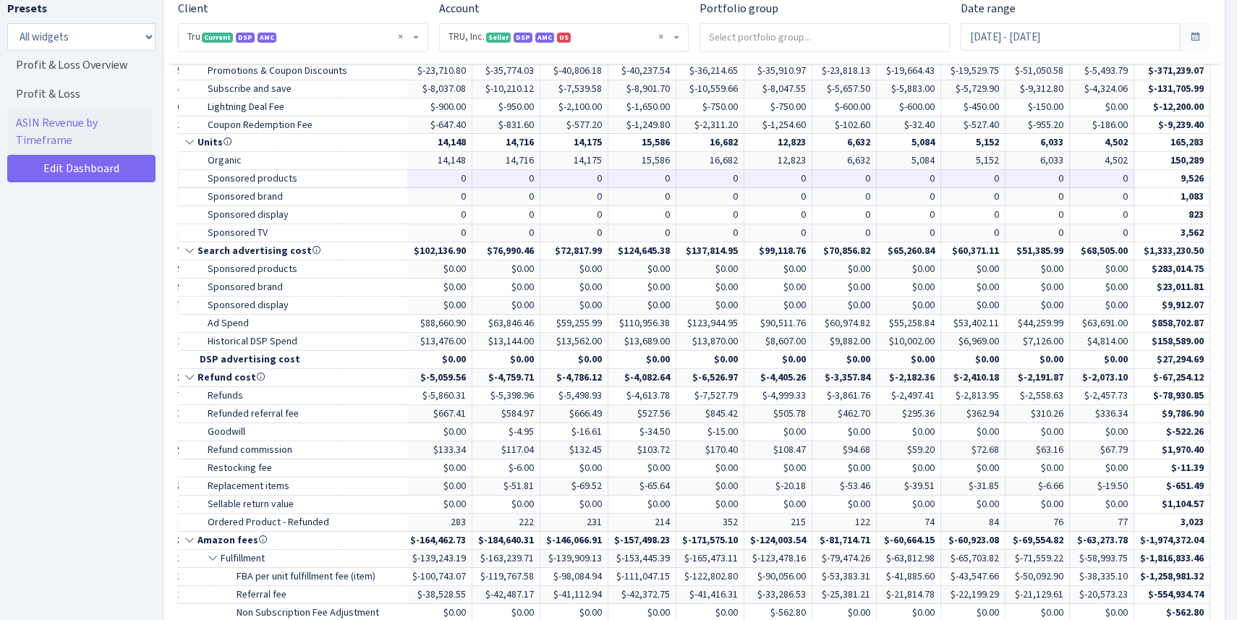
scroll to position [895, 0]
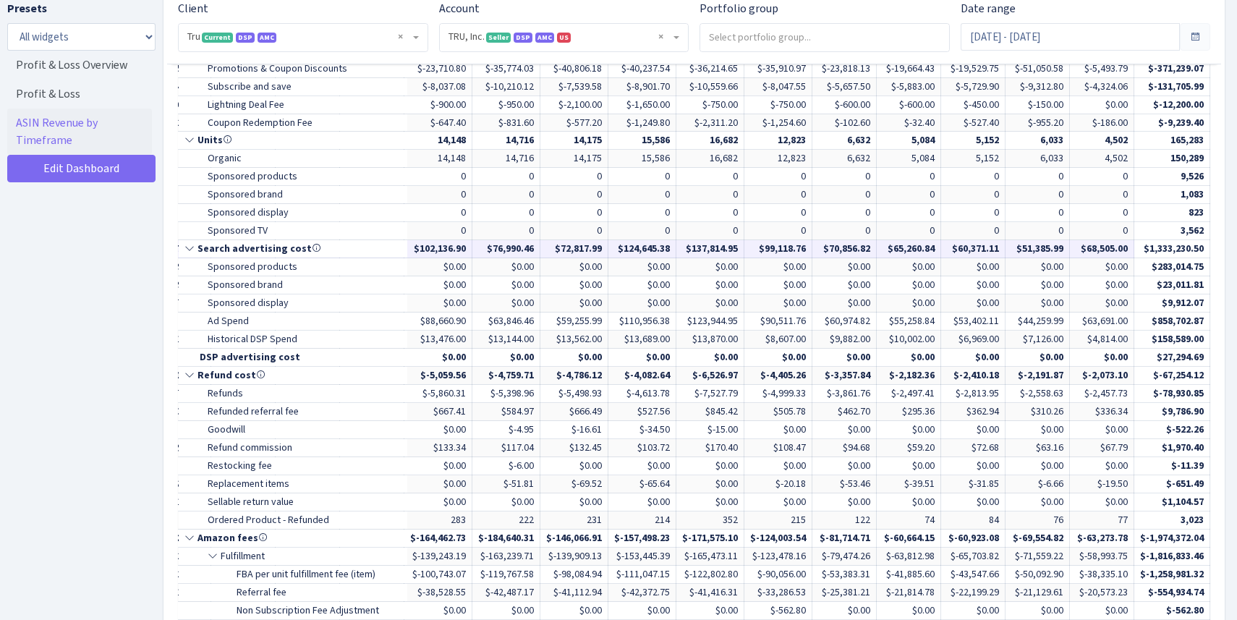
drag, startPoint x: 540, startPoint y: 247, endPoint x: 586, endPoint y: 247, distance: 45.6
click at [586, 247] on td "$72,817.99" at bounding box center [574, 249] width 68 height 18
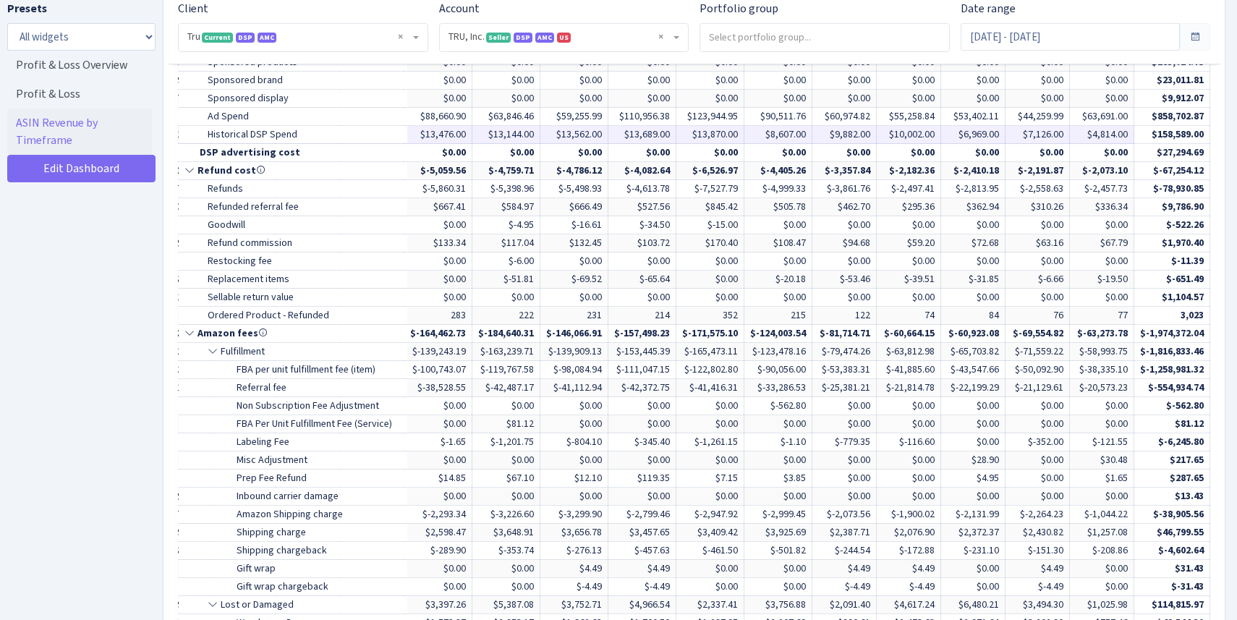
scroll to position [1101, 0]
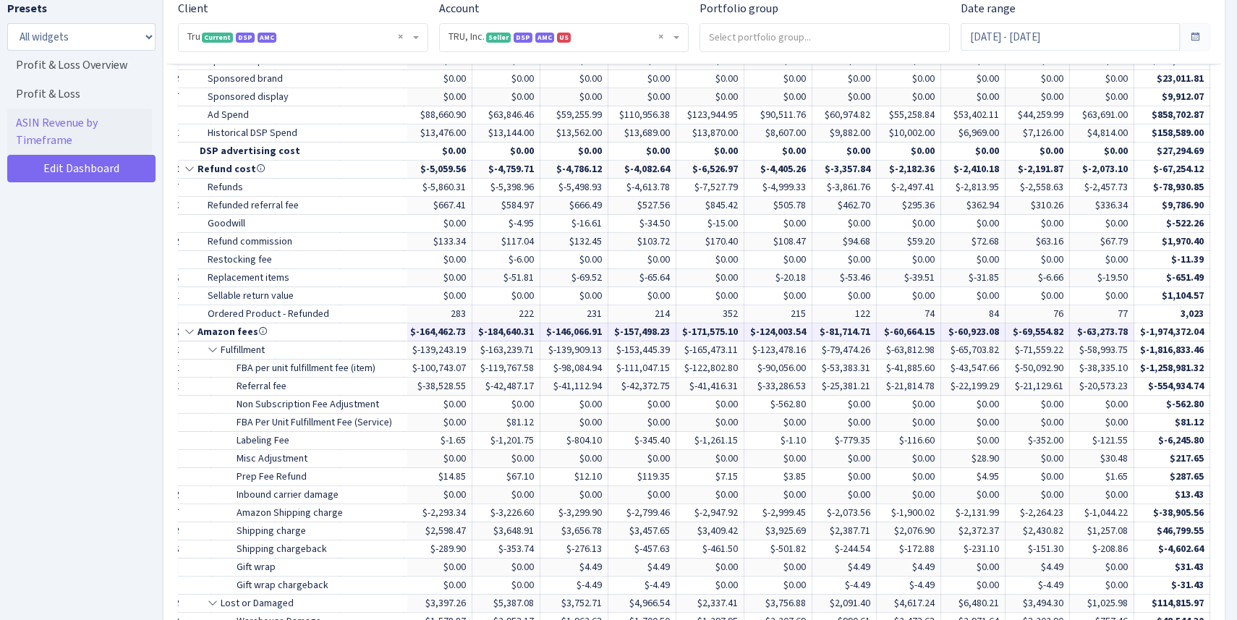
drag, startPoint x: 584, startPoint y: 331, endPoint x: 521, endPoint y: 334, distance: 63.0
click at [540, 334] on td "$-146,066.91" at bounding box center [574, 332] width 68 height 18
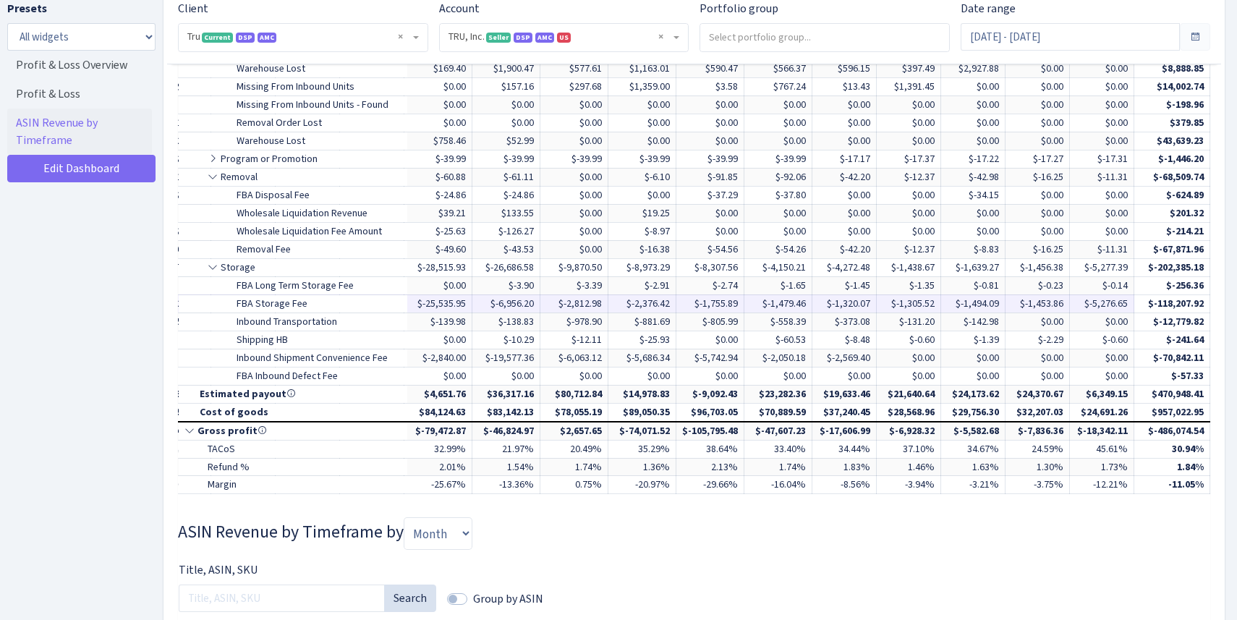
scroll to position [1707, 0]
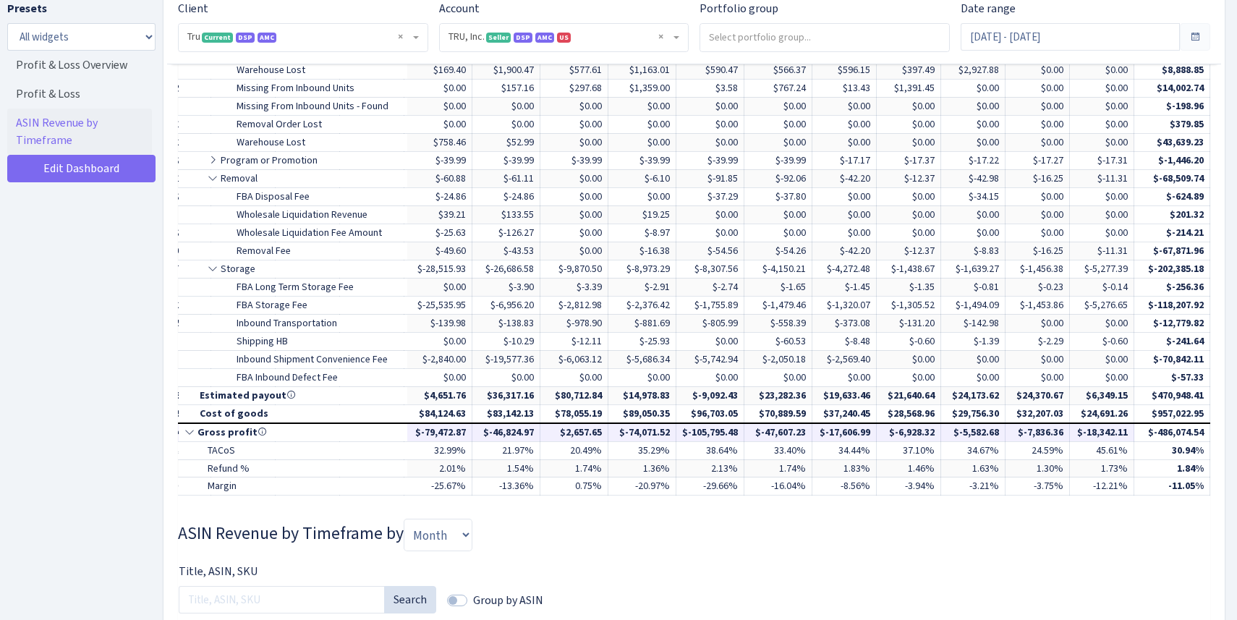
drag, startPoint x: 598, startPoint y: 434, endPoint x: 653, endPoint y: 433, distance: 54.3
click at [653, 433] on td "$-74,071.52" at bounding box center [642, 432] width 68 height 18
drag, startPoint x: 533, startPoint y: 433, endPoint x: 595, endPoint y: 433, distance: 61.5
click at [595, 433] on tr "Gross profit $-3,737.80 $-9,506.13 $-22,578.89 $-44,661.38 $-14,102.35 $447.10 …" at bounding box center [399, 432] width 1622 height 18
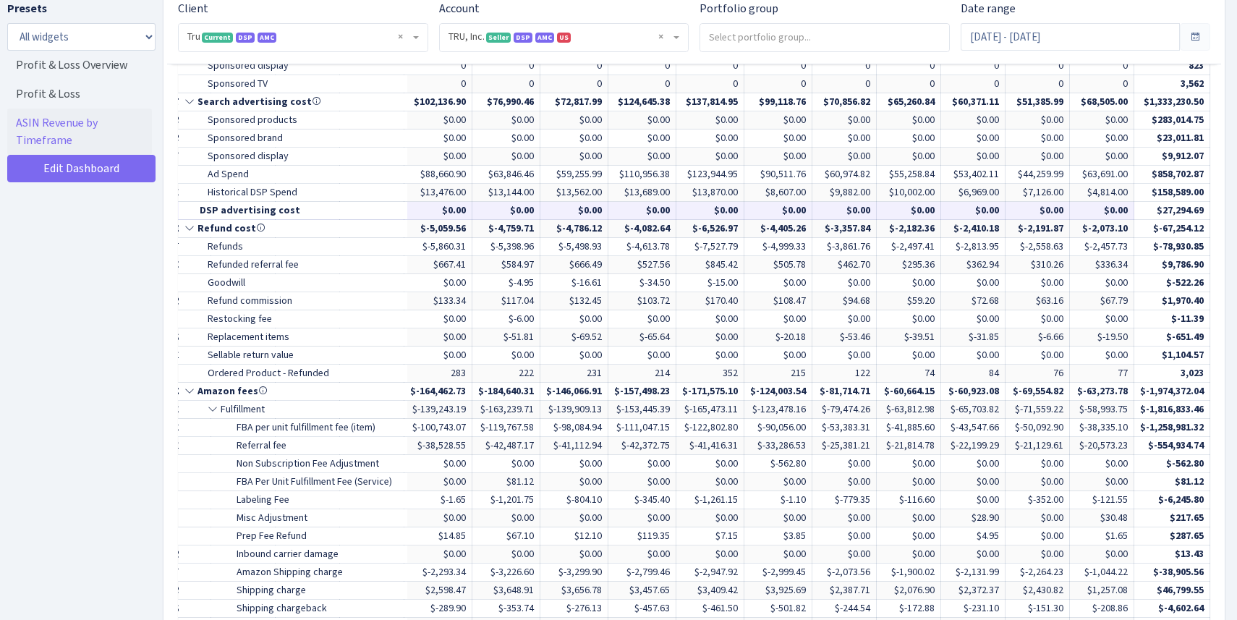
scroll to position [1043, 0]
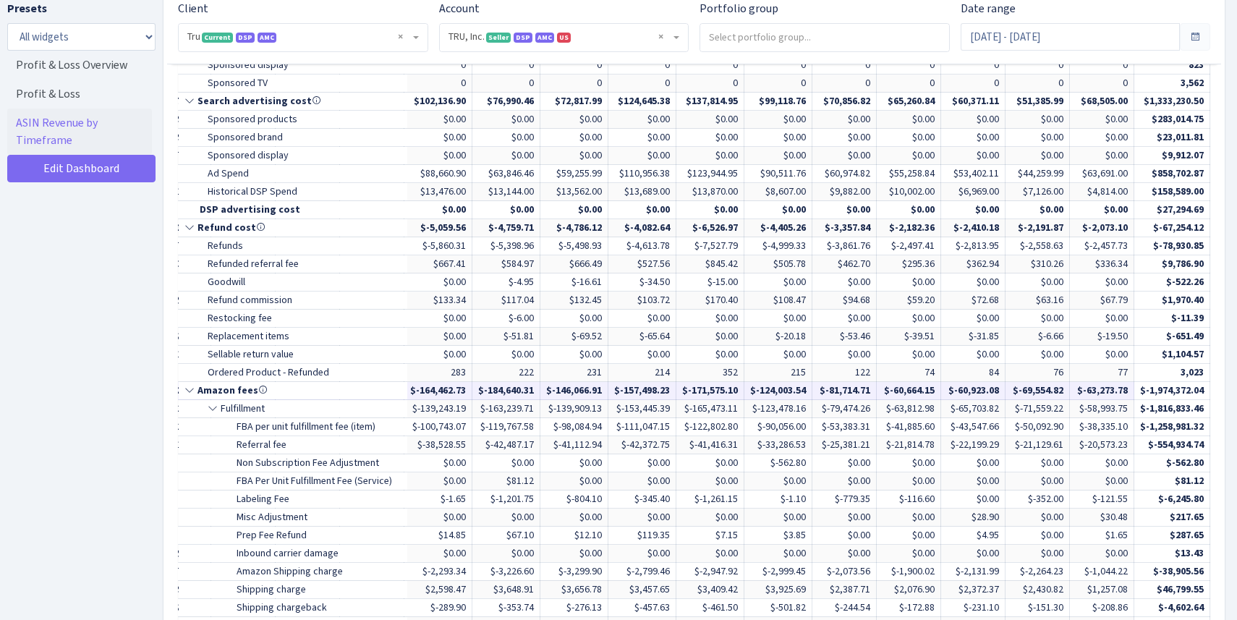
drag, startPoint x: 551, startPoint y: 391, endPoint x: 481, endPoint y: 391, distance: 70.2
click at [481, 391] on tr "Amazon fees $-48,852.62 $-97,823.54 $-102,769.32 $-120,584.25 $-80,519.96 $-45,…" at bounding box center [399, 391] width 1622 height 18
drag, startPoint x: 459, startPoint y: 388, endPoint x: 583, endPoint y: 387, distance: 123.7
click at [583, 387] on tr "Amazon fees $-48,852.62 $-97,823.54 $-102,769.32 $-120,584.25 $-80,519.96 $-45,…" at bounding box center [399, 391] width 1622 height 18
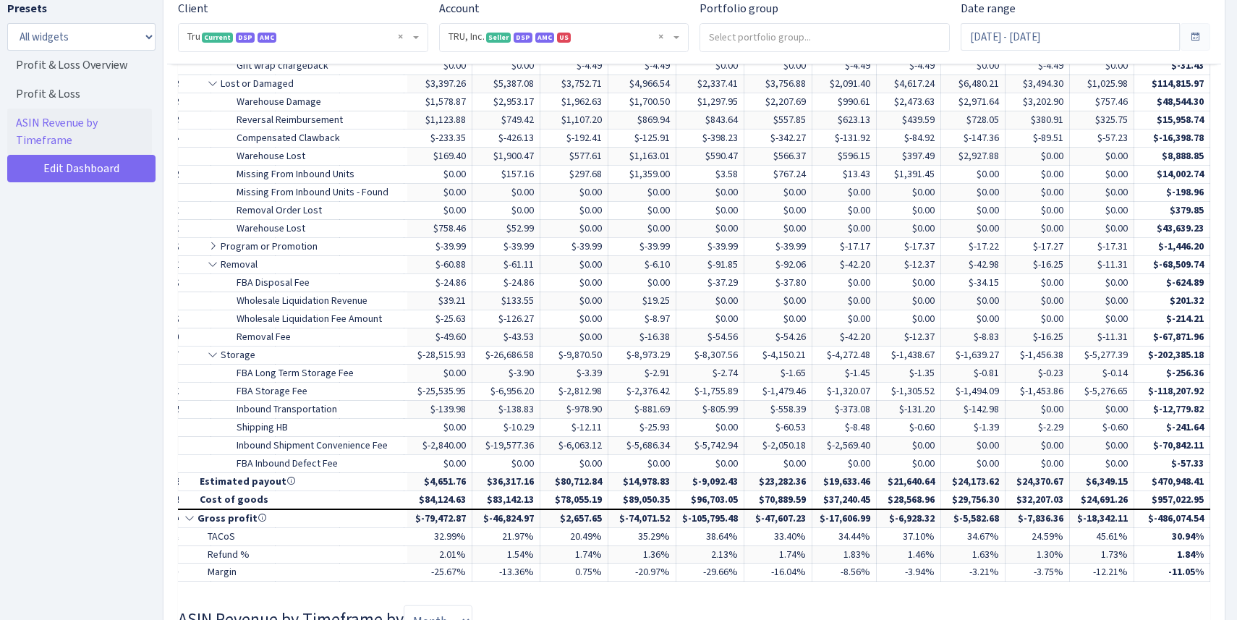
scroll to position [1704, 0]
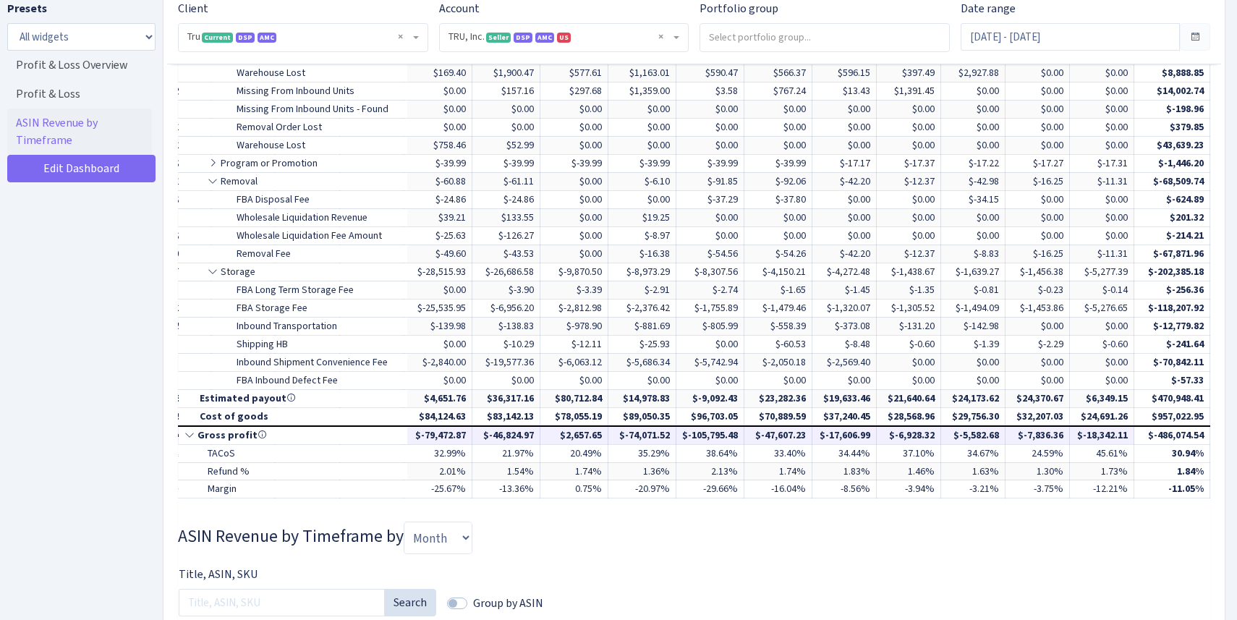
drag, startPoint x: 585, startPoint y: 433, endPoint x: 530, endPoint y: 433, distance: 54.3
click at [540, 433] on td "$2,657.65" at bounding box center [574, 435] width 68 height 18
drag, startPoint x: 518, startPoint y: 433, endPoint x: 451, endPoint y: 438, distance: 66.8
click at [472, 438] on td "$-46,824.97" at bounding box center [506, 435] width 68 height 18
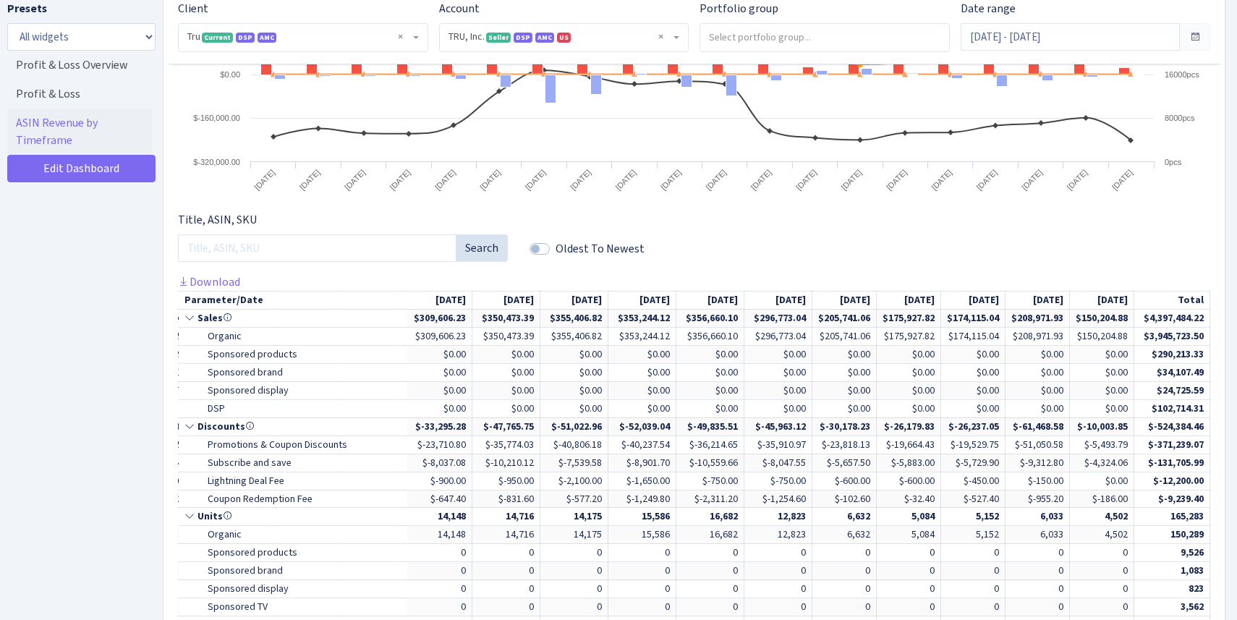
scroll to position [518, 0]
drag, startPoint x: 539, startPoint y: 306, endPoint x: 587, endPoint y: 307, distance: 47.8
click at [587, 307] on td "Sep 2024" at bounding box center [574, 301] width 68 height 18
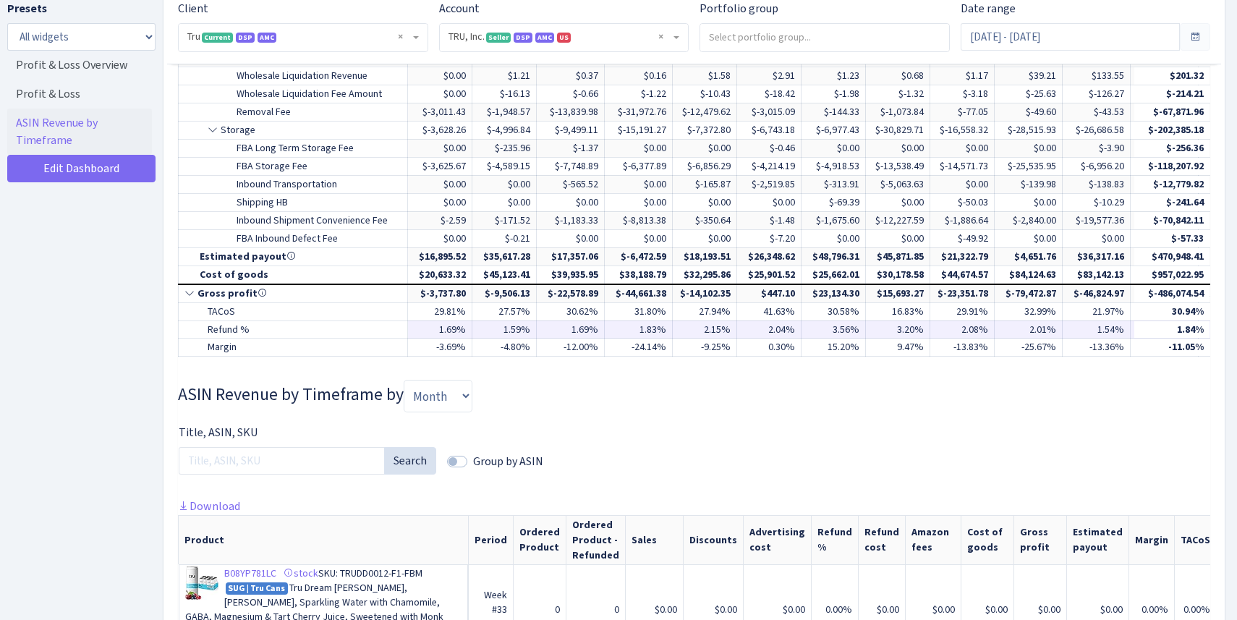
scroll to position [1856, 0]
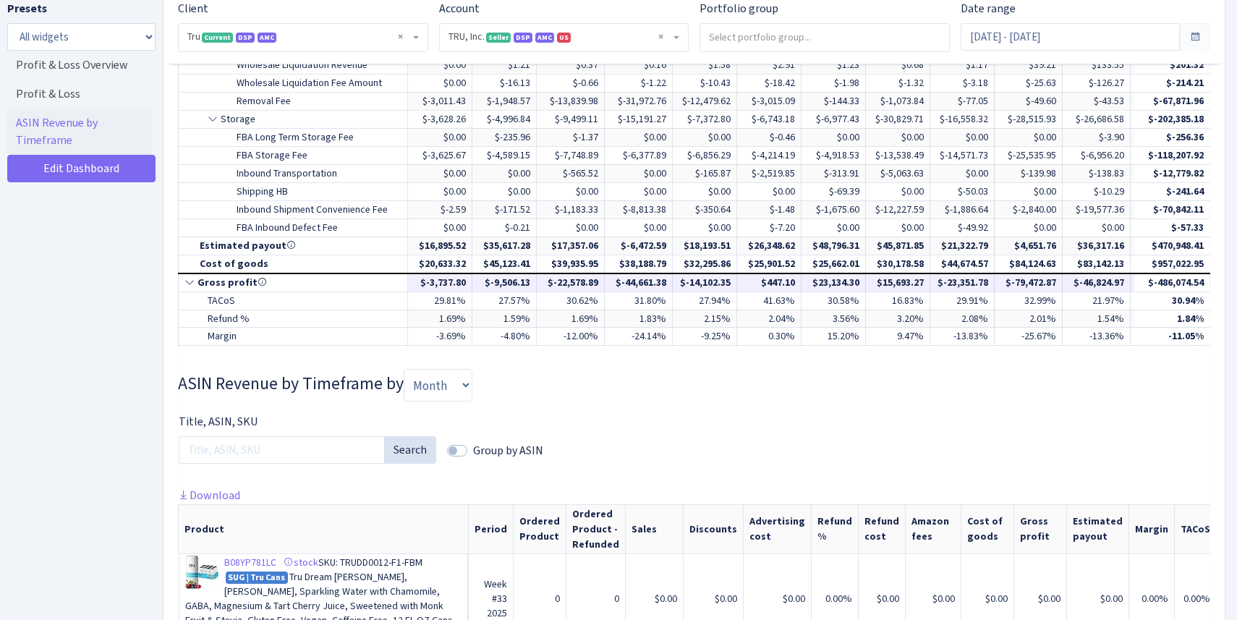
drag, startPoint x: 535, startPoint y: 283, endPoint x: 417, endPoint y: 287, distance: 118.0
click at [417, 287] on tr "Gross profit $-3,737.80 $-9,506.13 $-22,578.89 $-44,661.38 $-14,102.35 $447.10 …" at bounding box center [990, 282] width 1622 height 18
copy tr "$-3,737.80 $-9,506.13"
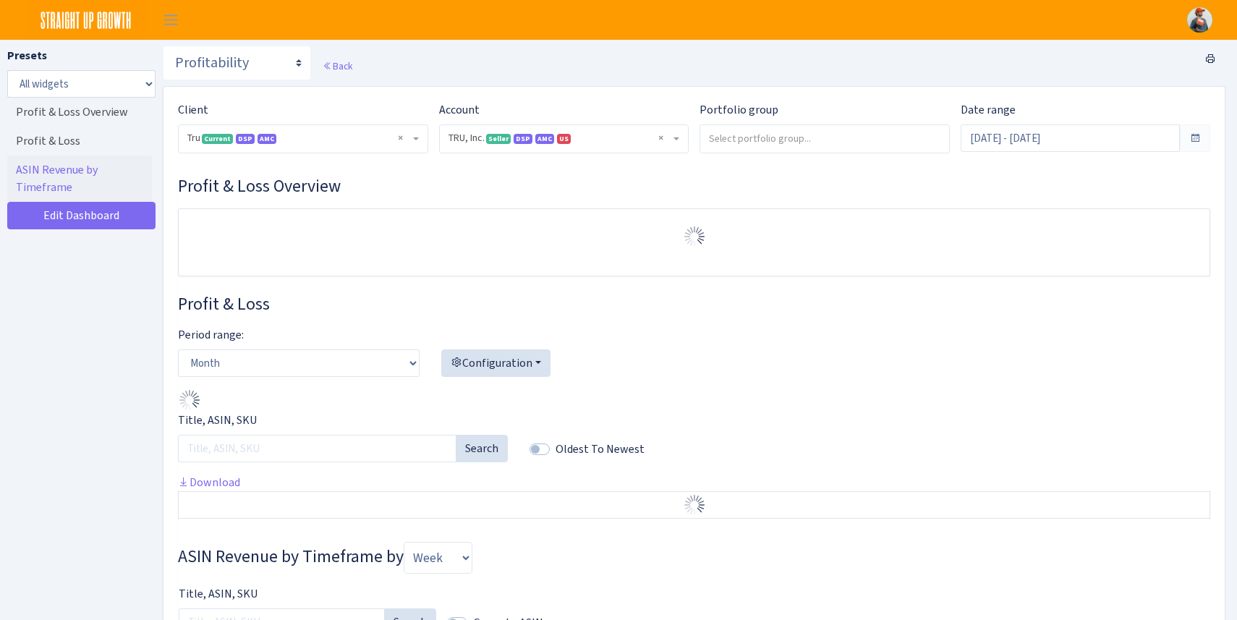
select select "1761349761672784"
select select "month"
